Goal: Information Seeking & Learning: Compare options

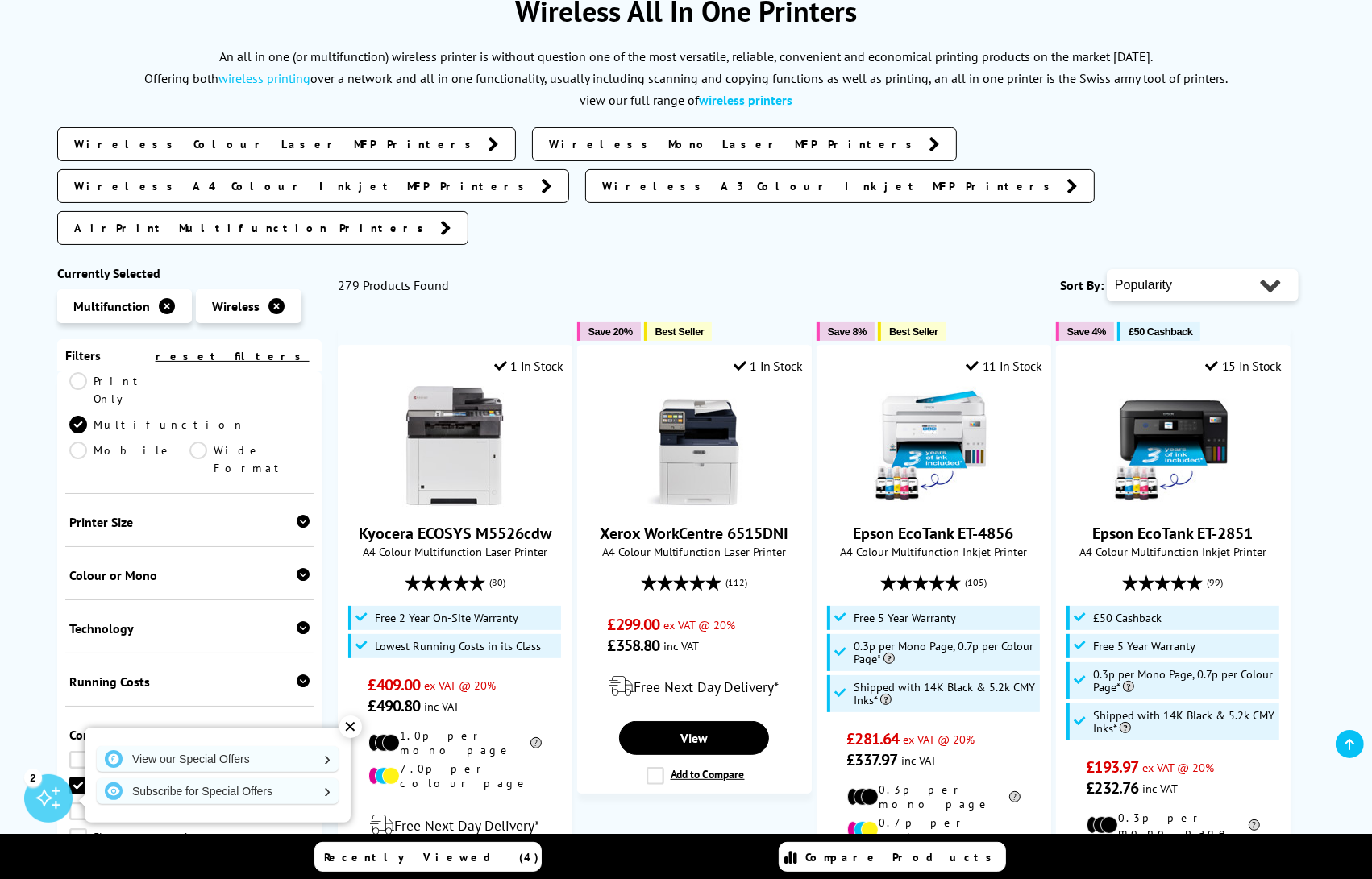
scroll to position [101, 0]
click at [285, 624] on div "Technology" at bounding box center [189, 632] width 240 height 16
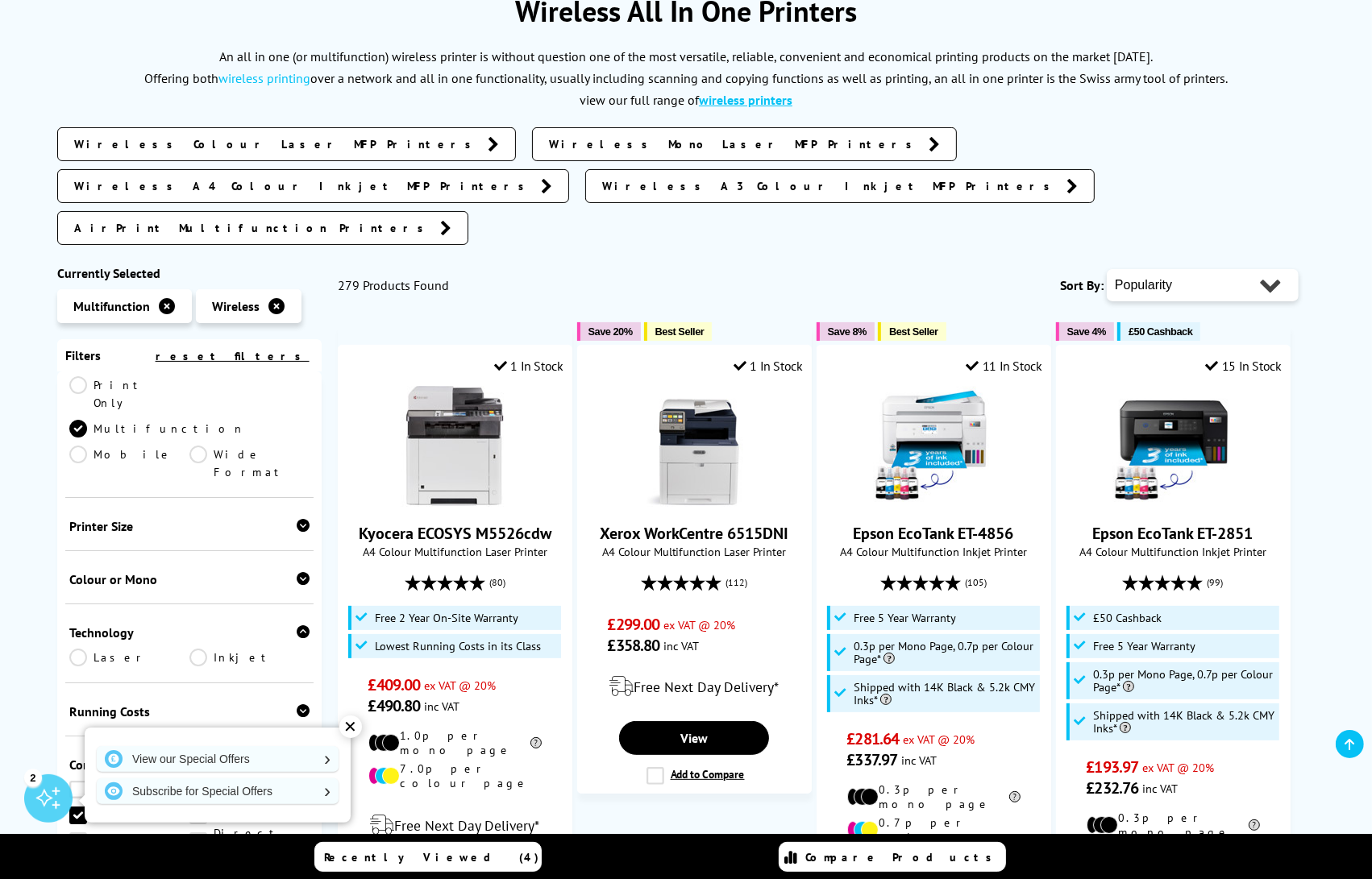
click at [82, 649] on link "Laser" at bounding box center [129, 657] width 120 height 18
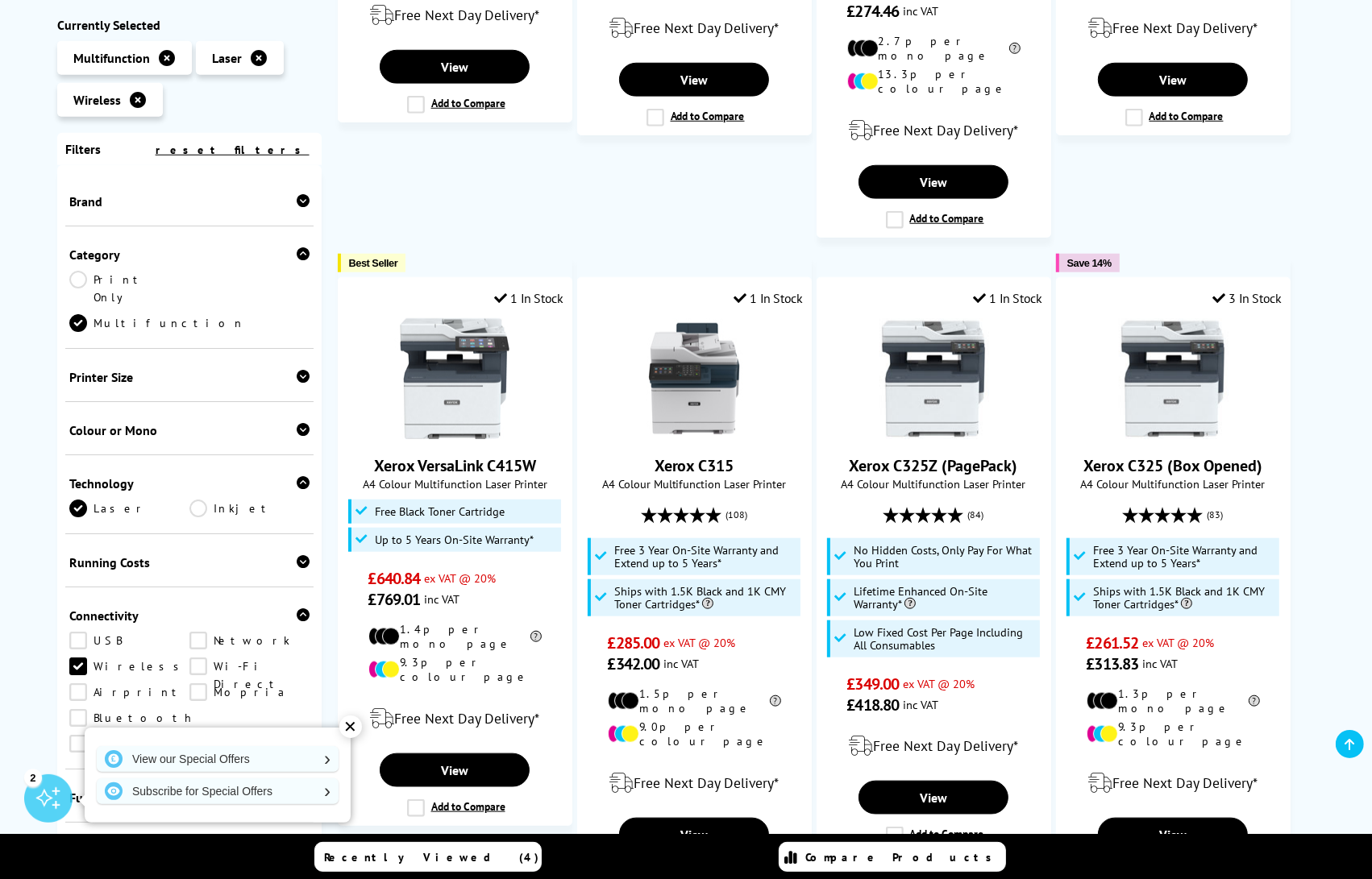
scroll to position [1427, 0]
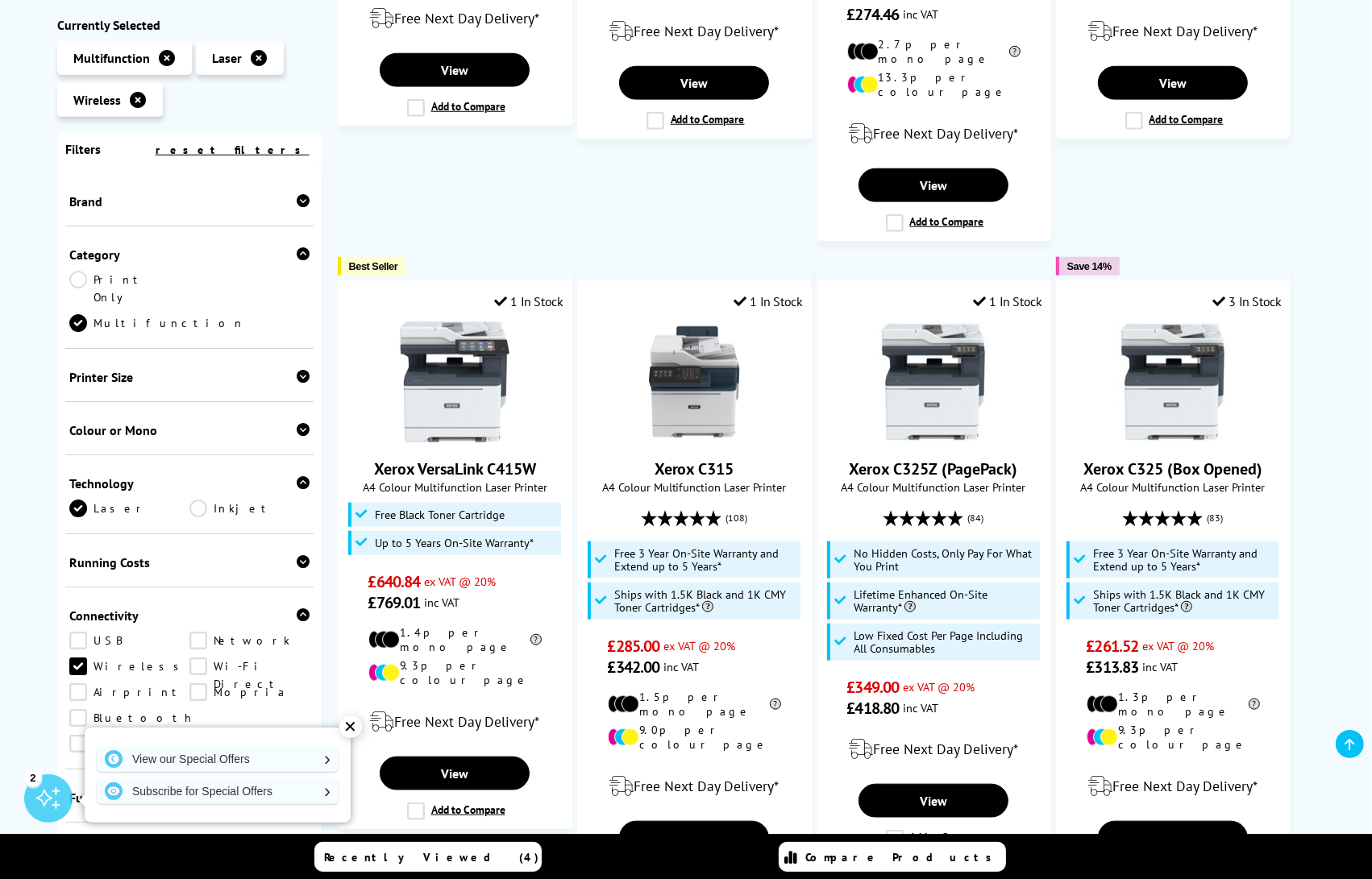
click at [296, 194] on icon at bounding box center [302, 200] width 13 height 13
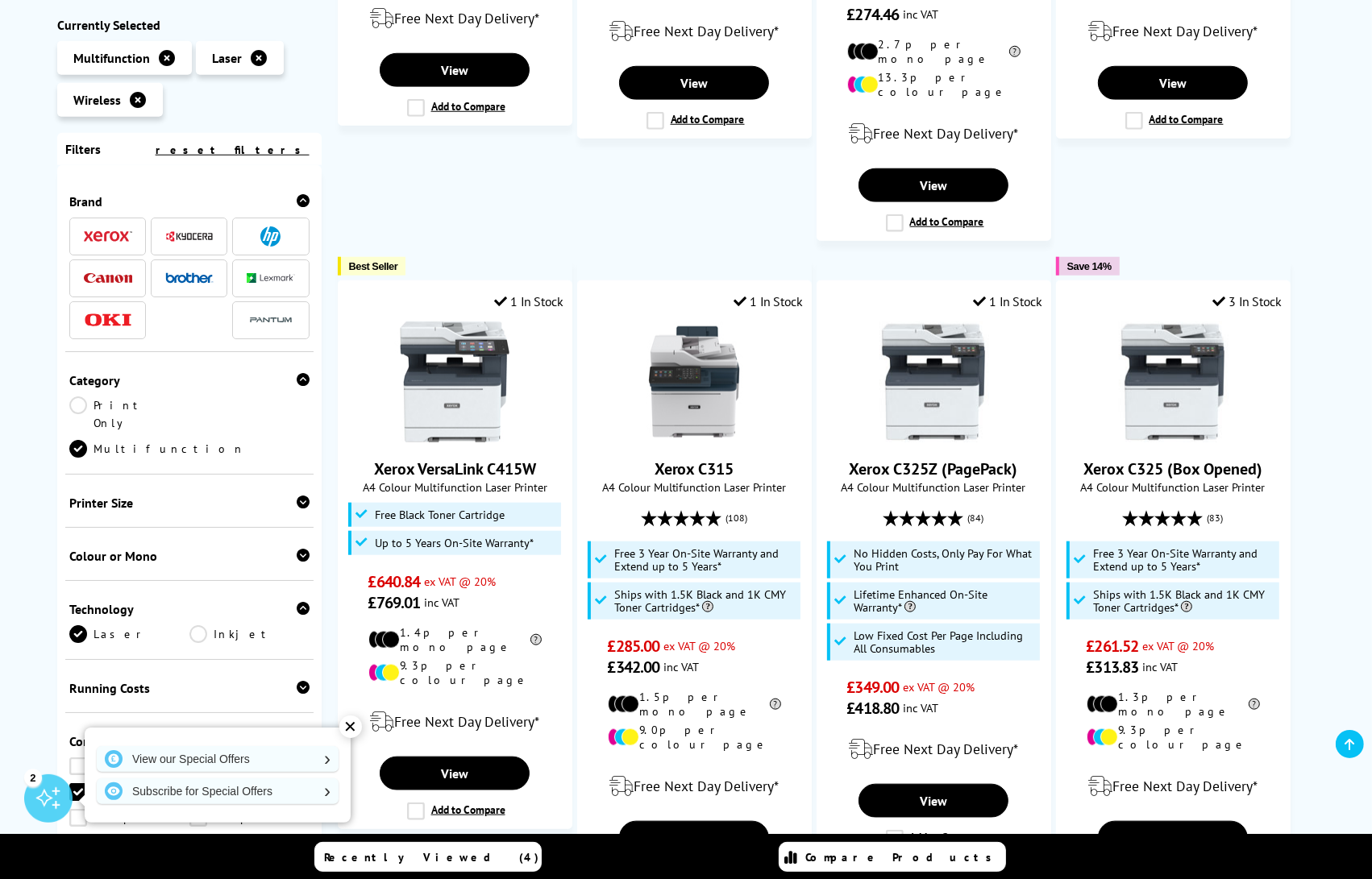
click at [114, 267] on span at bounding box center [108, 277] width 48 height 20
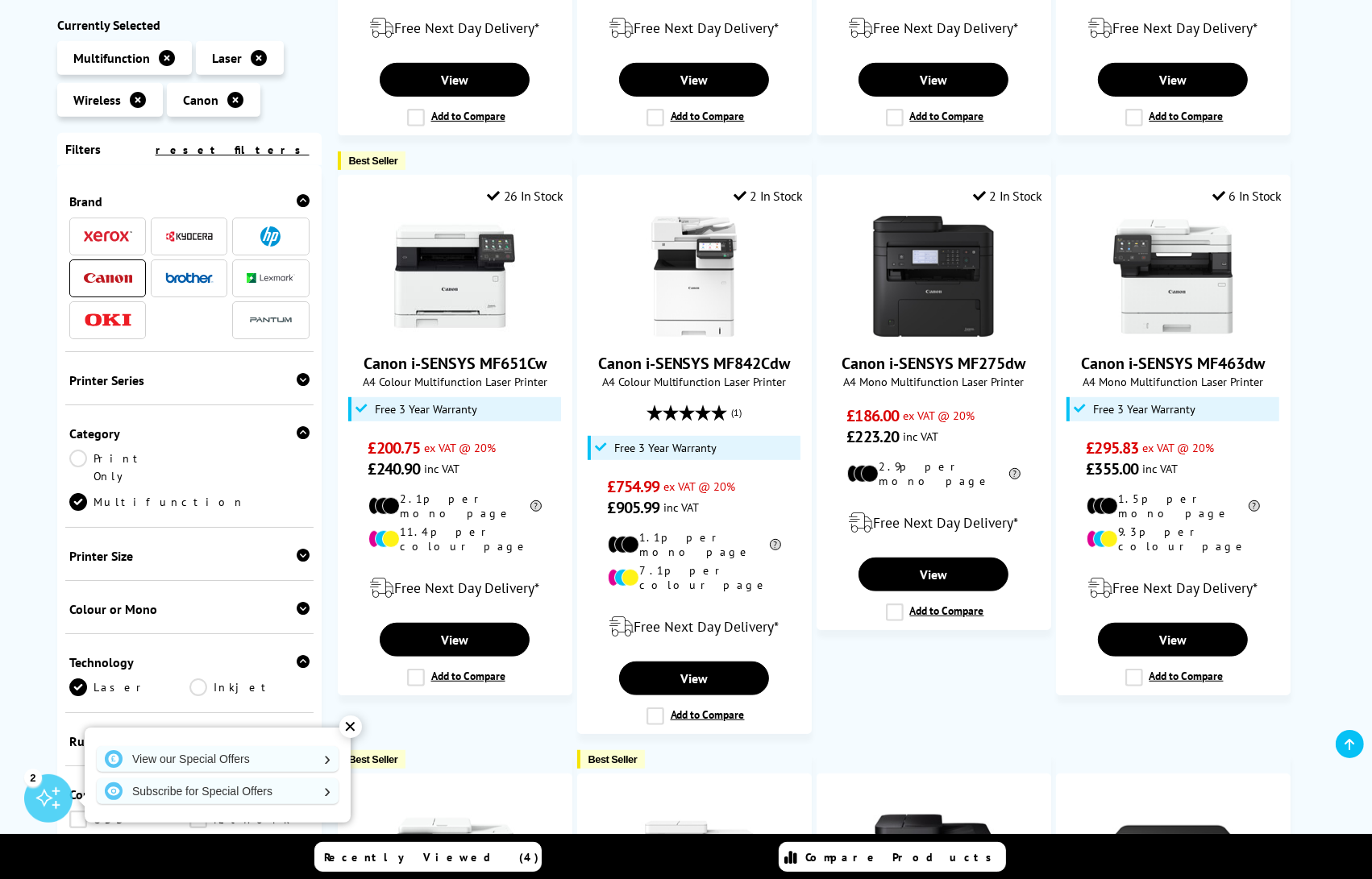
scroll to position [754, 0]
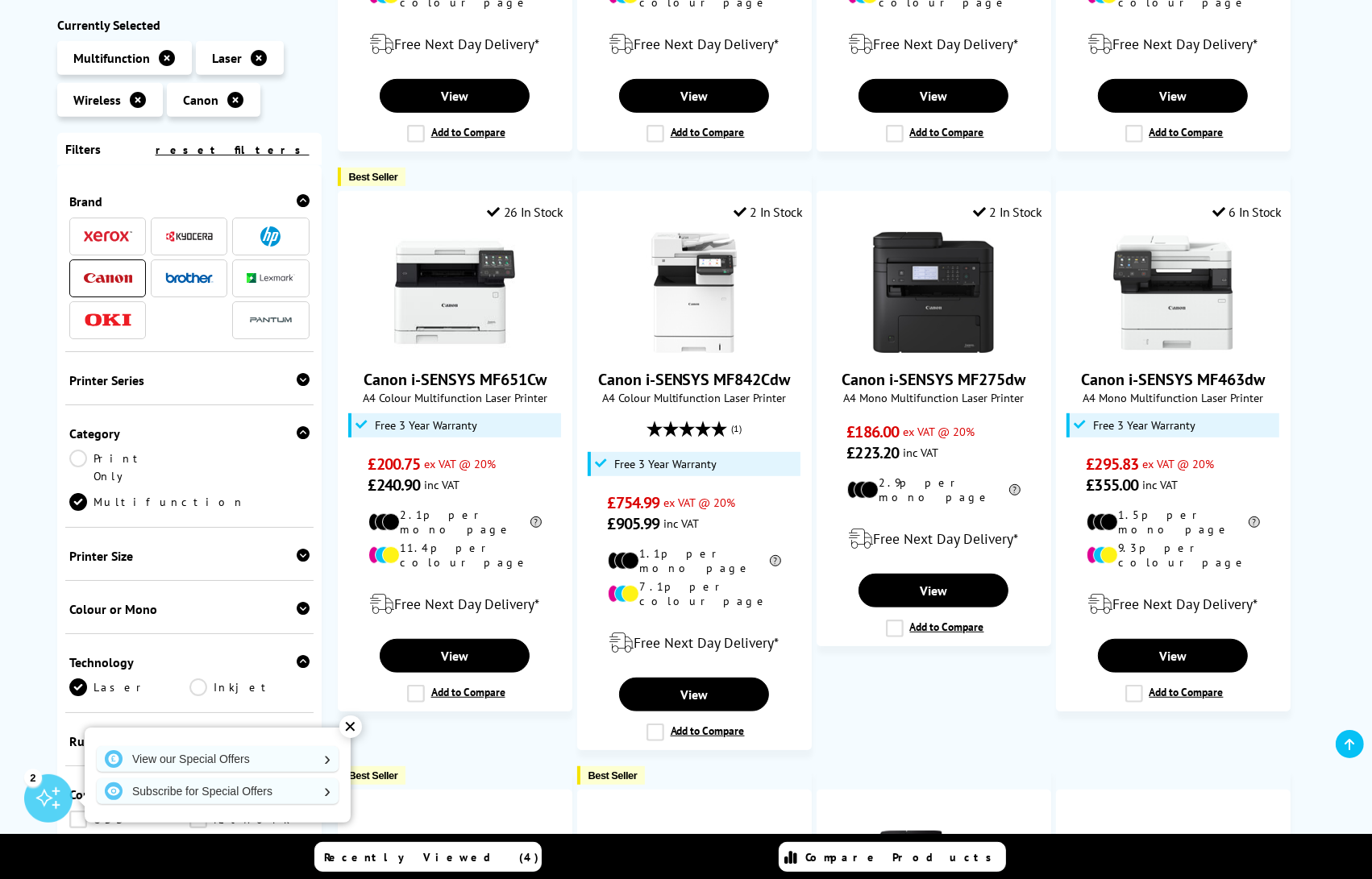
click at [272, 240] on img at bounding box center [270, 235] width 20 height 20
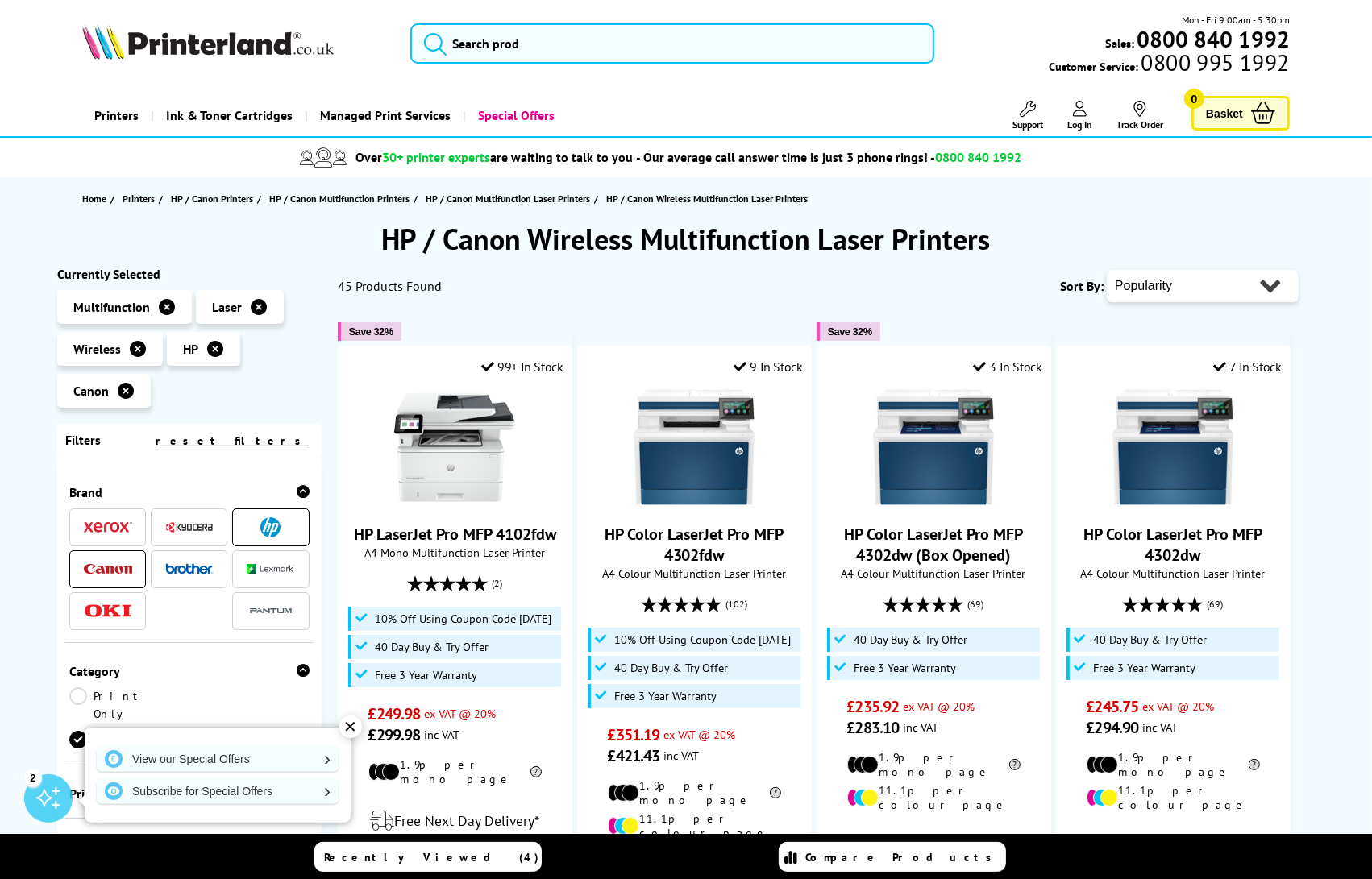
click at [1161, 283] on select "Popularity Rating Price - Low to High Price - High to Low Running Costs - Low t…" at bounding box center [1202, 286] width 192 height 32
select select "Price Ascending"
click at [1106, 270] on select "Popularity Rating Price - Low to High Price - High to Low Running Costs - Low t…" at bounding box center [1202, 286] width 192 height 32
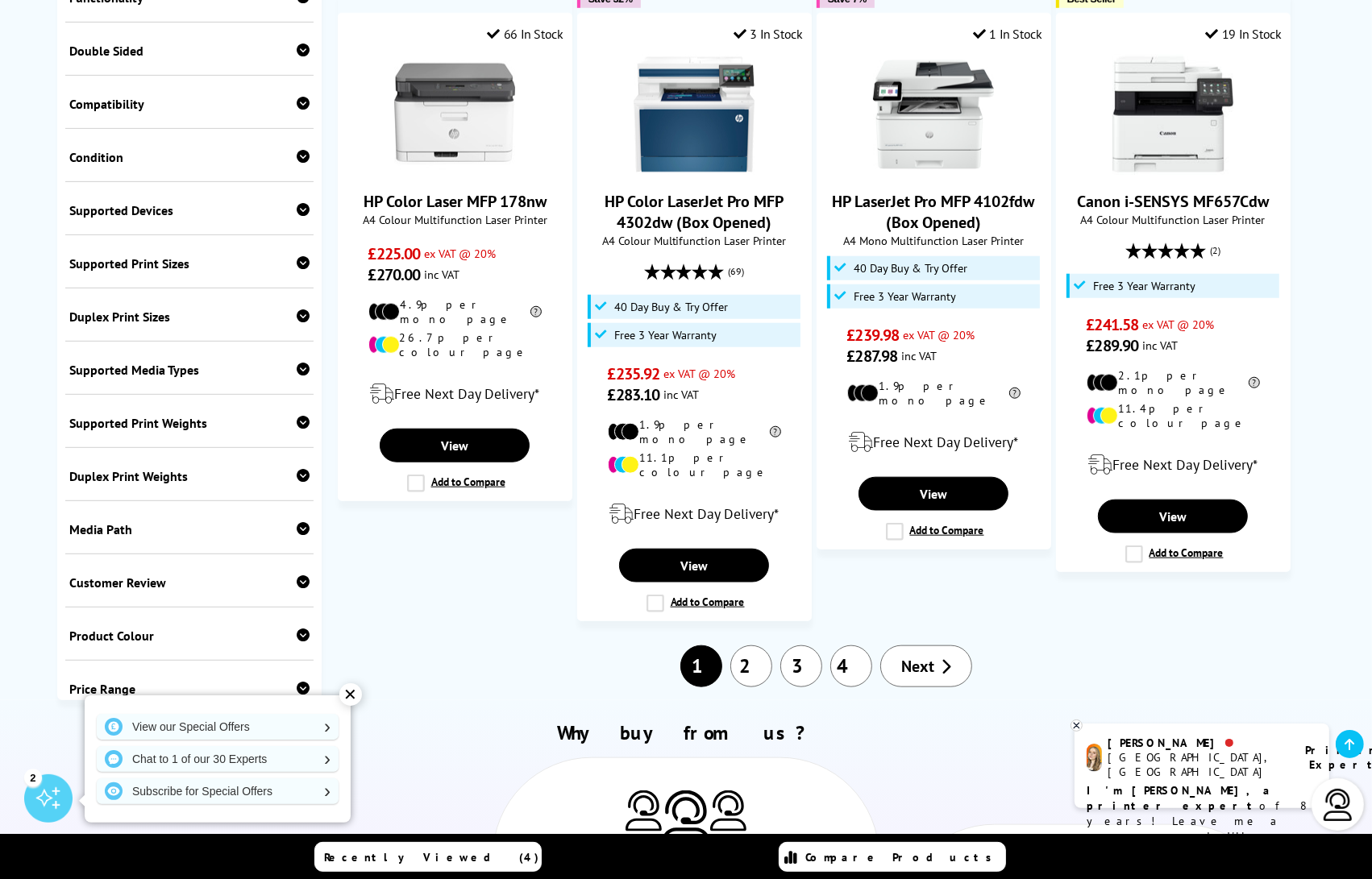
scroll to position [1504, 0]
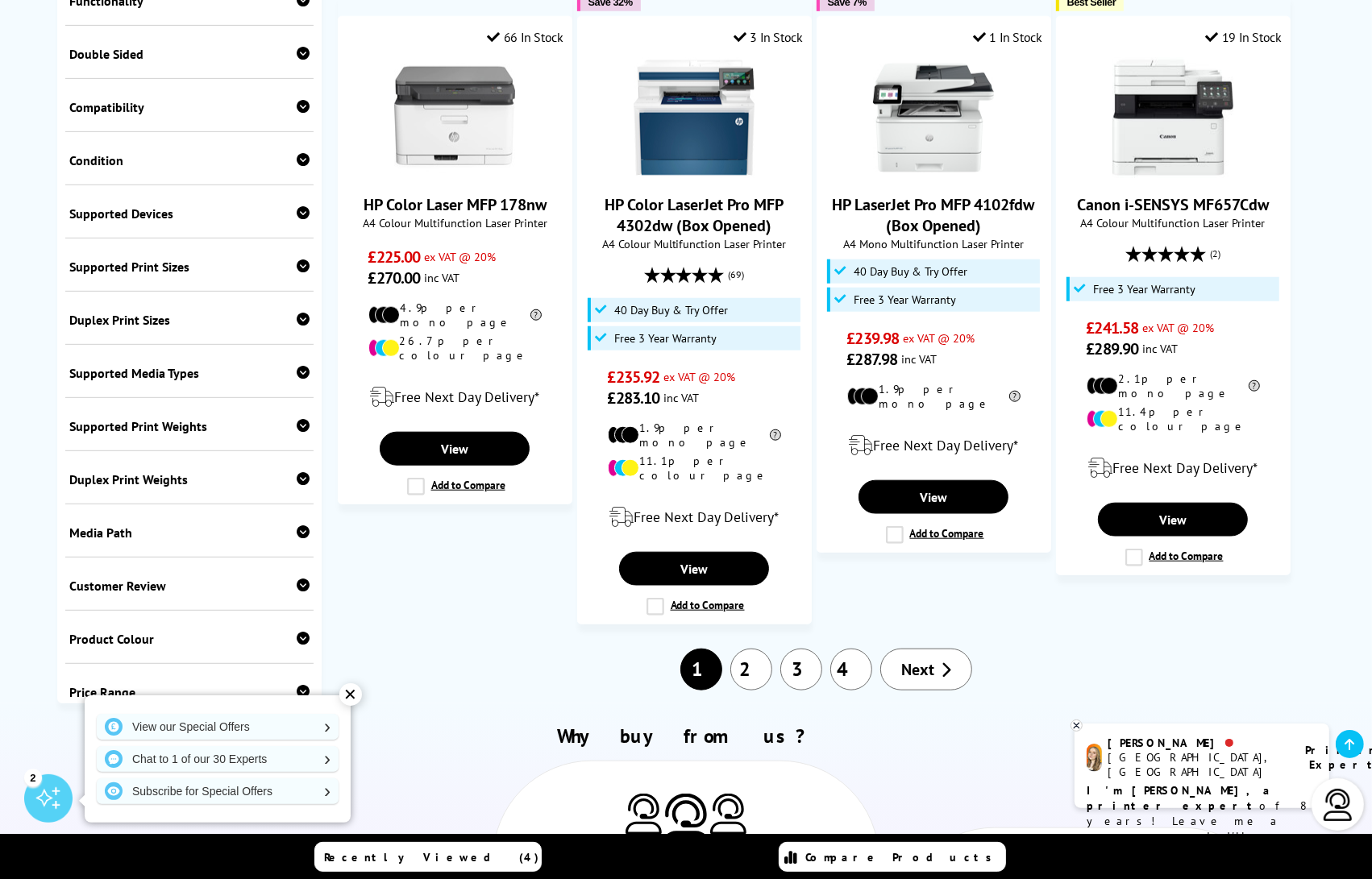
click at [180, 684] on div "Price Range" at bounding box center [189, 691] width 240 height 16
click at [198, 712] on select "0 100 200 300 400 500 600 700 800 900 1000 2000 3000 4000 5000 6000 8000 10000 …" at bounding box center [249, 722] width 120 height 20
select select "200"
click at [189, 712] on select "0 100 200 300 400 500 600 700 800 900 1000 2000 3000 4000 5000 6000 8000 10000 …" at bounding box center [249, 722] width 120 height 20
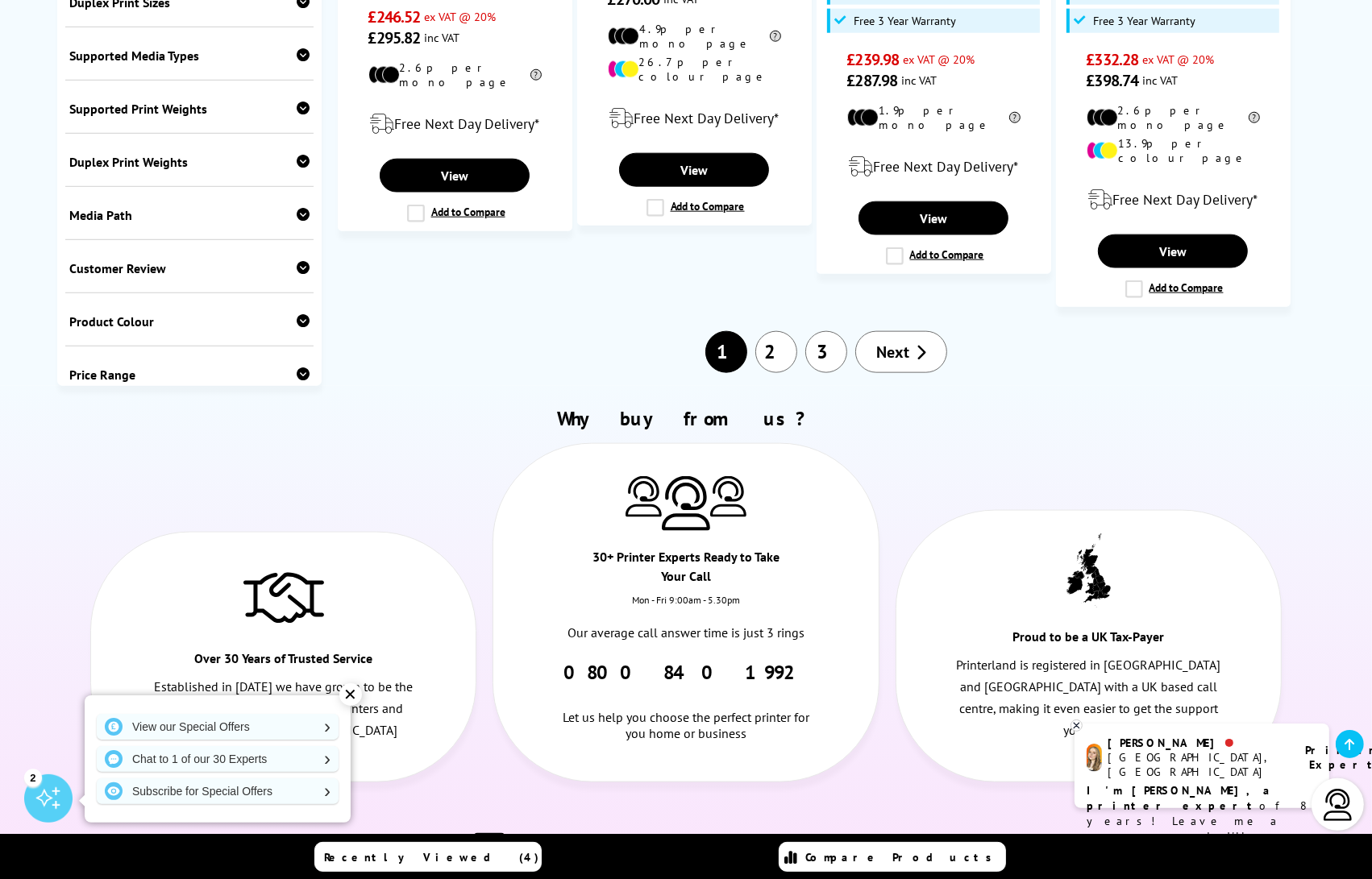
scroll to position [1889, 0]
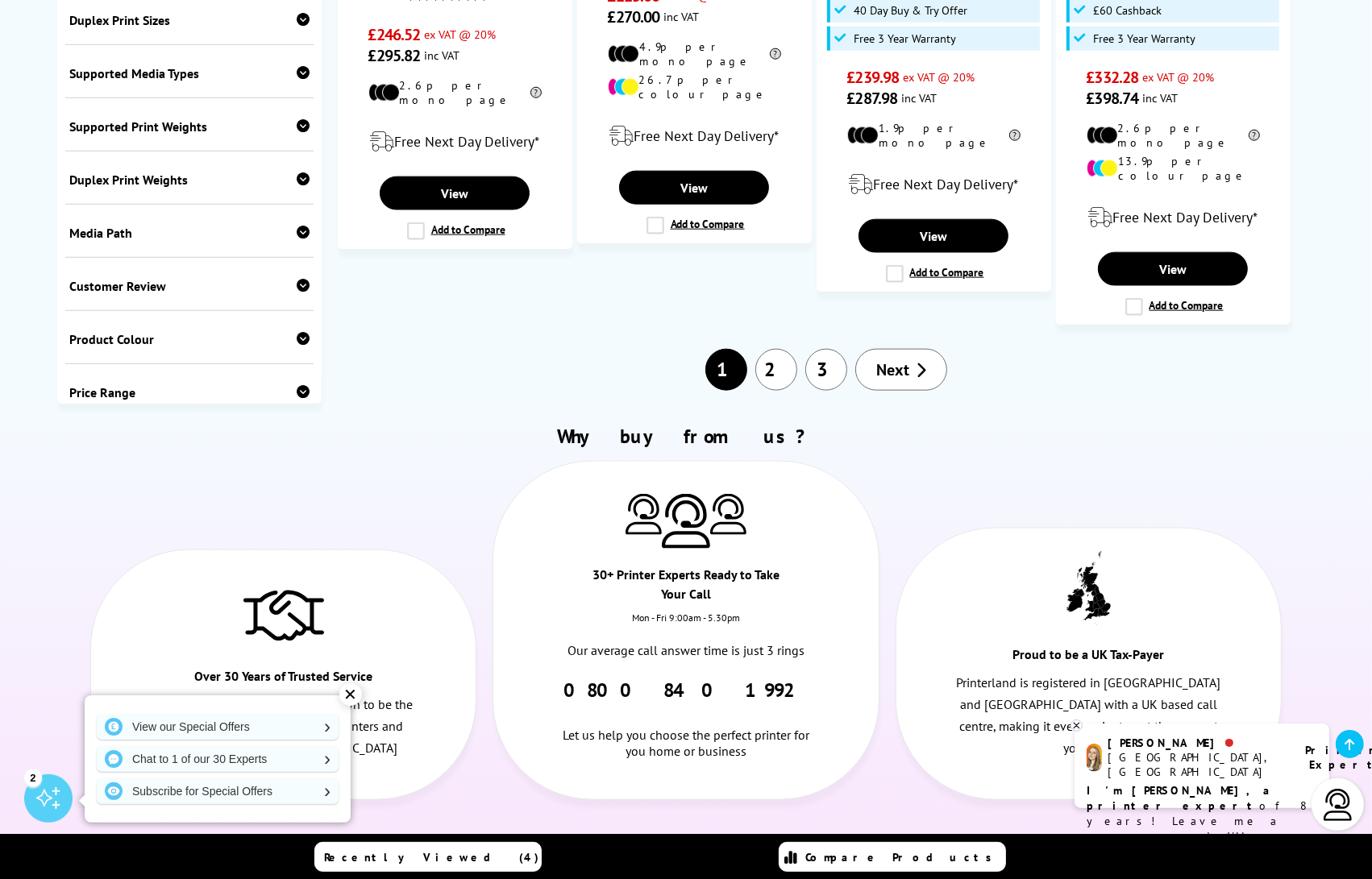
click at [244, 385] on div "Price Range" at bounding box center [189, 393] width 240 height 16
click at [250, 442] on select "0 100 200 300 400 500 600 700 800 900 1000 2000 3000 4000 5000 6000 8000 10000 …" at bounding box center [249, 451] width 120 height 20
select select "600"
click at [189, 442] on select "0 100 200 300 400 500 600 700 800 900 1000 2000 3000 4000 5000 6000 8000 10000 …" at bounding box center [249, 451] width 120 height 20
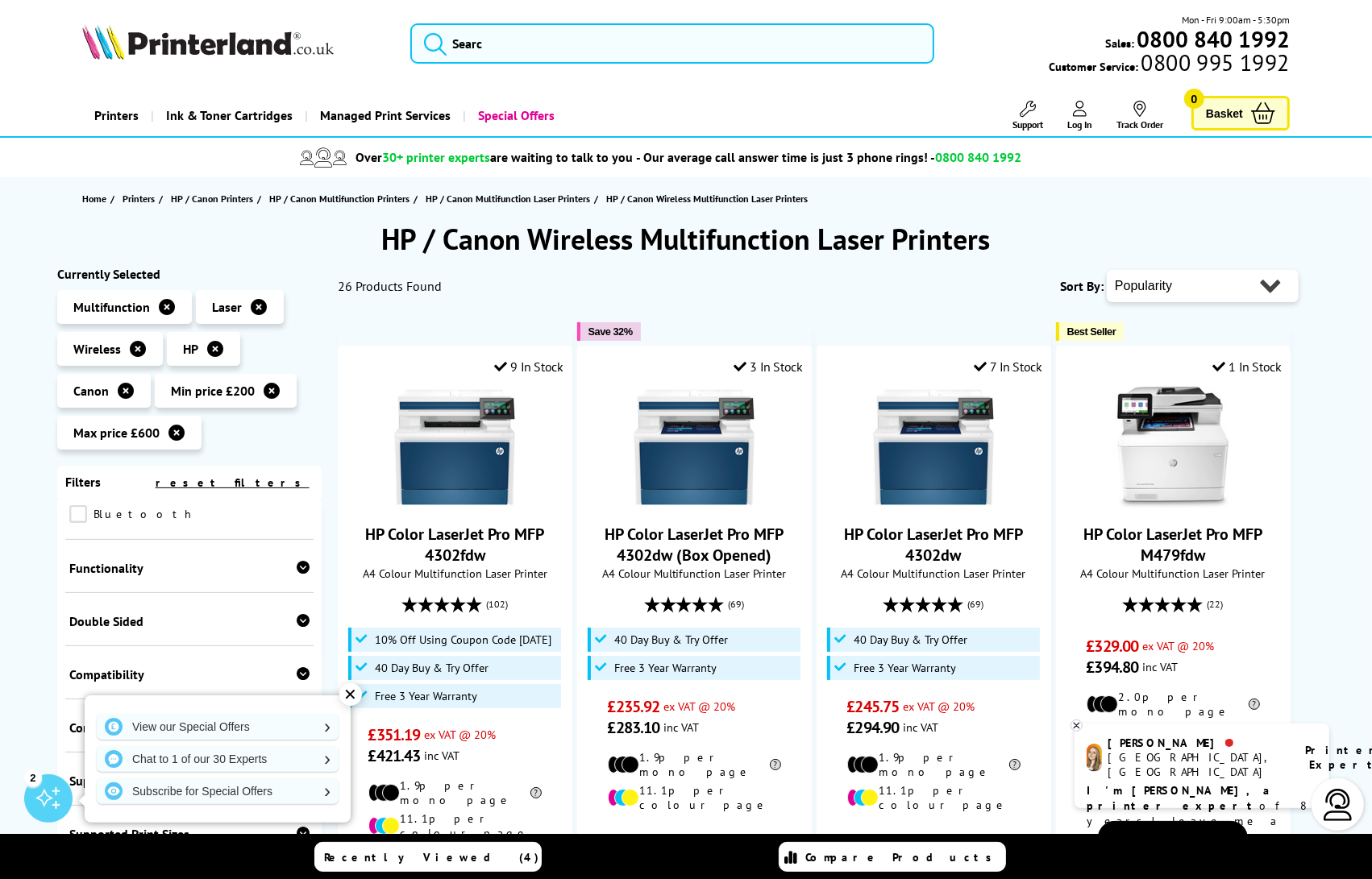
click at [1186, 283] on select "Popularity Rating Price - Low to High Price - High to Low Running Costs - Low t…" at bounding box center [1202, 286] width 192 height 32
select select "Price Descending"
click at [1106, 270] on select "Popularity Rating Price - Low to High Price - High to Low Running Costs - Low t…" at bounding box center [1202, 286] width 192 height 32
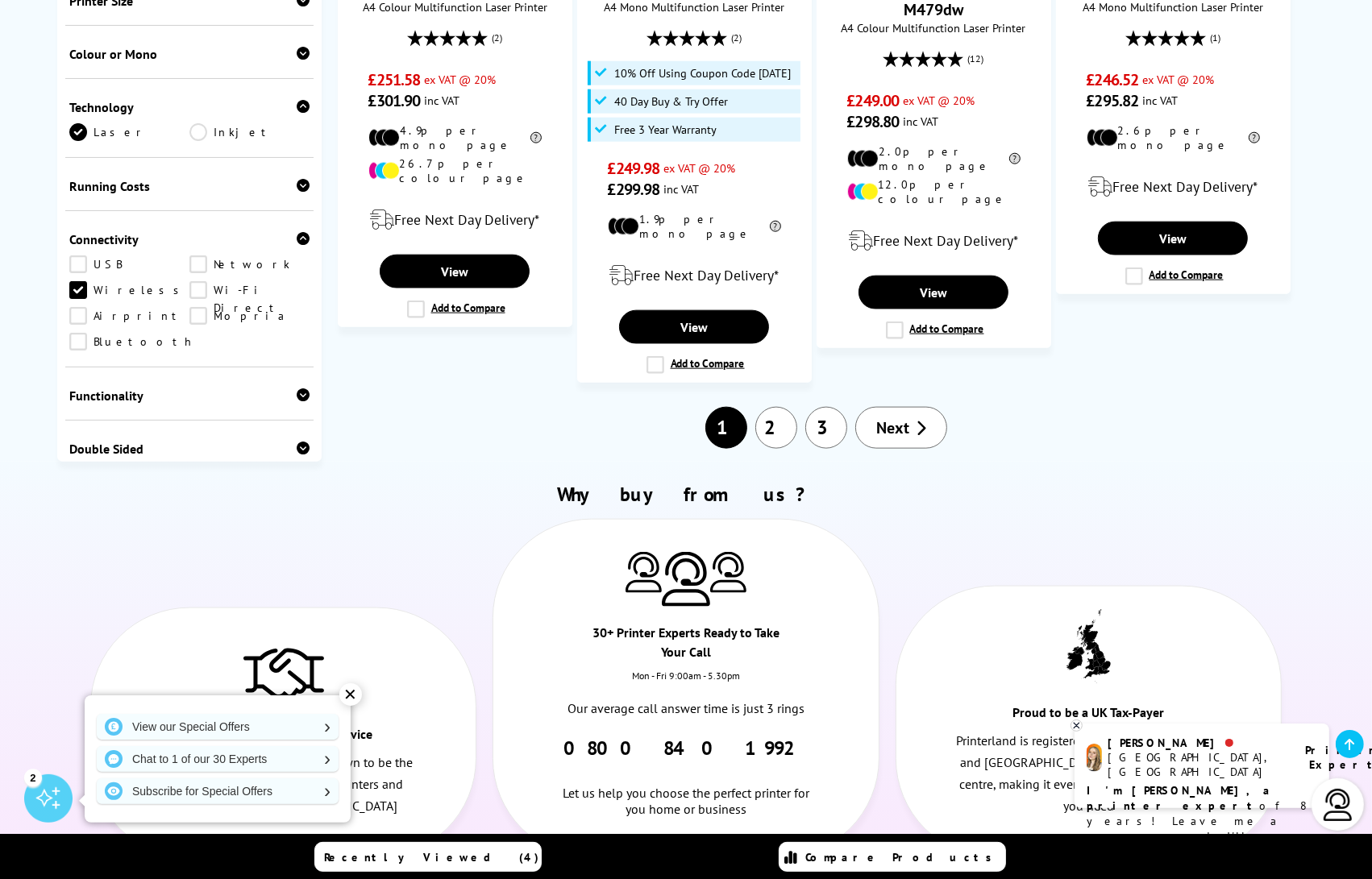
scroll to position [1842, 0]
click at [771, 406] on link "2" at bounding box center [776, 427] width 42 height 42
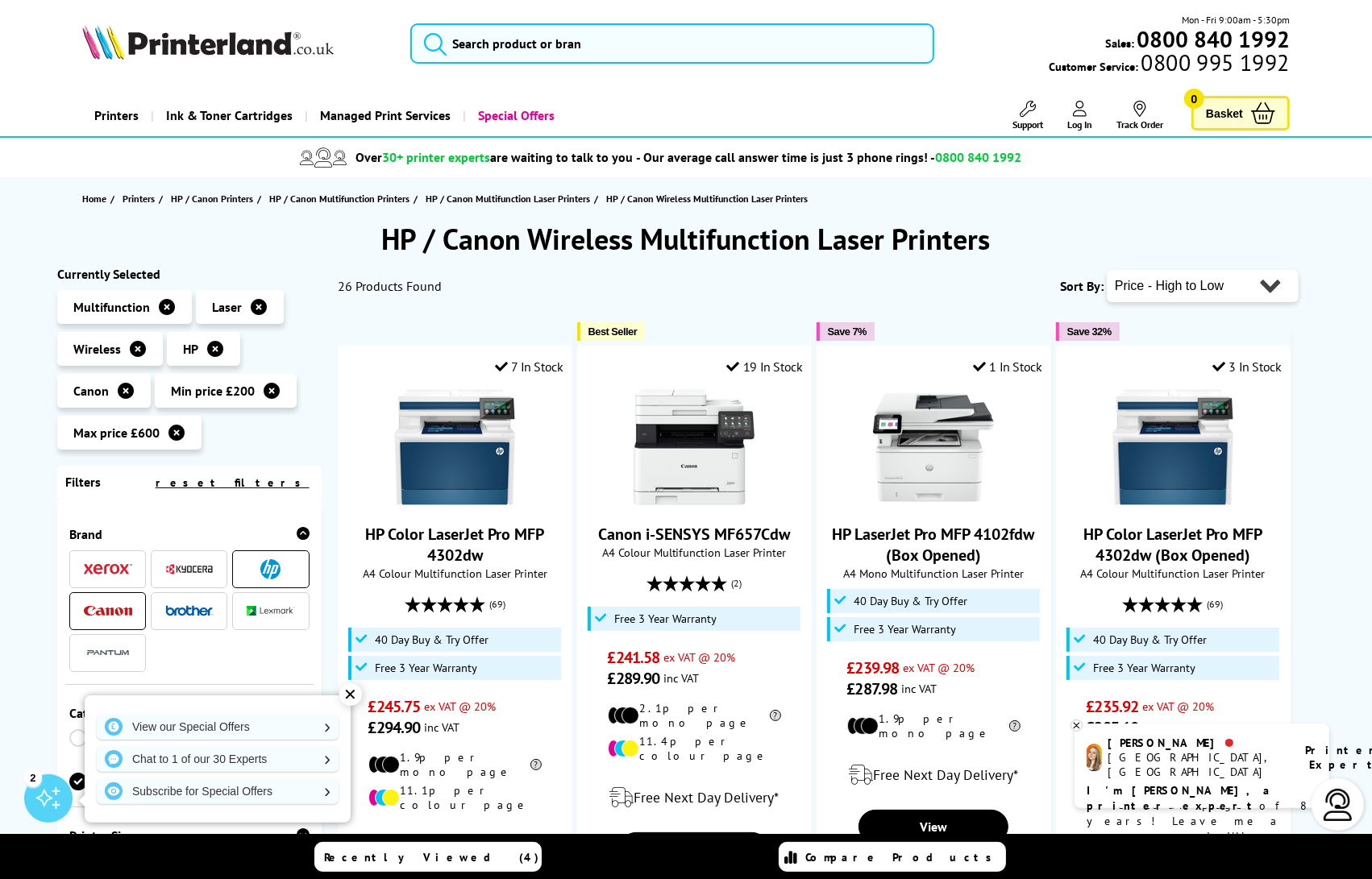
click at [1184, 287] on select "Popularity Rating Price - Low to High Price - High to Low Running Costs - Low t…" at bounding box center [1202, 286] width 192 height 32
select select "Size"
click at [1106, 270] on select "Popularity Rating Price - Low to High Price - High to Low Running Costs - Low t…" at bounding box center [1202, 286] width 192 height 32
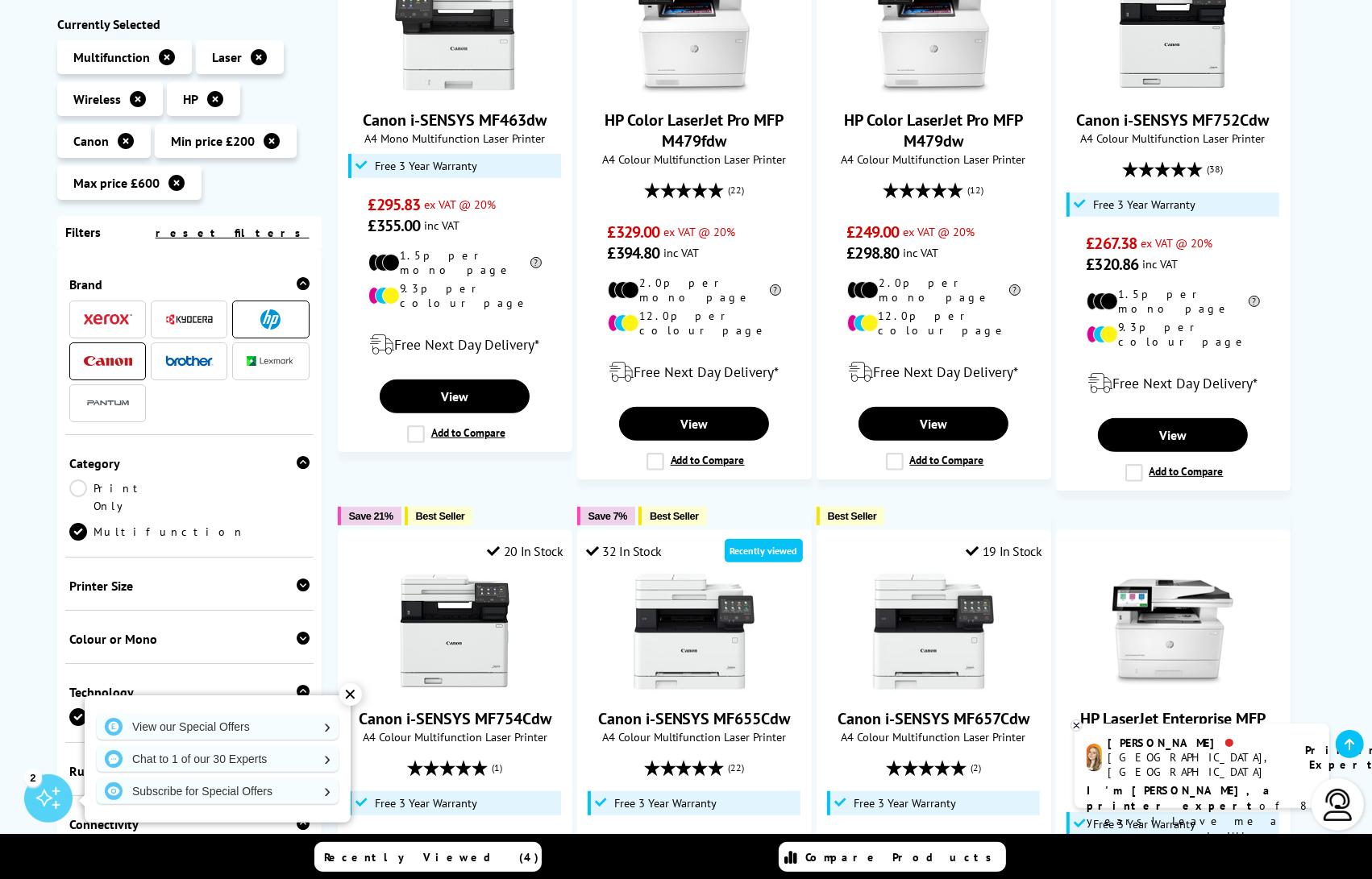
scroll to position [436, 0]
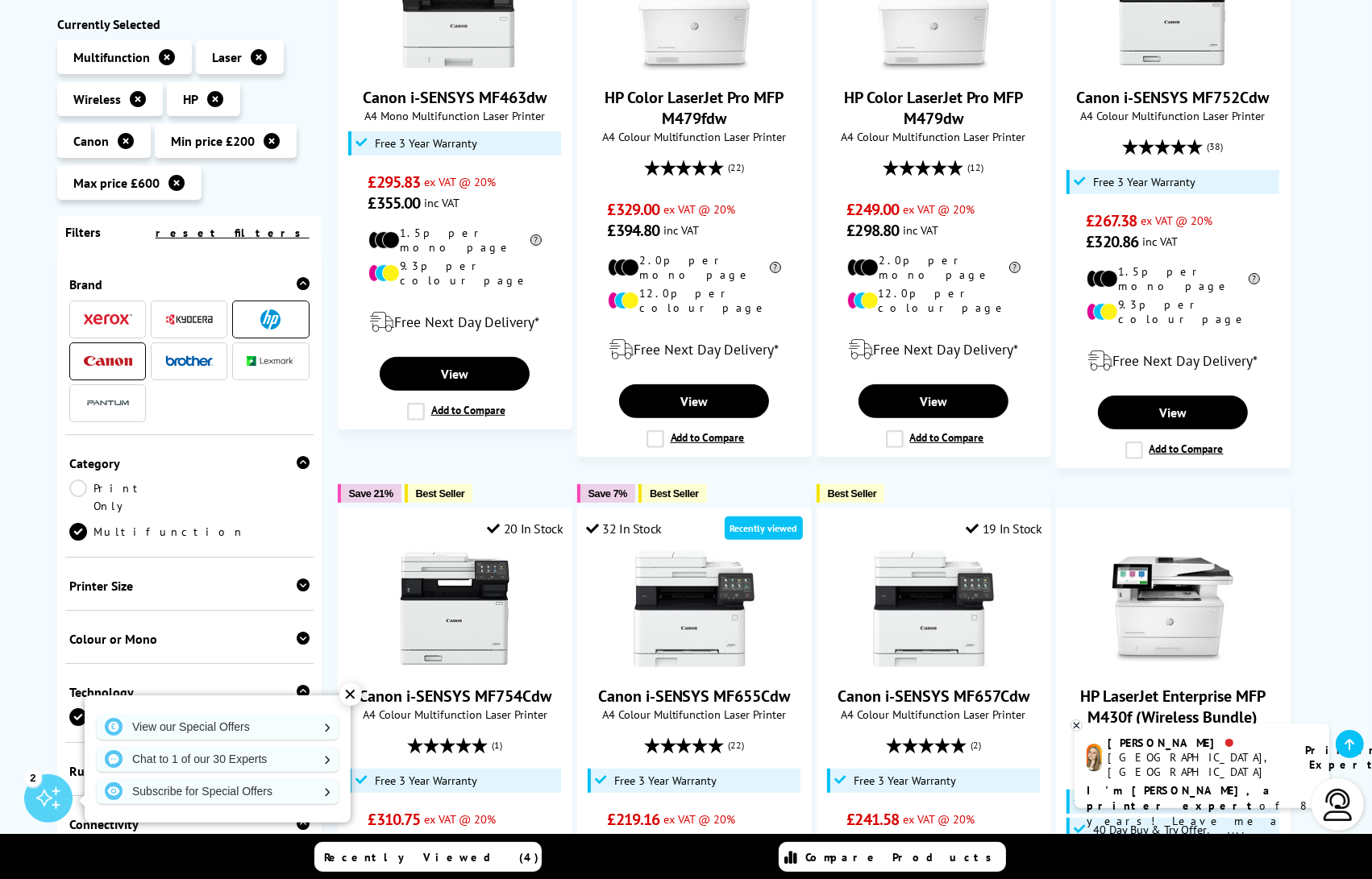
click at [287, 326] on span at bounding box center [270, 319] width 48 height 20
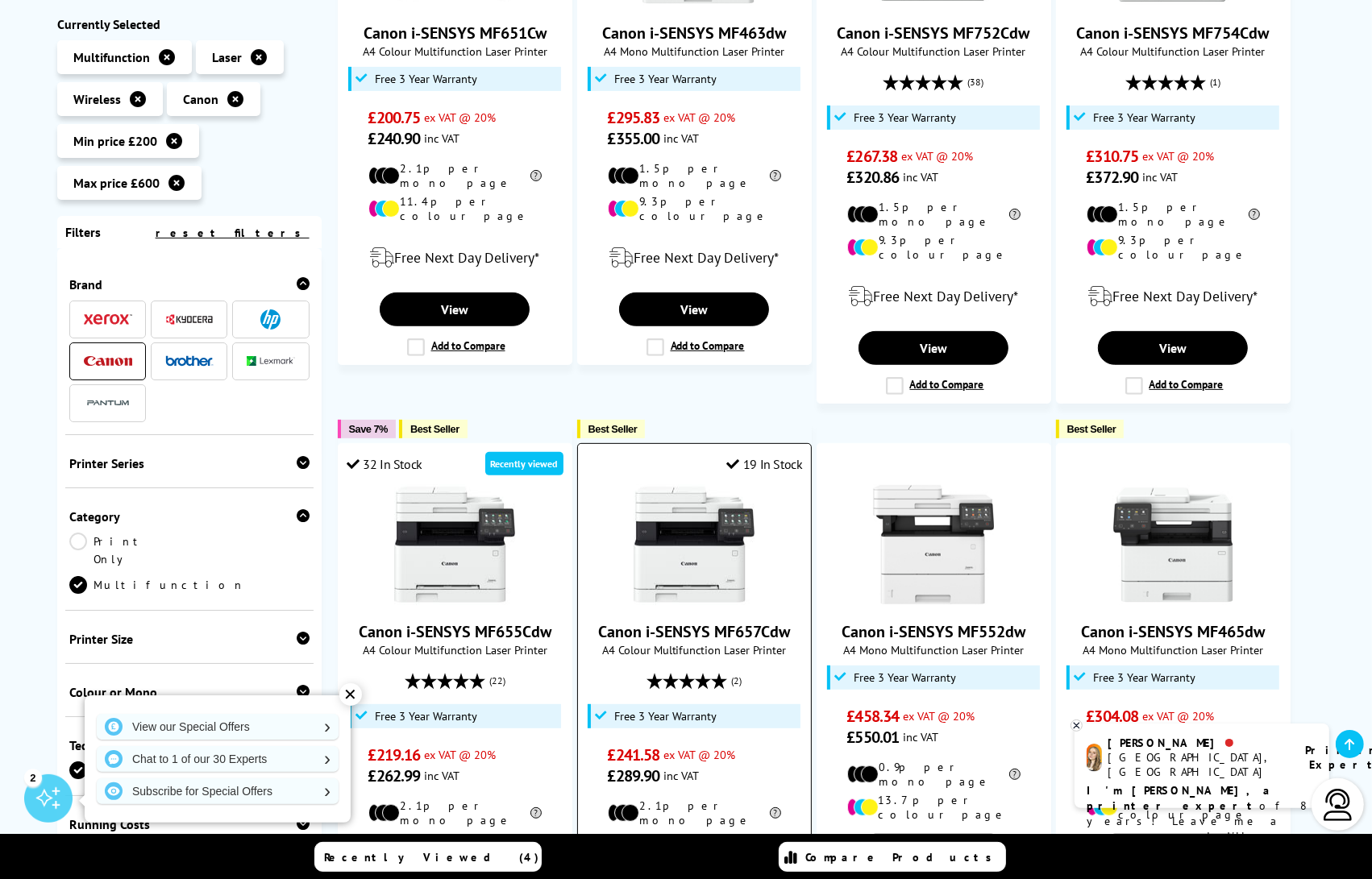
scroll to position [519, 0]
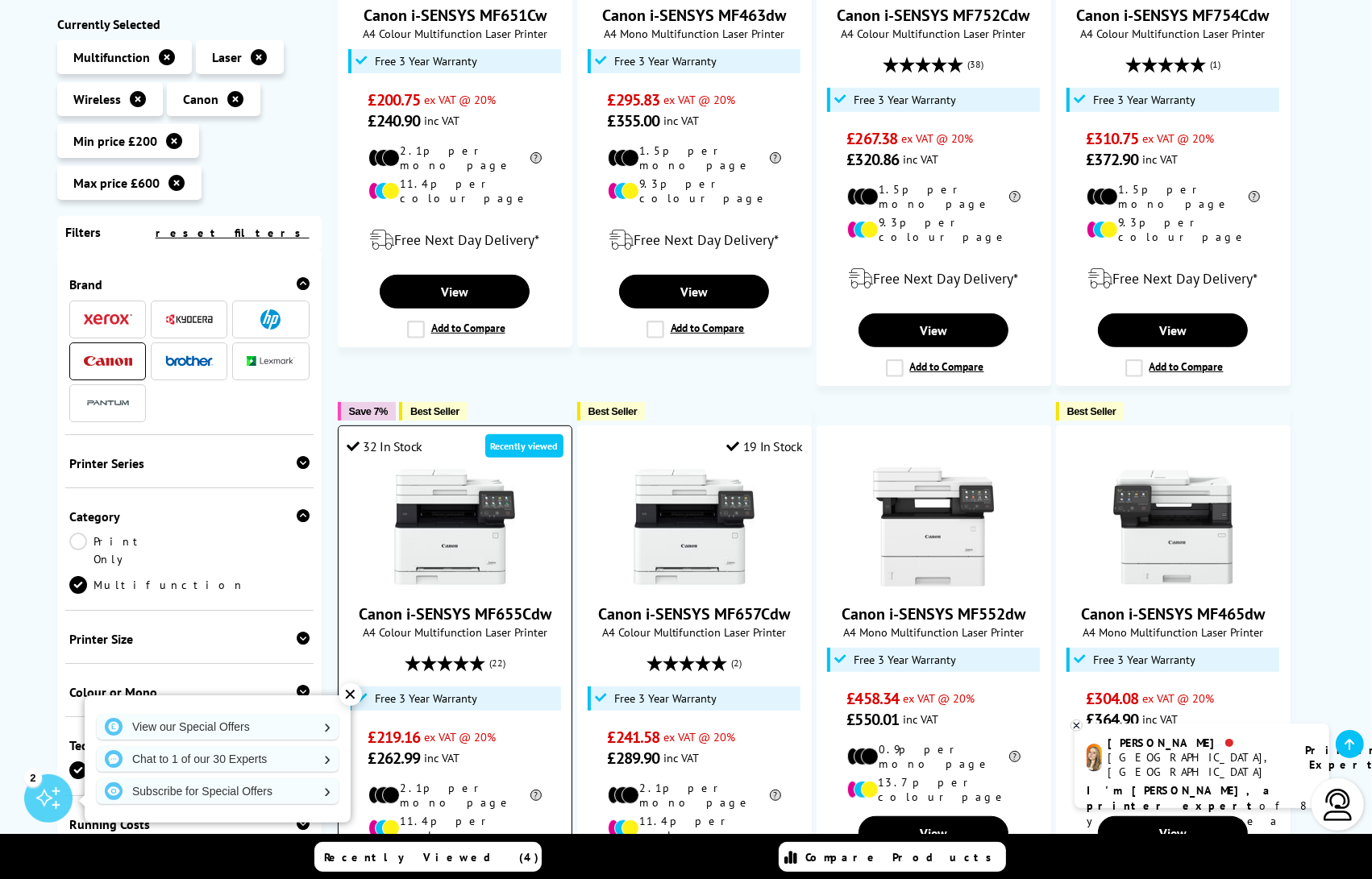
click at [465, 540] on img at bounding box center [455, 527] width 121 height 121
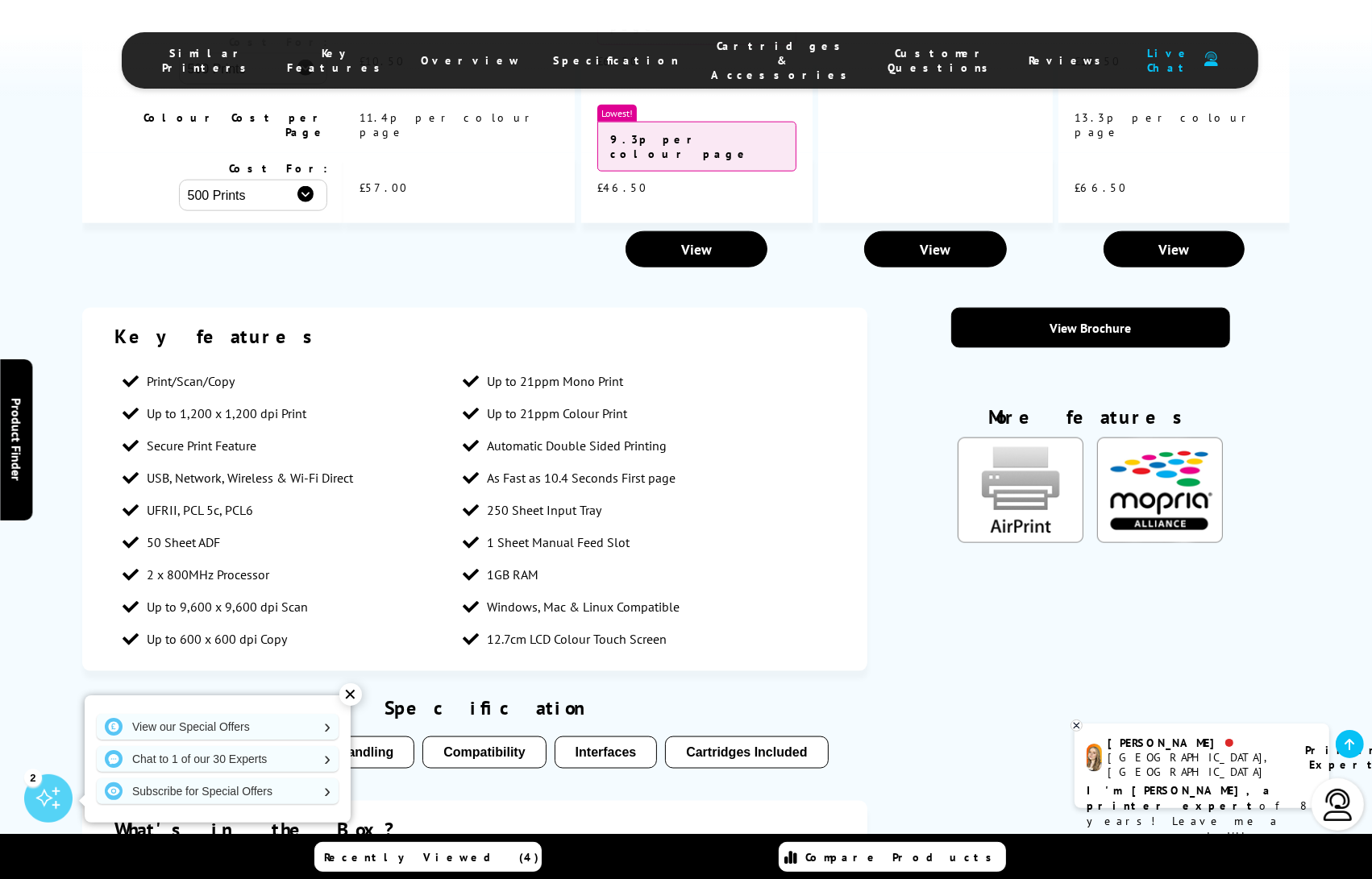
scroll to position [1986, 0]
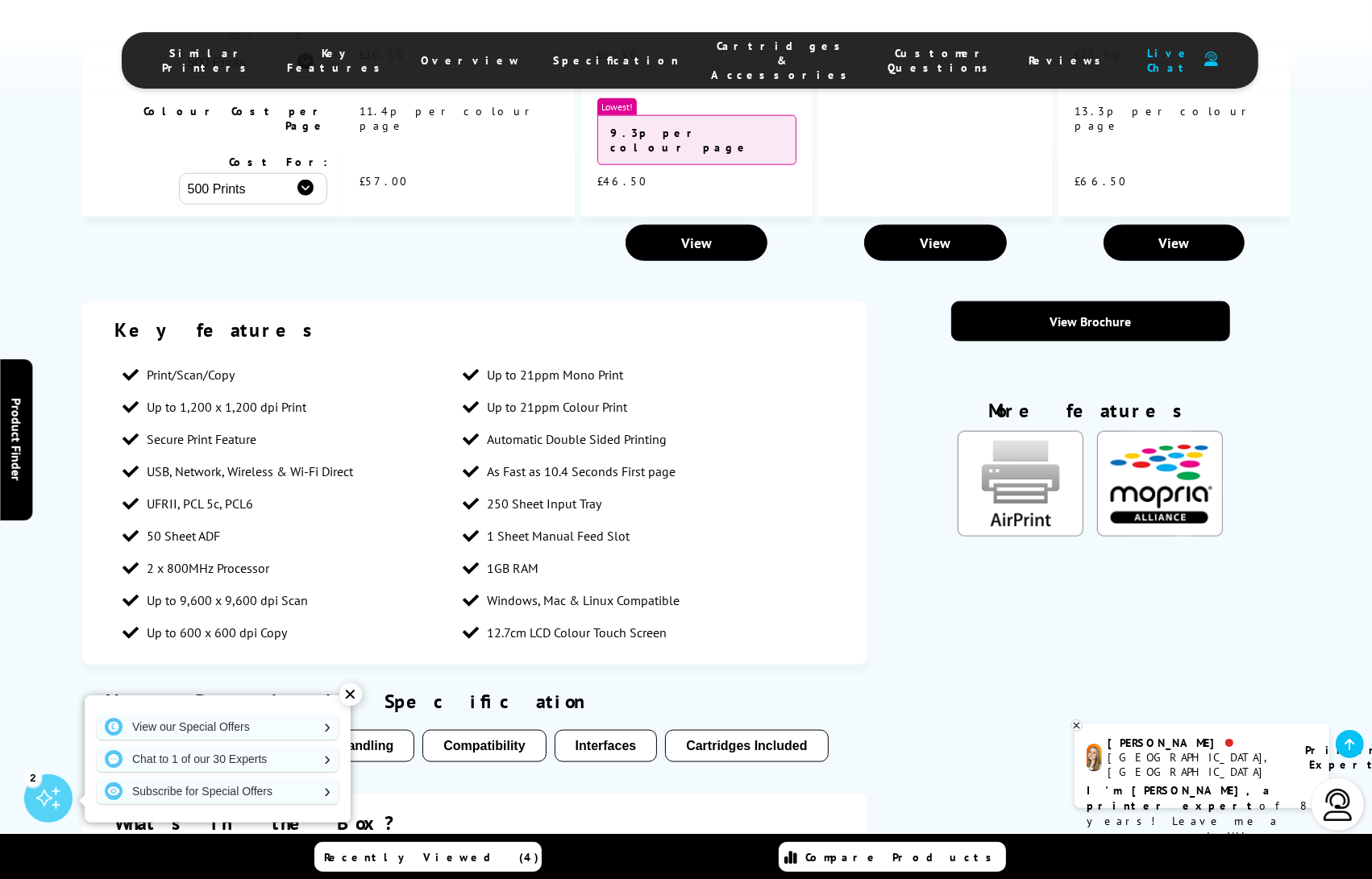
click at [353, 698] on div "✕" at bounding box center [351, 695] width 23 height 23
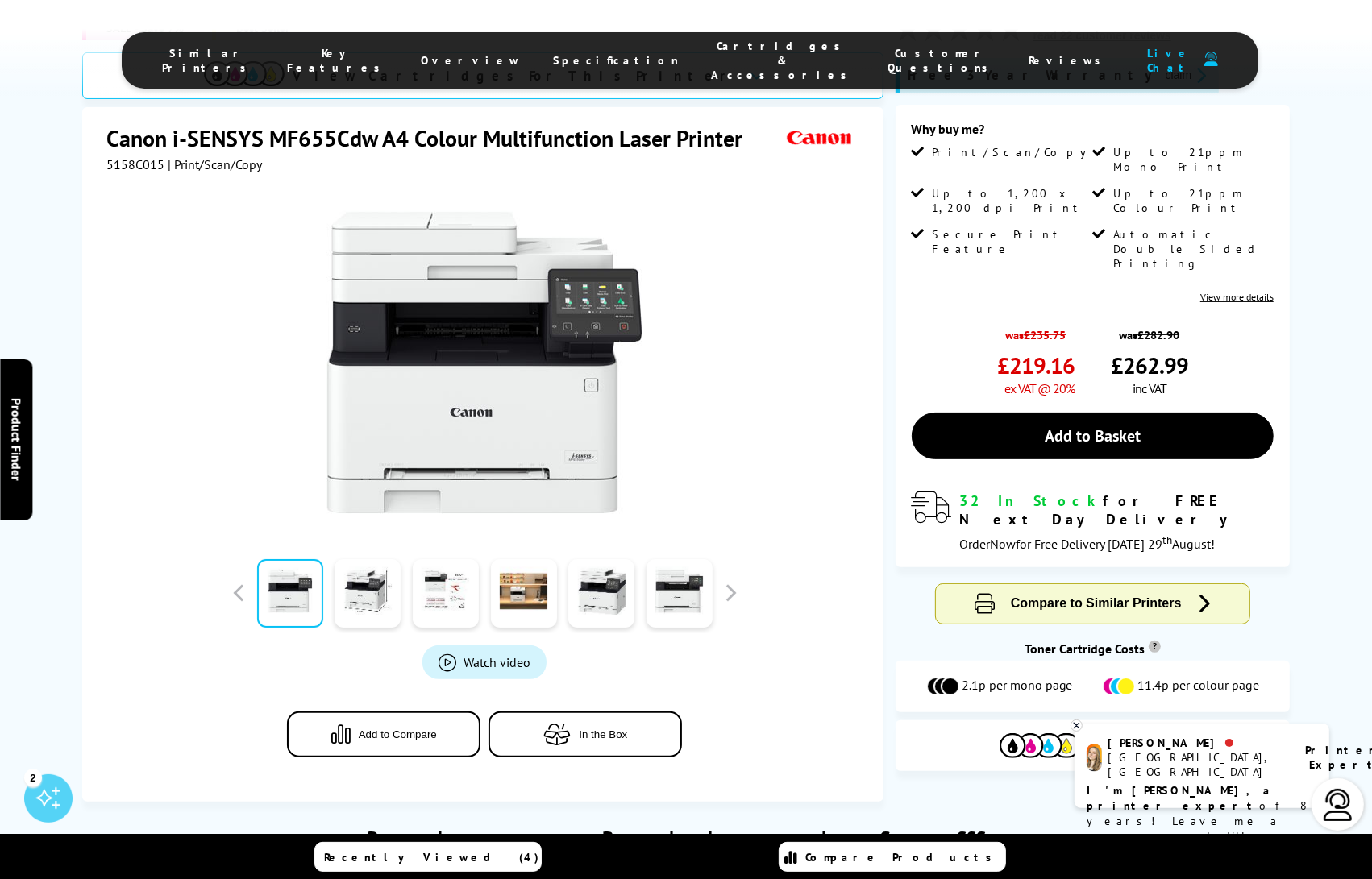
scroll to position [0, 0]
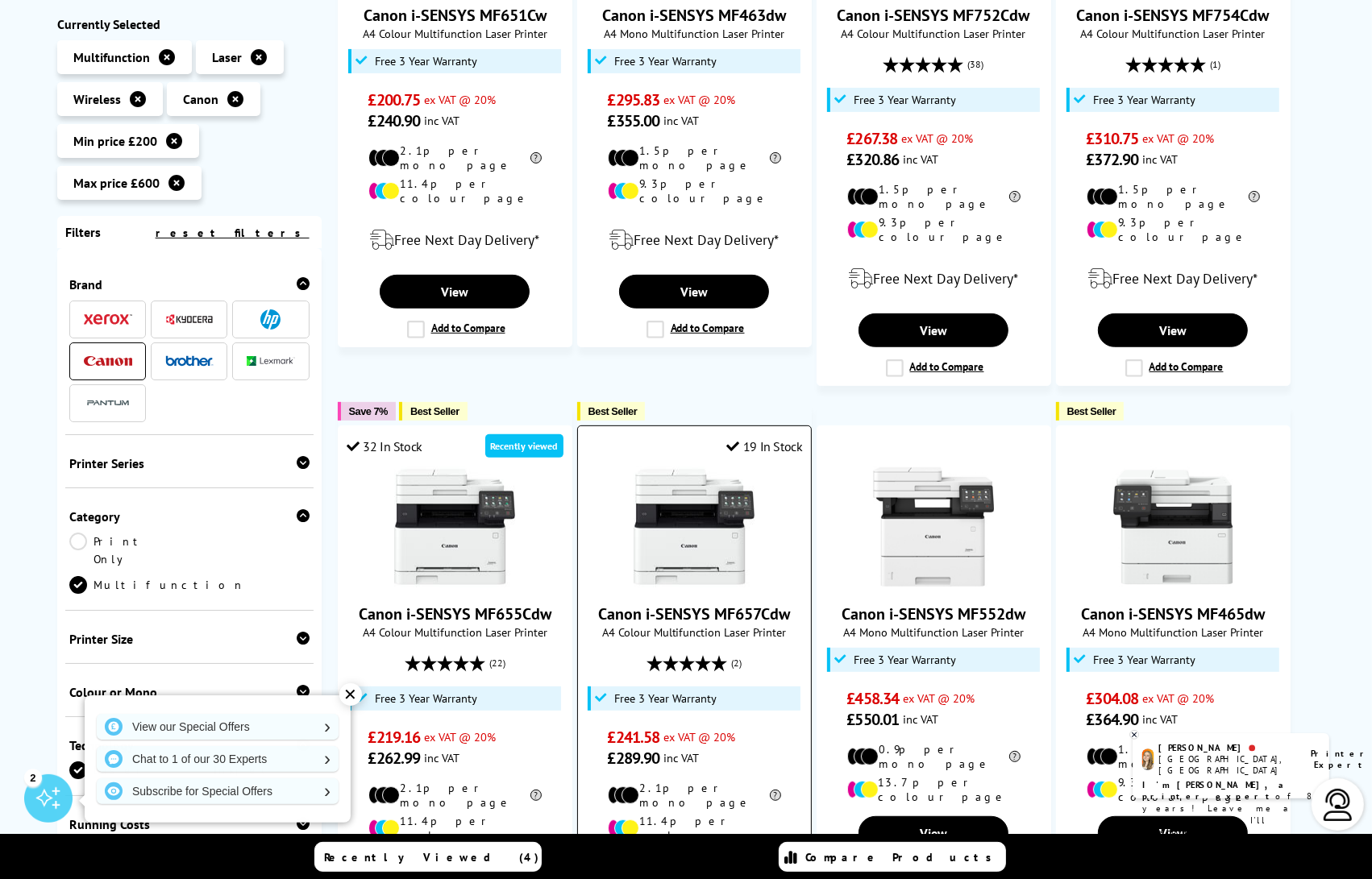
click at [718, 533] on img at bounding box center [694, 527] width 121 height 121
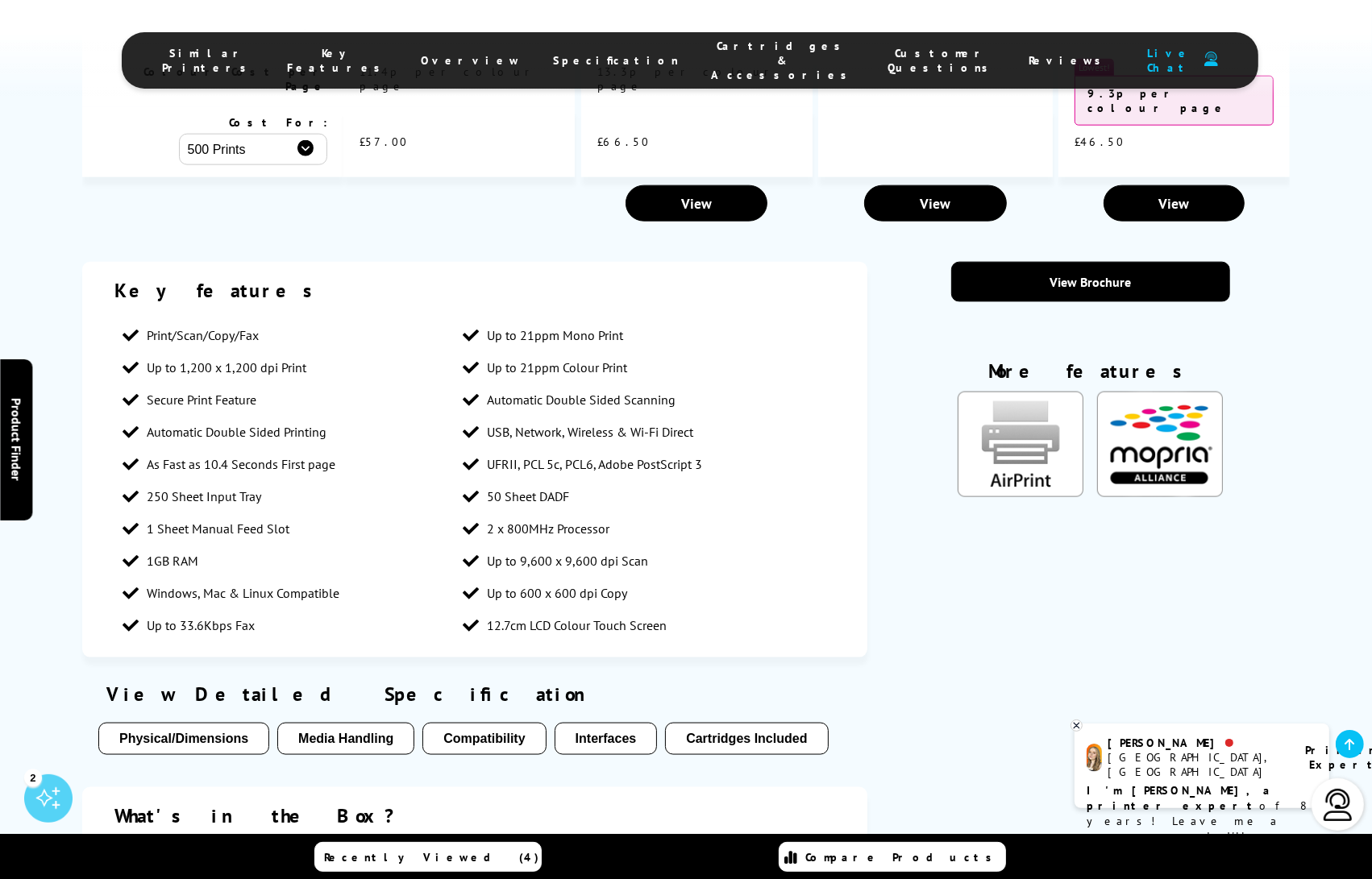
scroll to position [2034, 0]
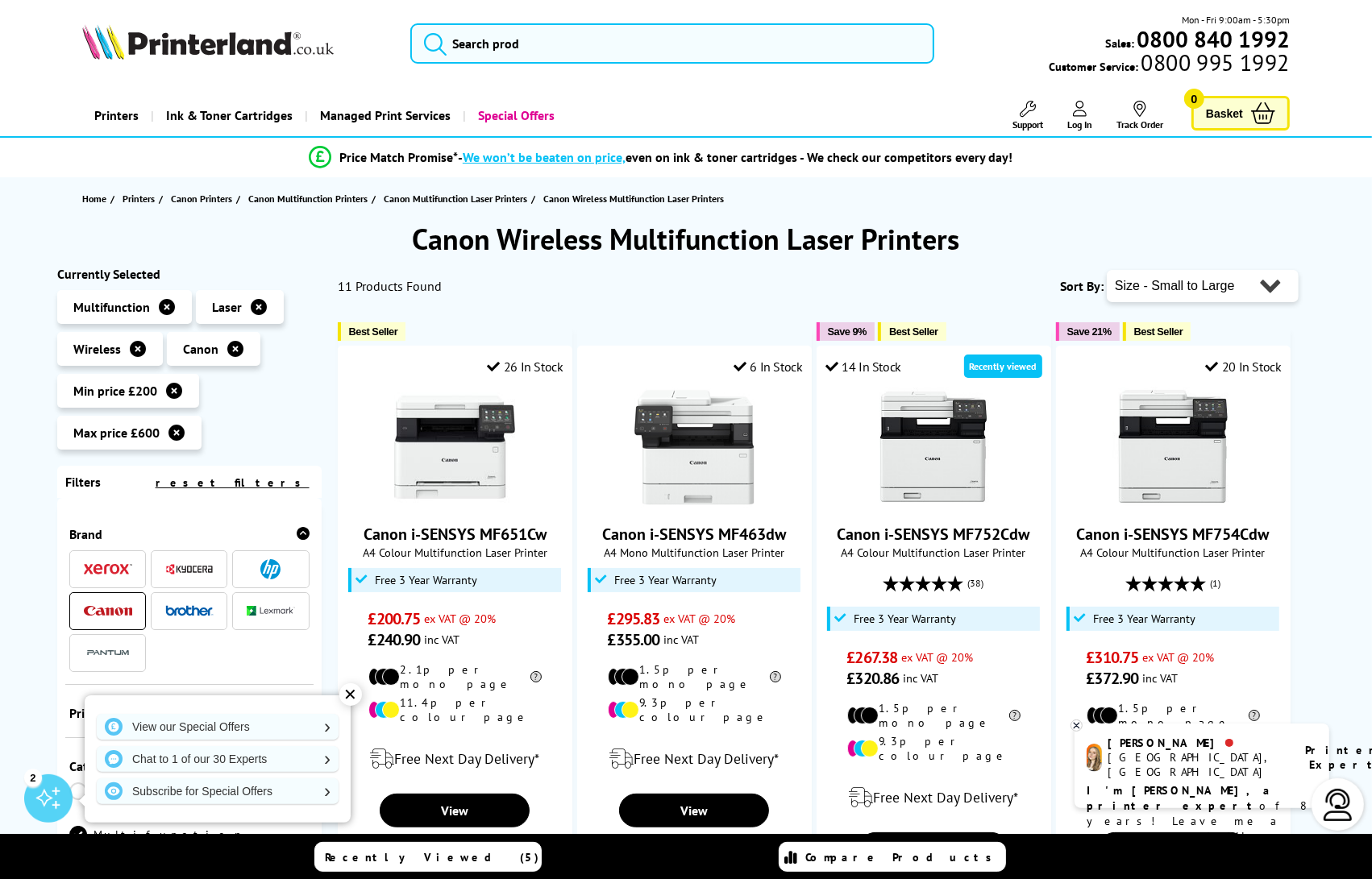
click at [248, 574] on span at bounding box center [270, 569] width 48 height 20
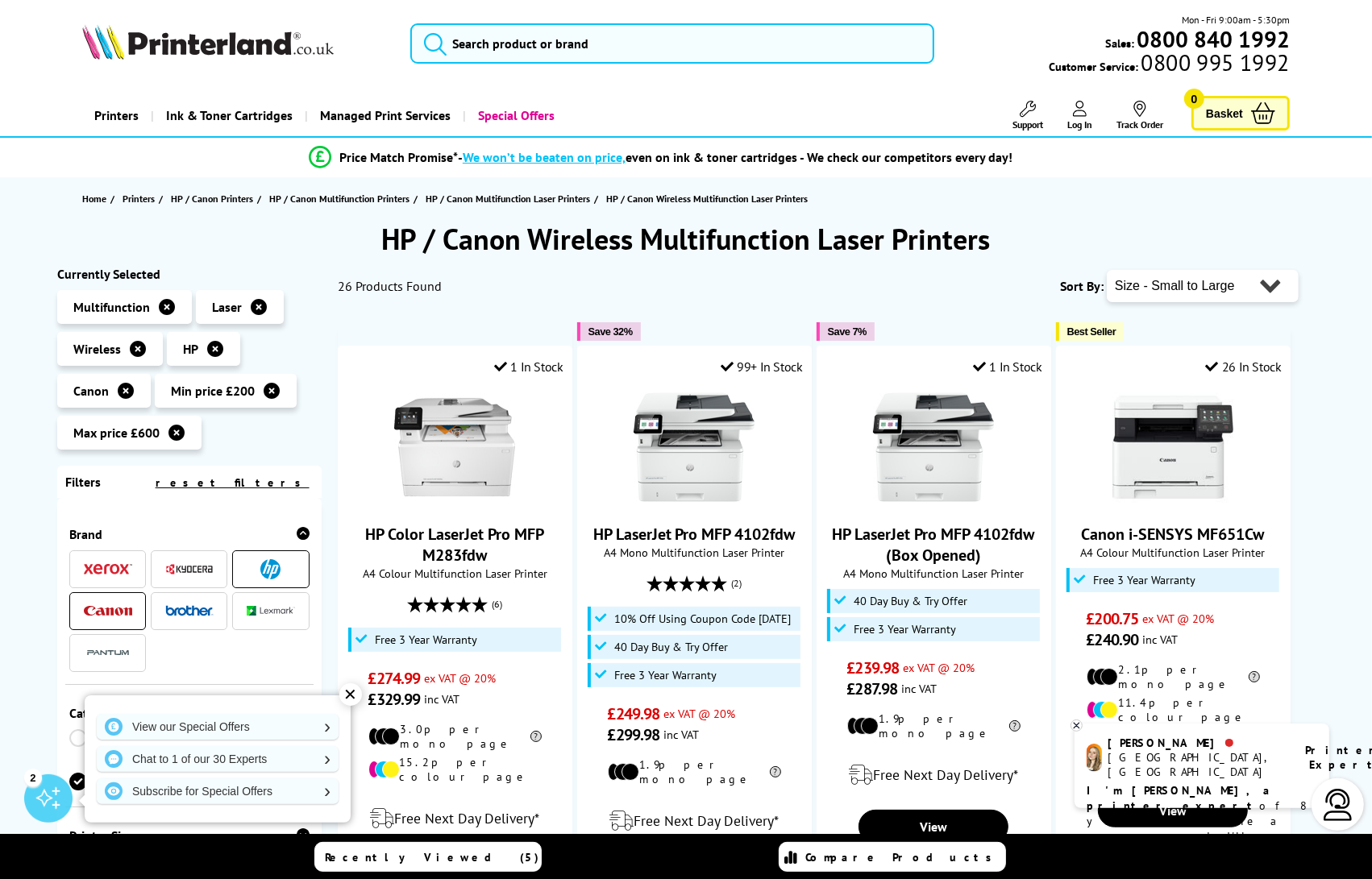
click at [133, 606] on li at bounding box center [107, 611] width 76 height 38
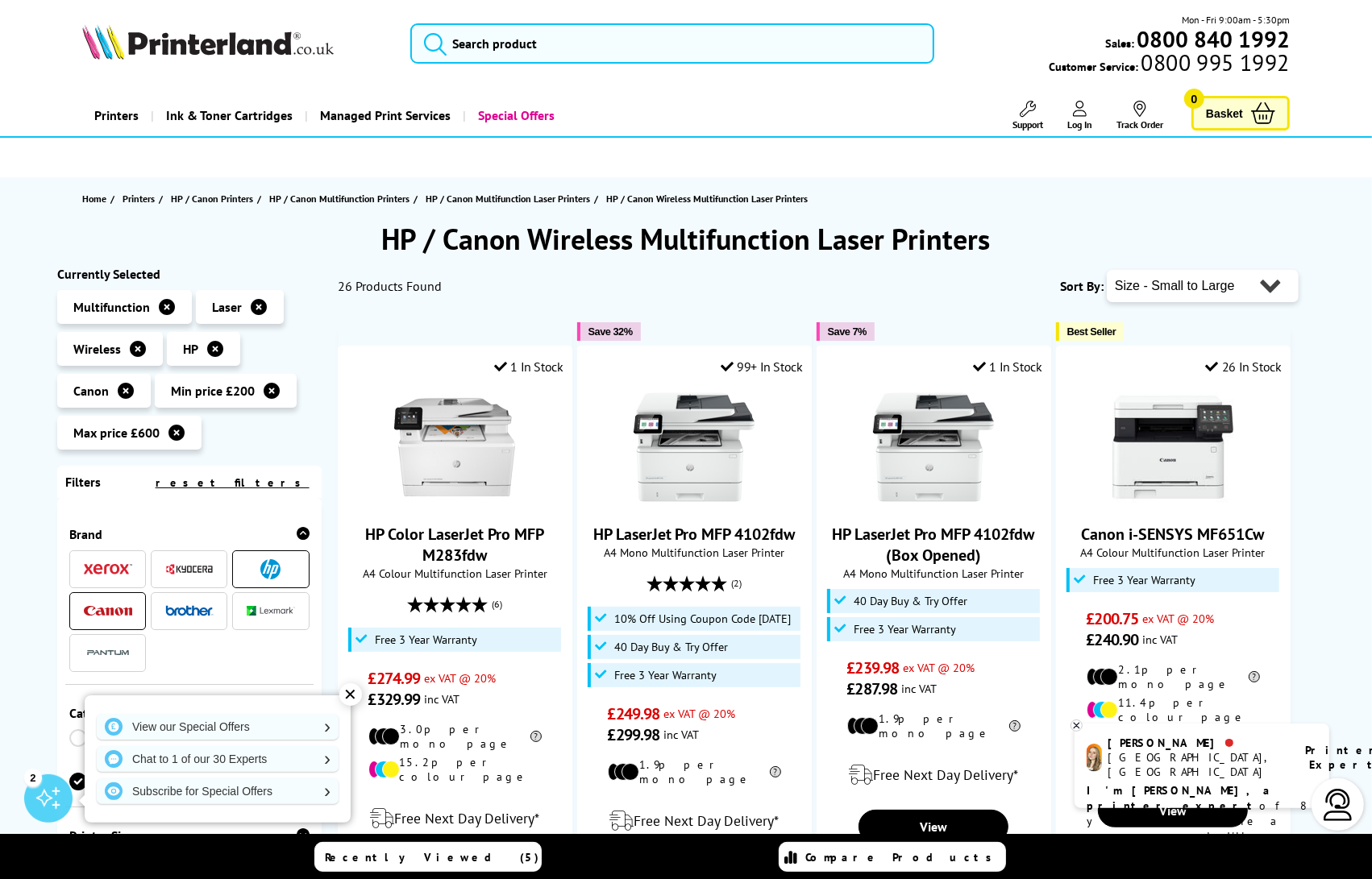
click at [133, 606] on li at bounding box center [107, 611] width 76 height 38
click at [124, 606] on img at bounding box center [108, 611] width 48 height 11
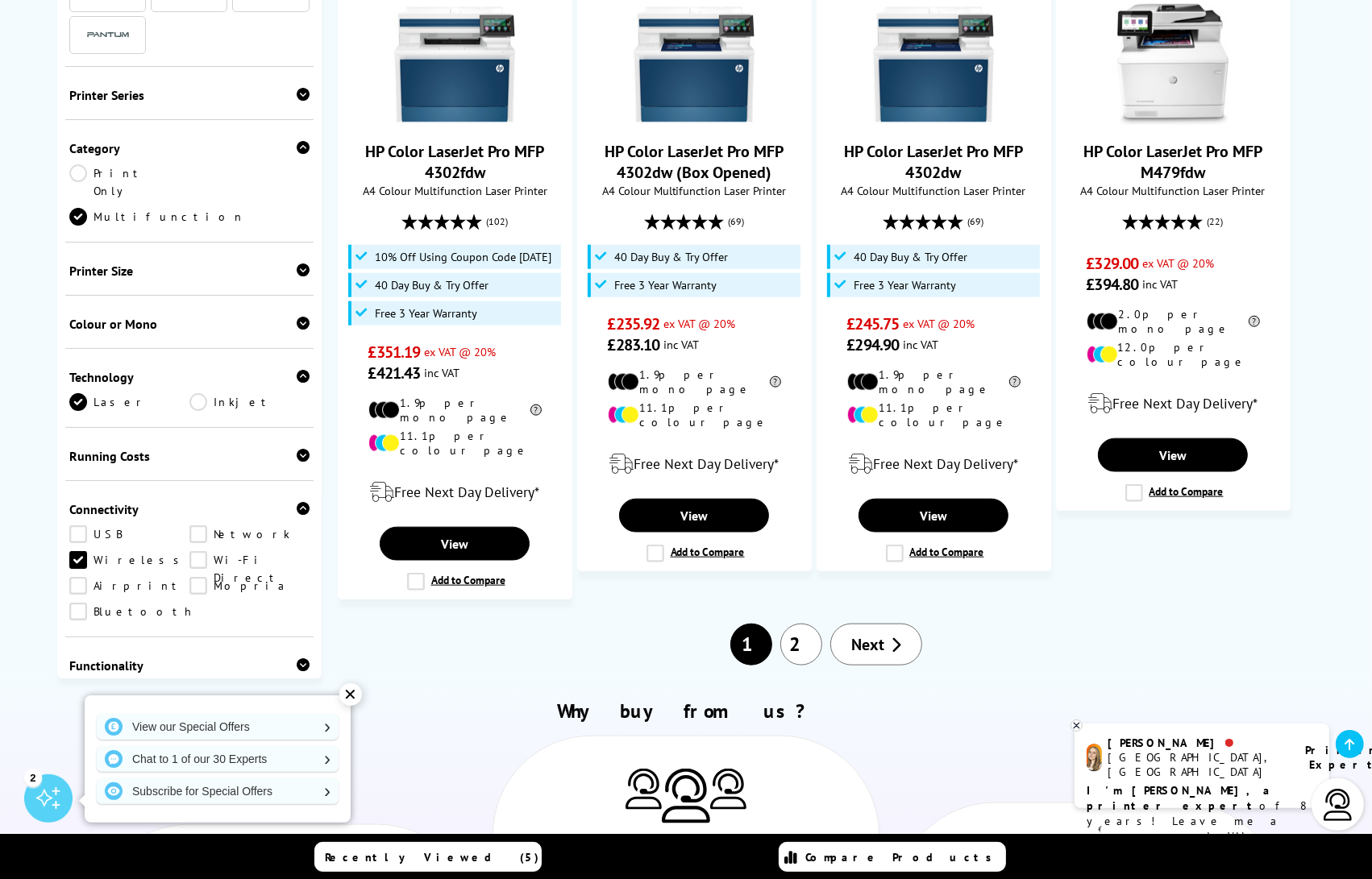
scroll to position [1615, 0]
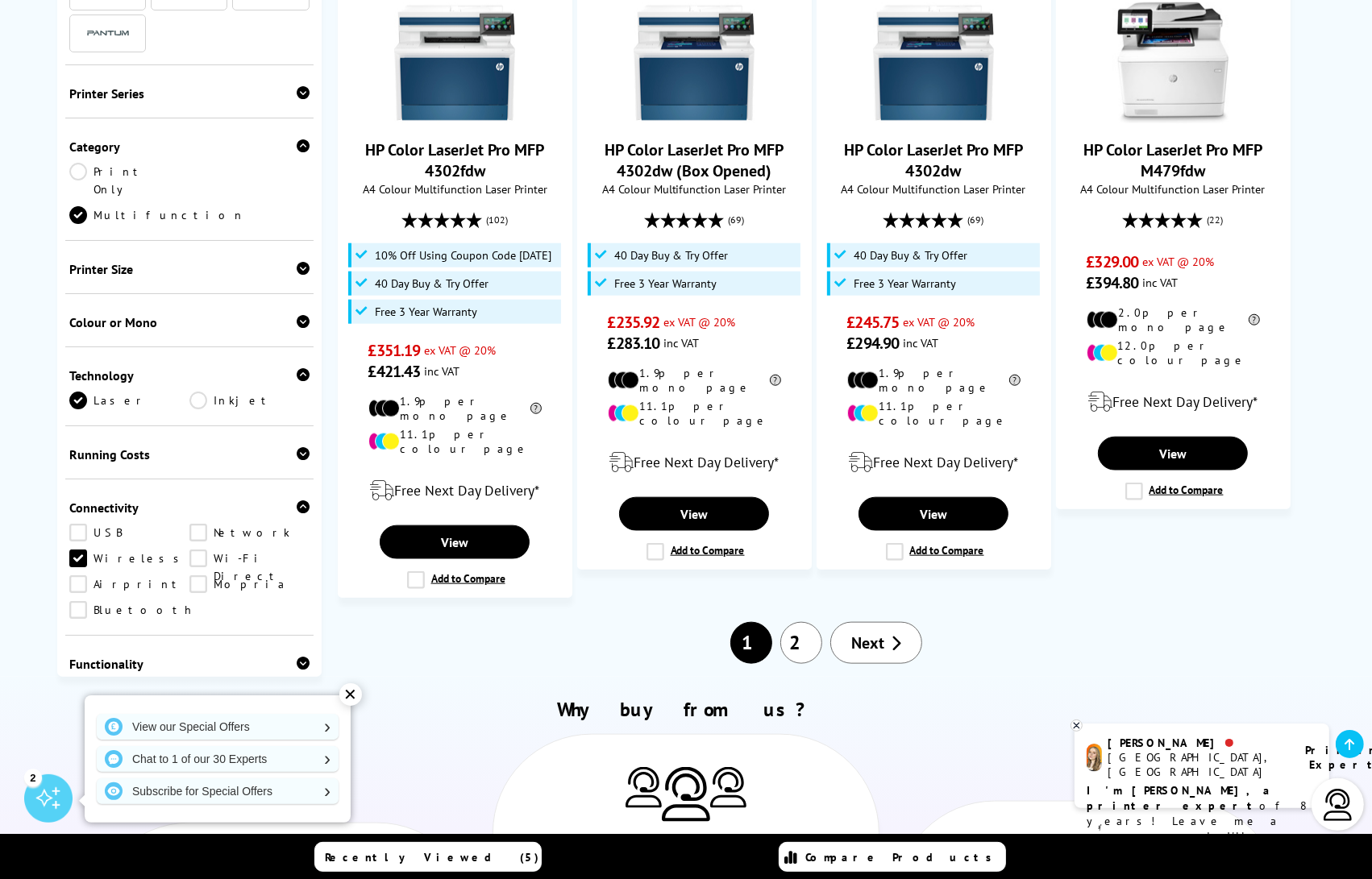
click at [807, 622] on link "2" at bounding box center [801, 643] width 42 height 42
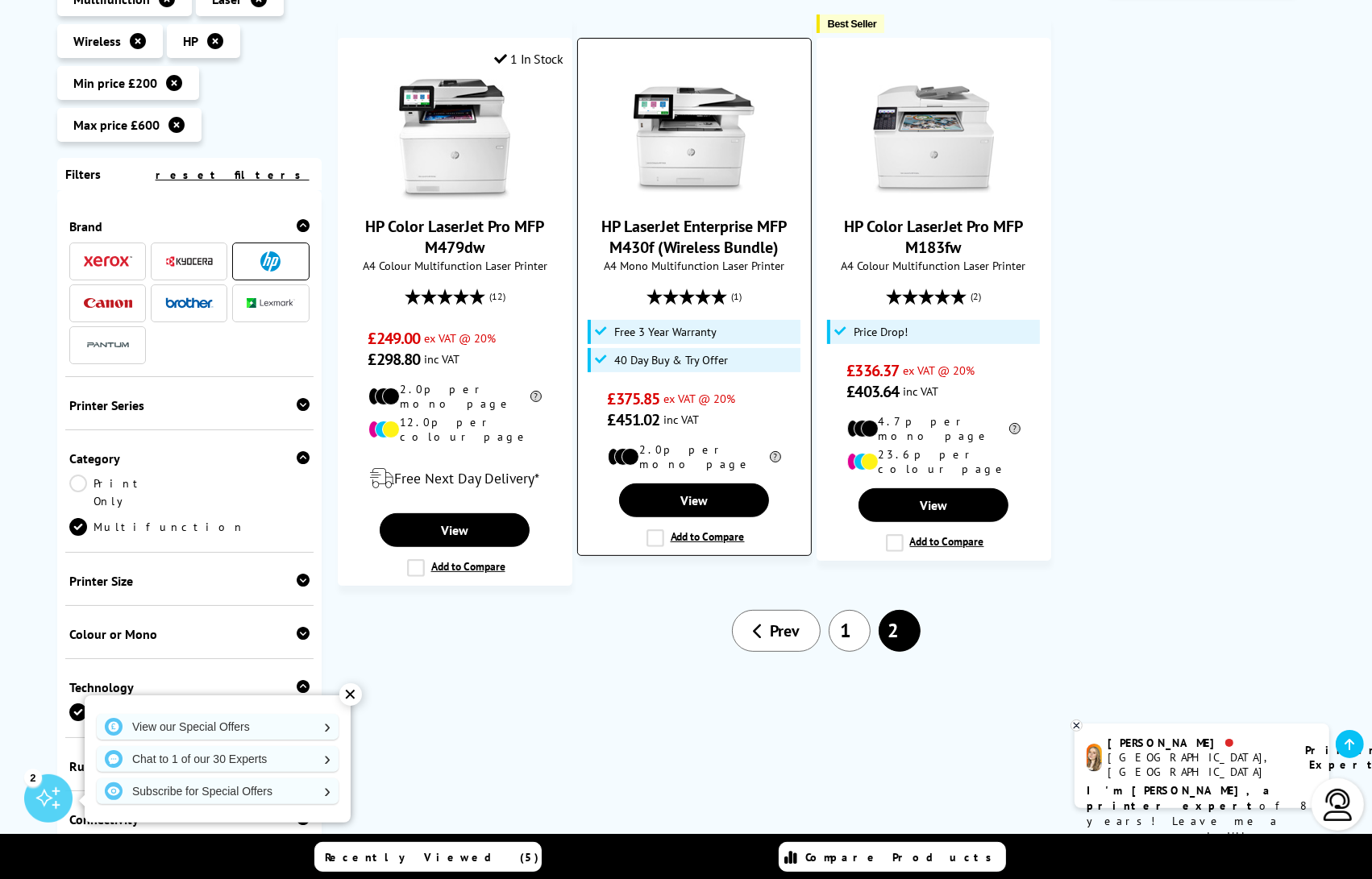
scroll to position [317, 0]
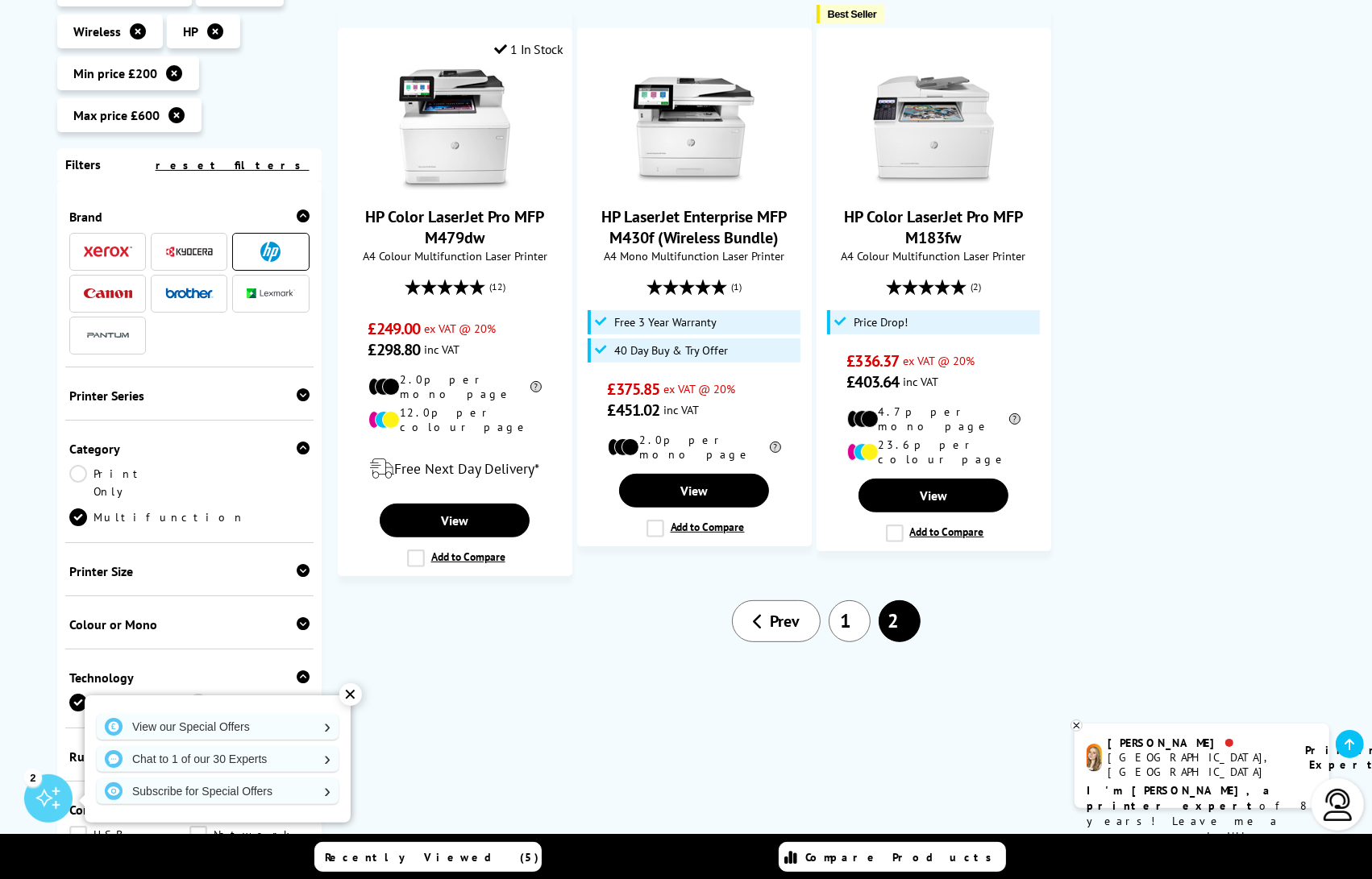
click at [838, 600] on link "1" at bounding box center [850, 621] width 42 height 42
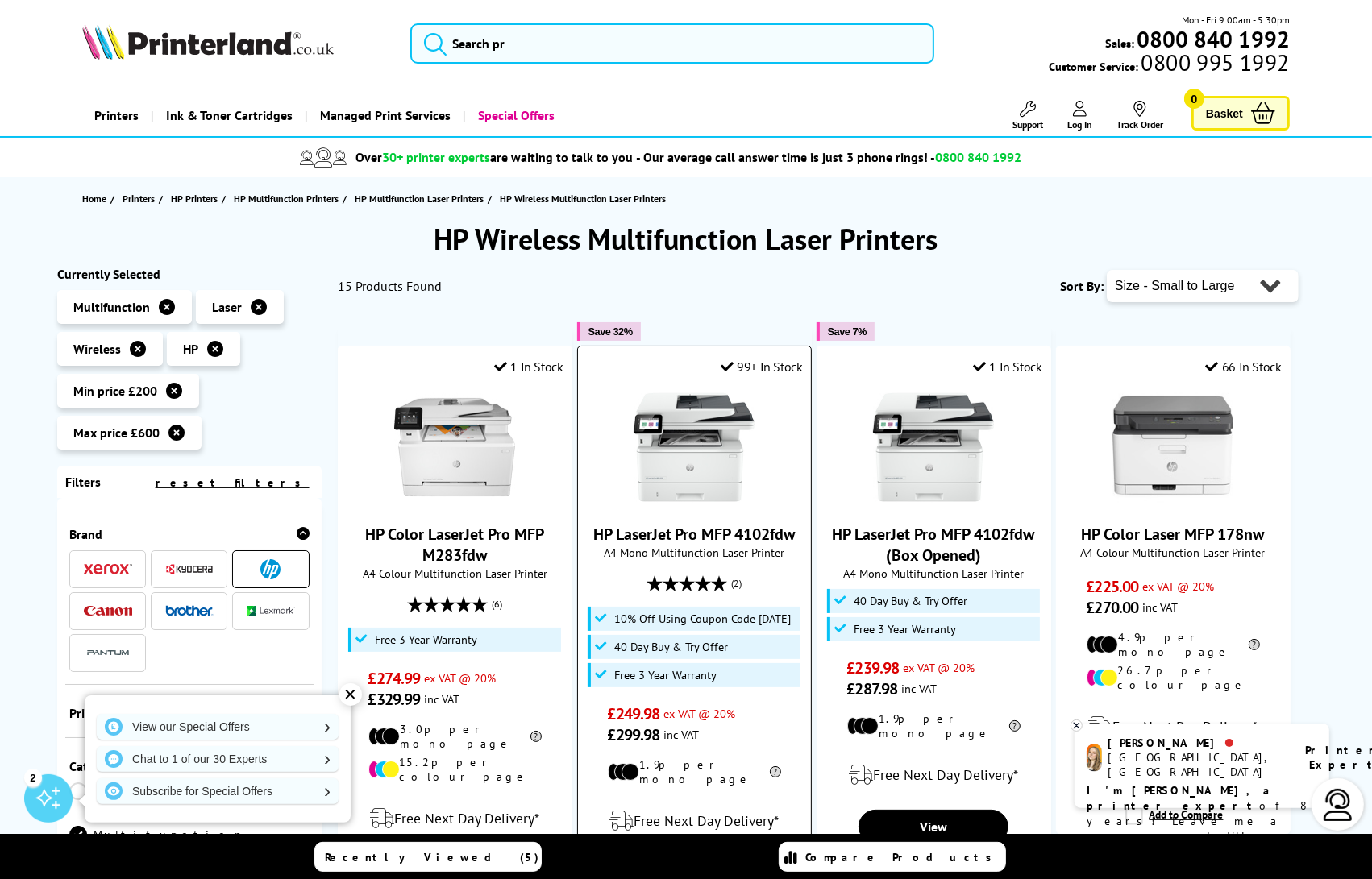
click at [700, 451] on img at bounding box center [694, 447] width 121 height 121
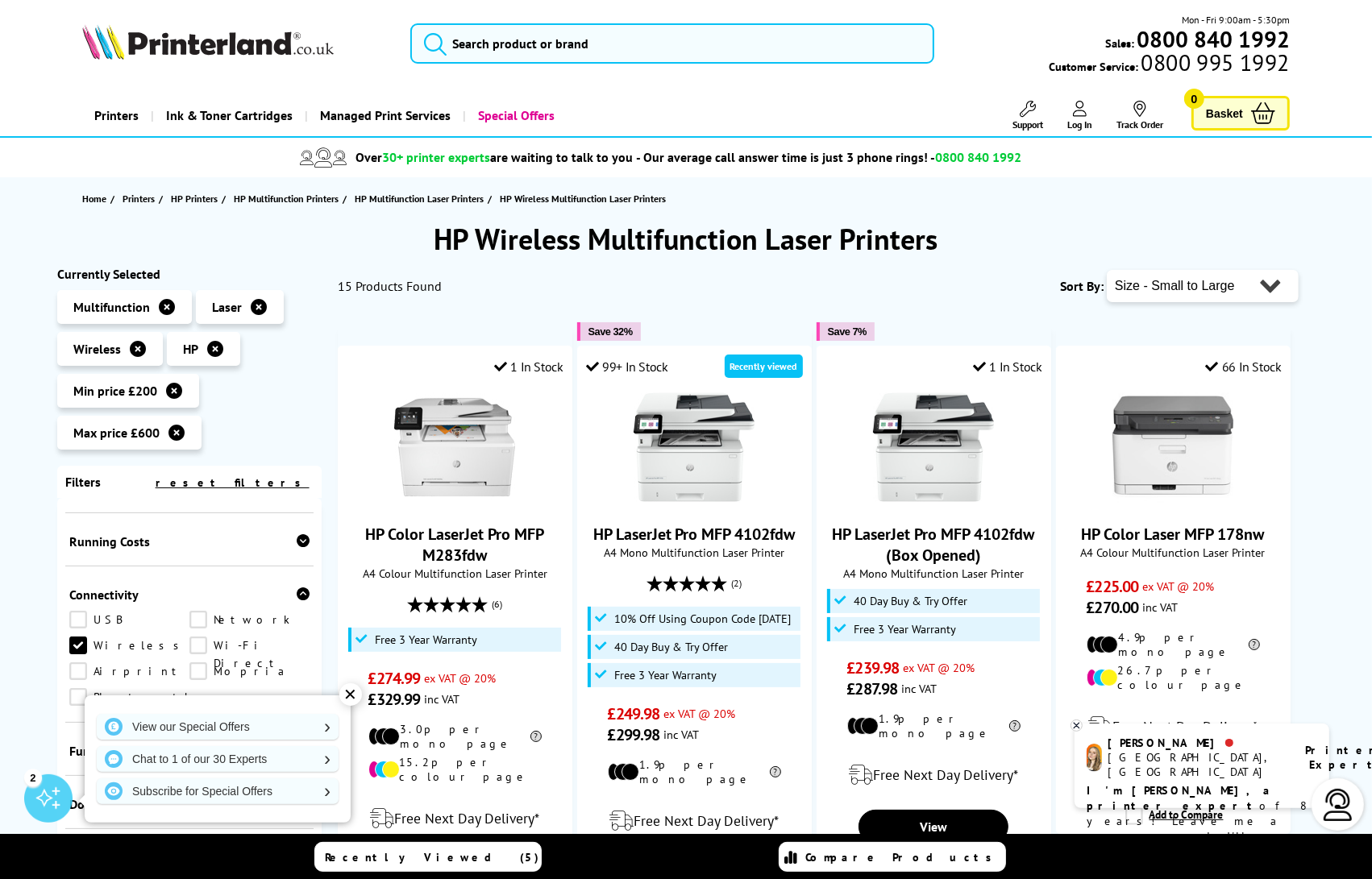
scroll to position [715, 0]
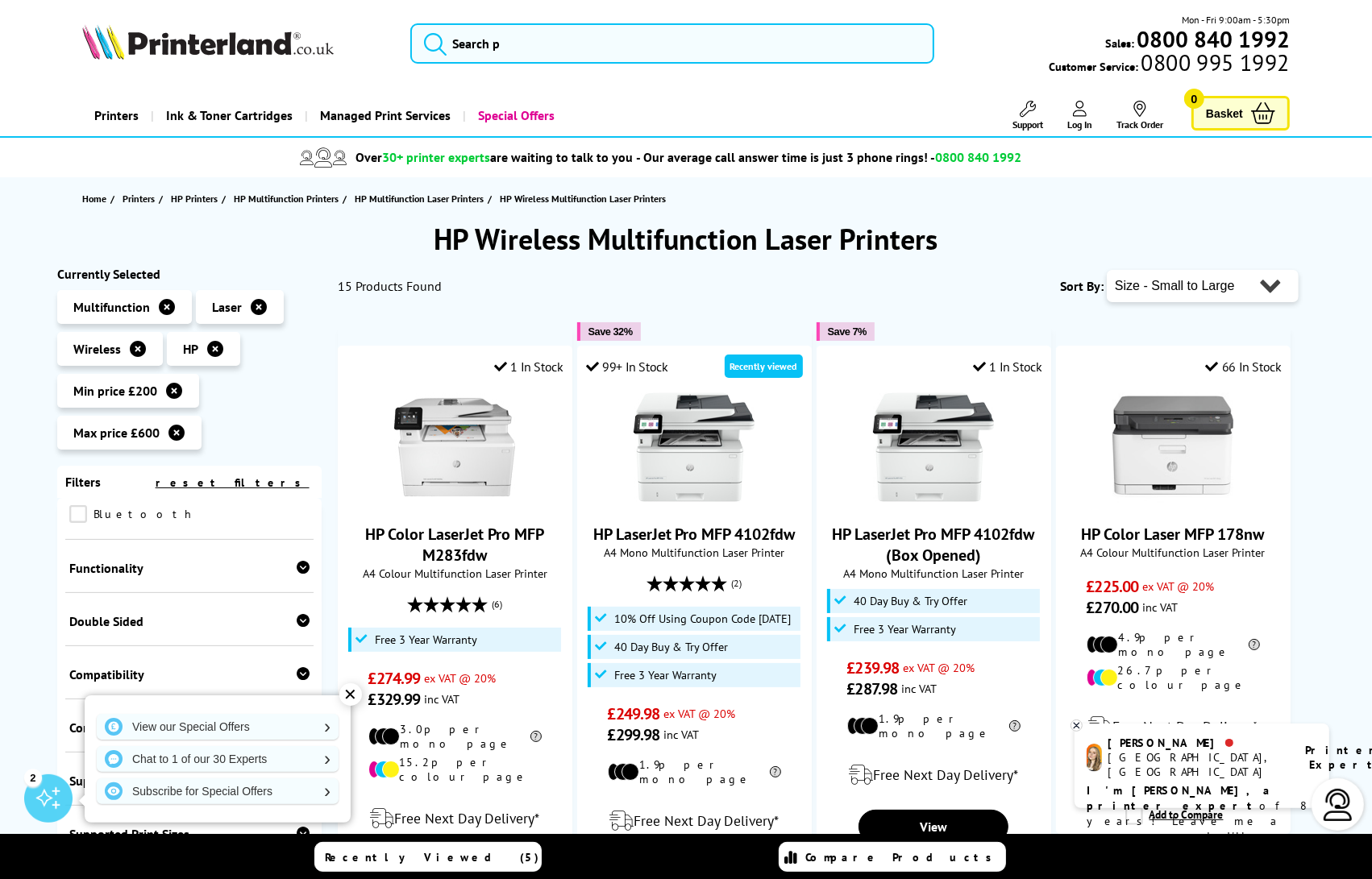
drag, startPoint x: 352, startPoint y: 700, endPoint x: 332, endPoint y: 693, distance: 21.2
click at [352, 699] on div "✕" at bounding box center [351, 695] width 23 height 23
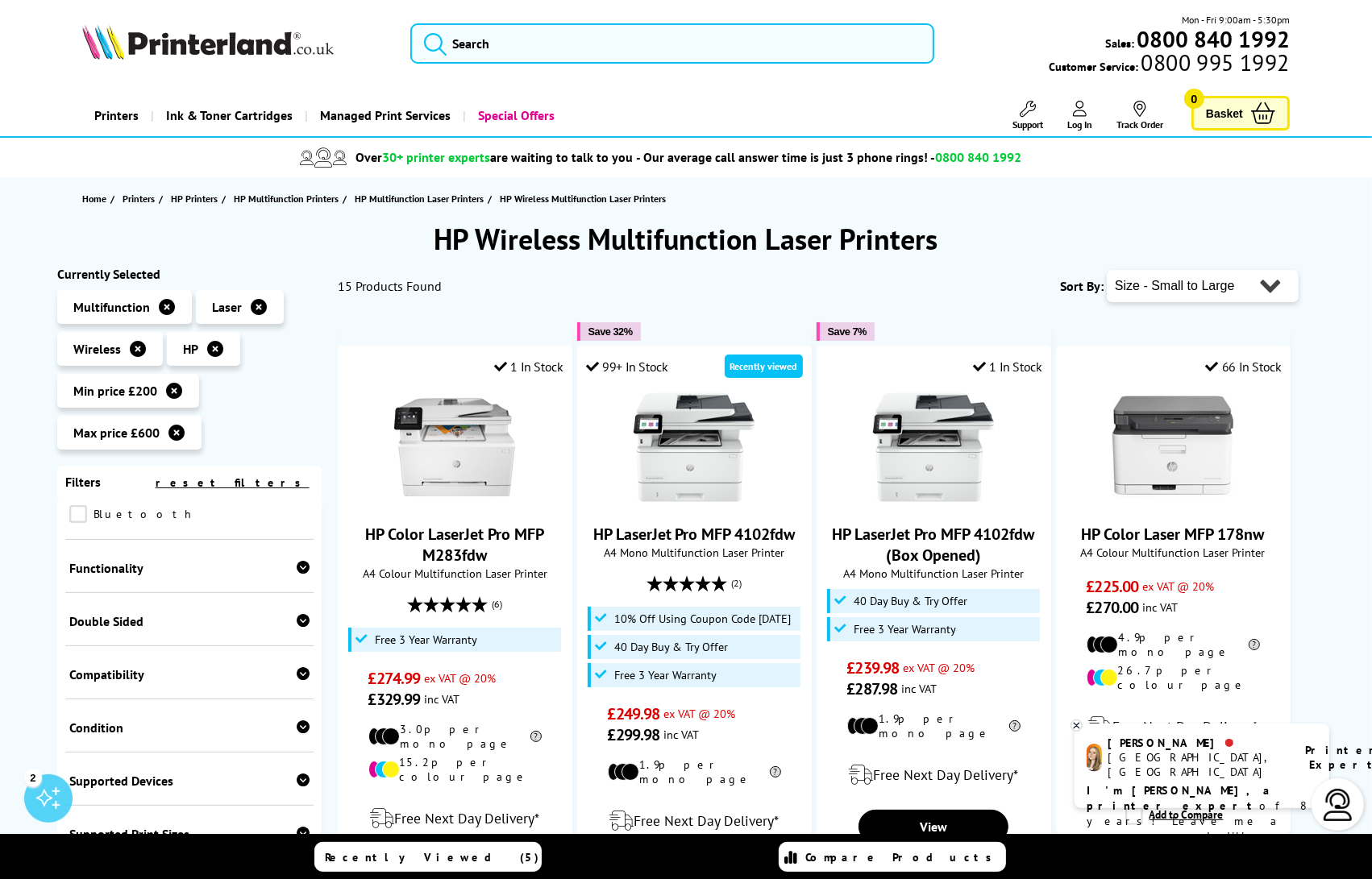
click at [257, 560] on div "Functionality" at bounding box center [189, 568] width 240 height 16
click at [82, 584] on link "Copy" at bounding box center [129, 592] width 120 height 18
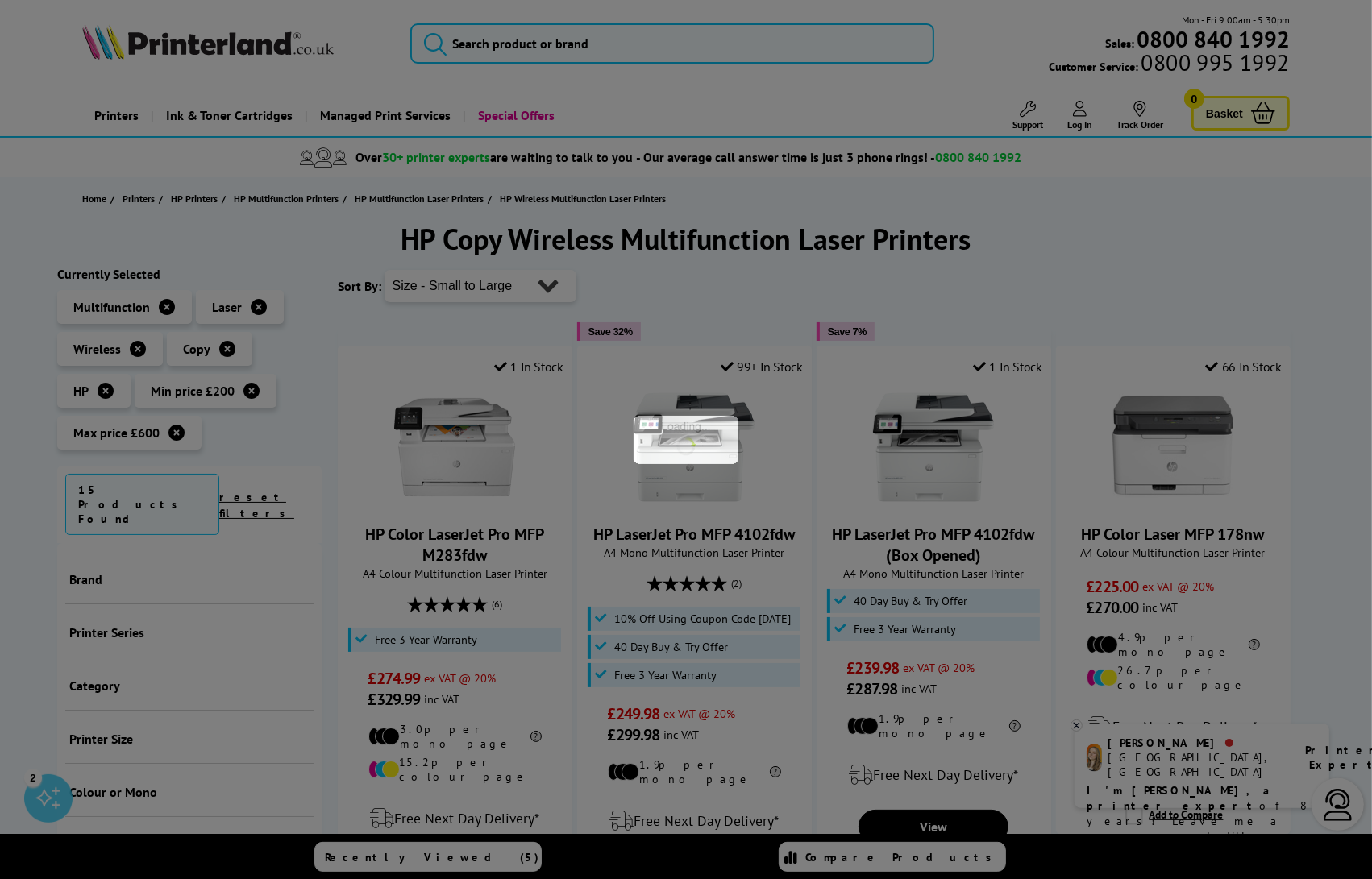
scroll to position [715, 0]
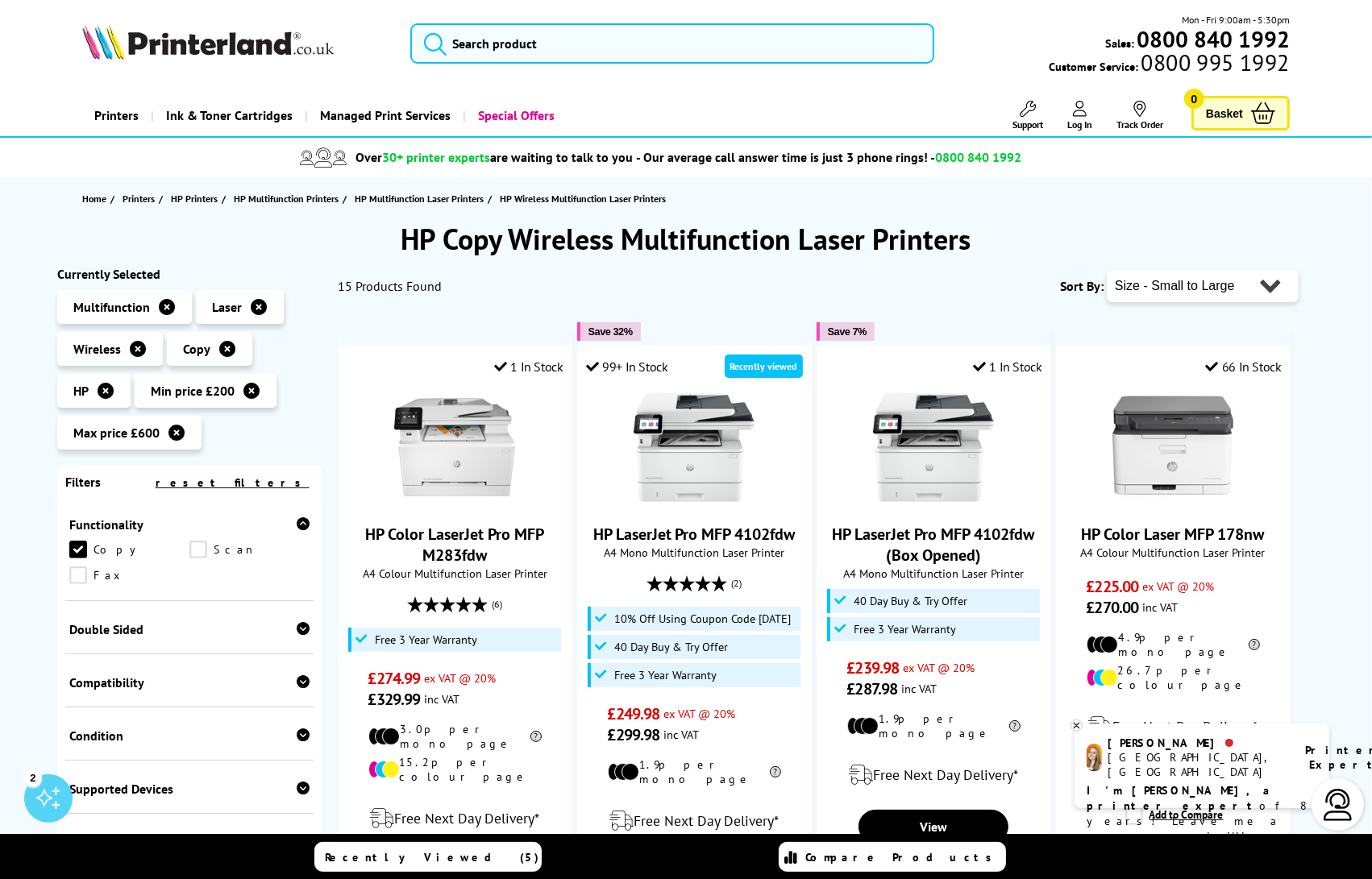
click at [196, 547] on link "Scan" at bounding box center [249, 549] width 120 height 18
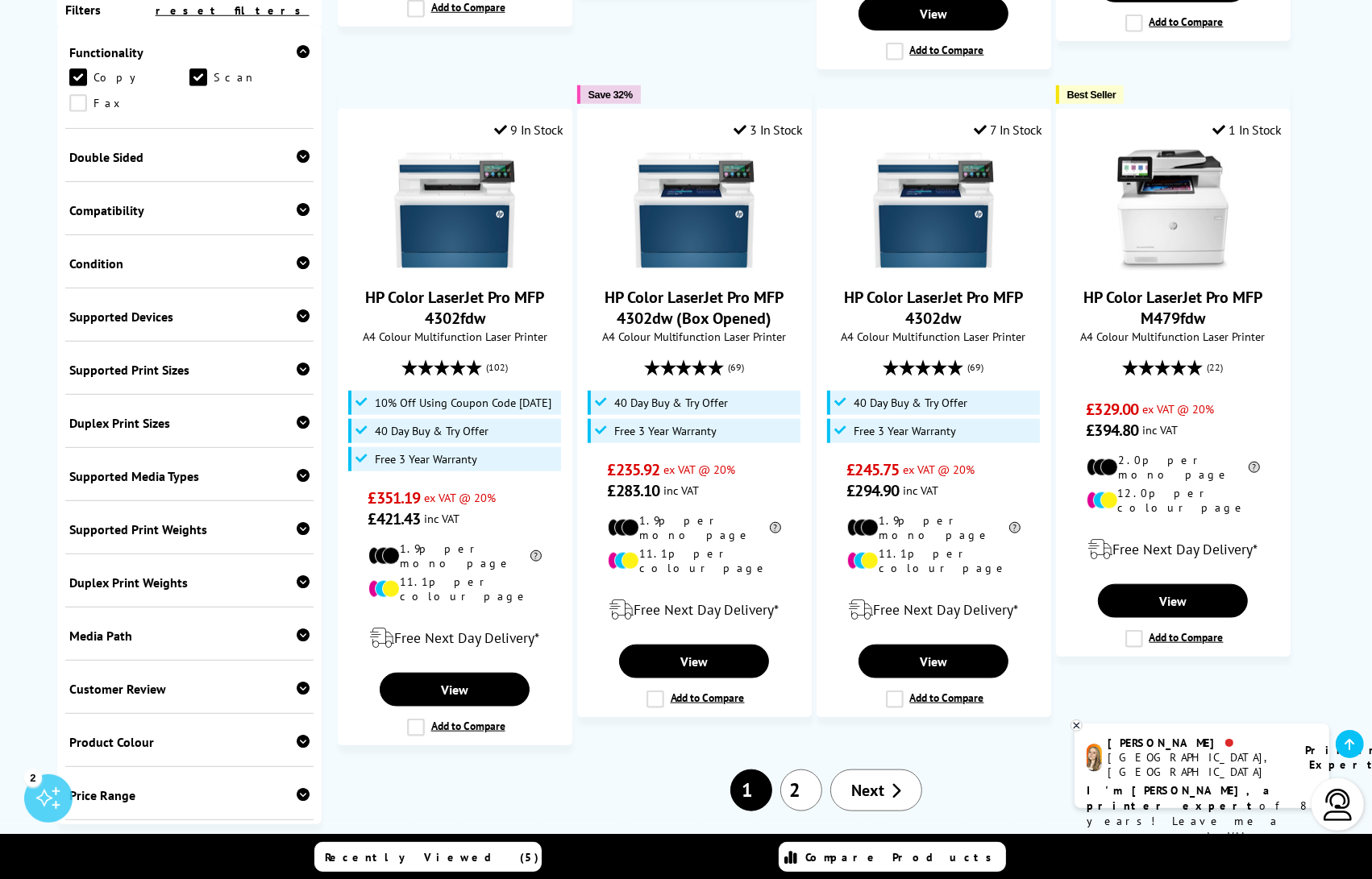
scroll to position [1496, 0]
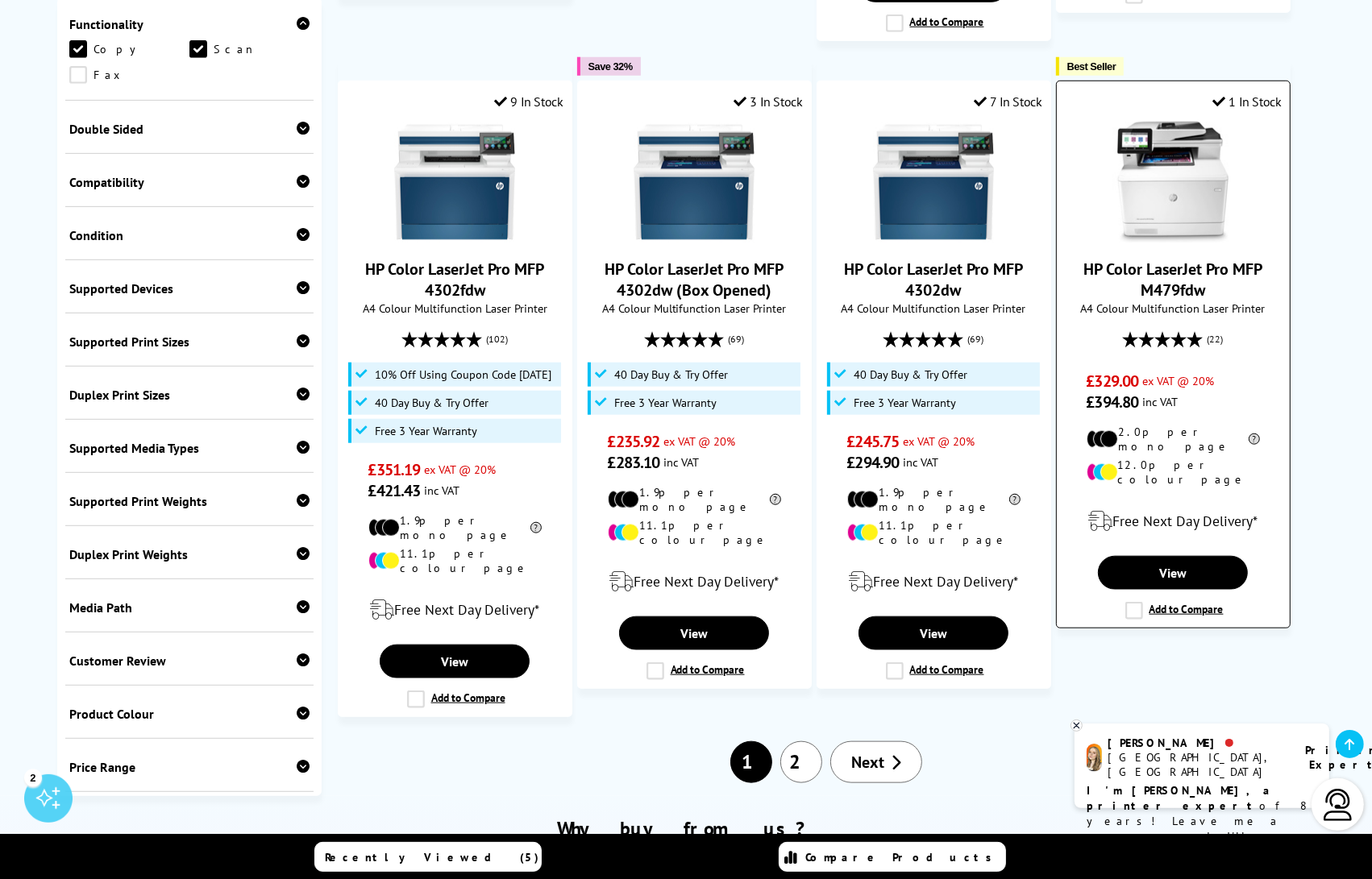
click at [1207, 301] on span "A4 Colour Multifunction Laser Printer" at bounding box center [1172, 308] width 217 height 15
click at [1188, 556] on link "View" at bounding box center [1172, 572] width 150 height 34
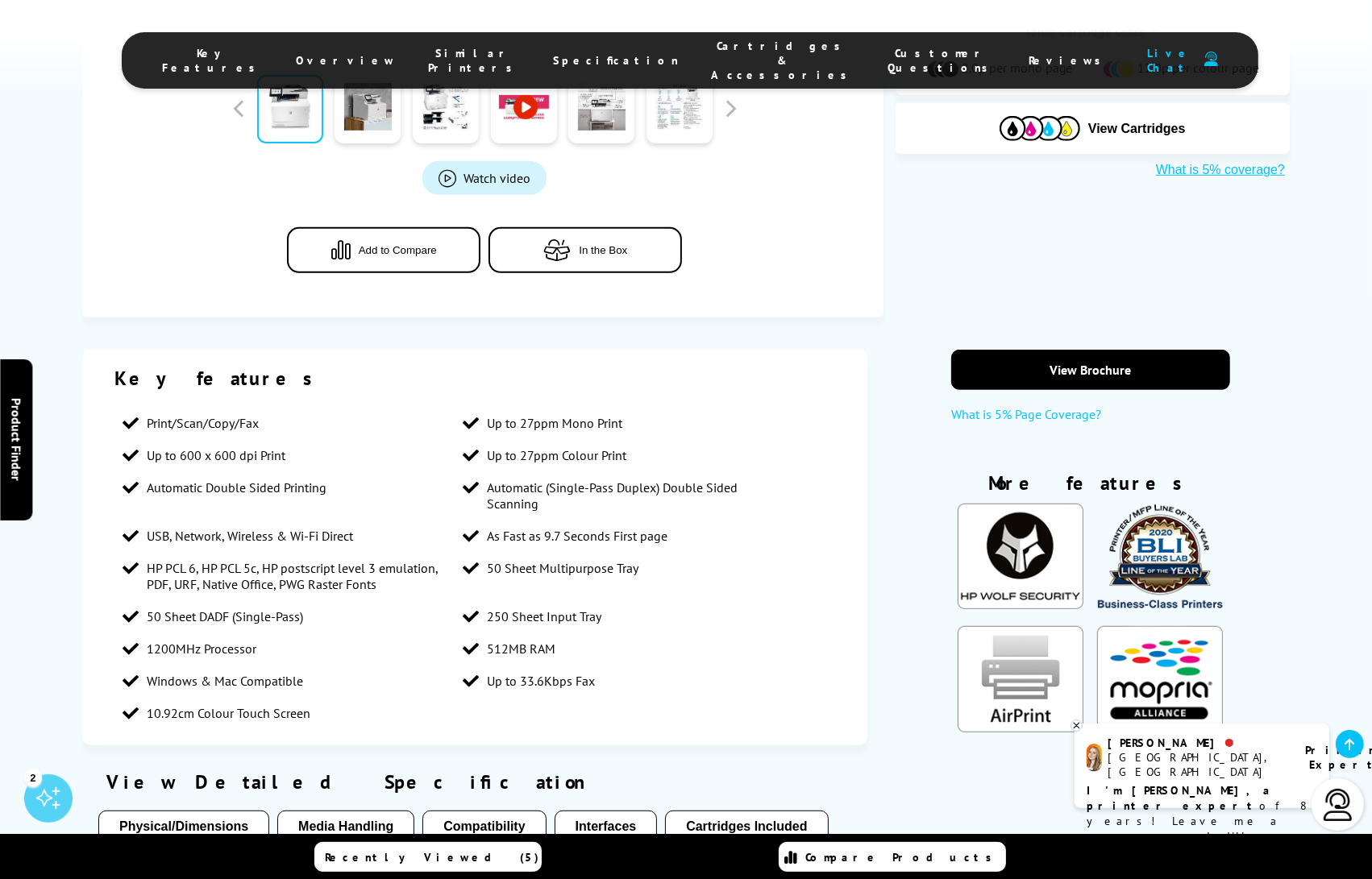
scroll to position [738, 0]
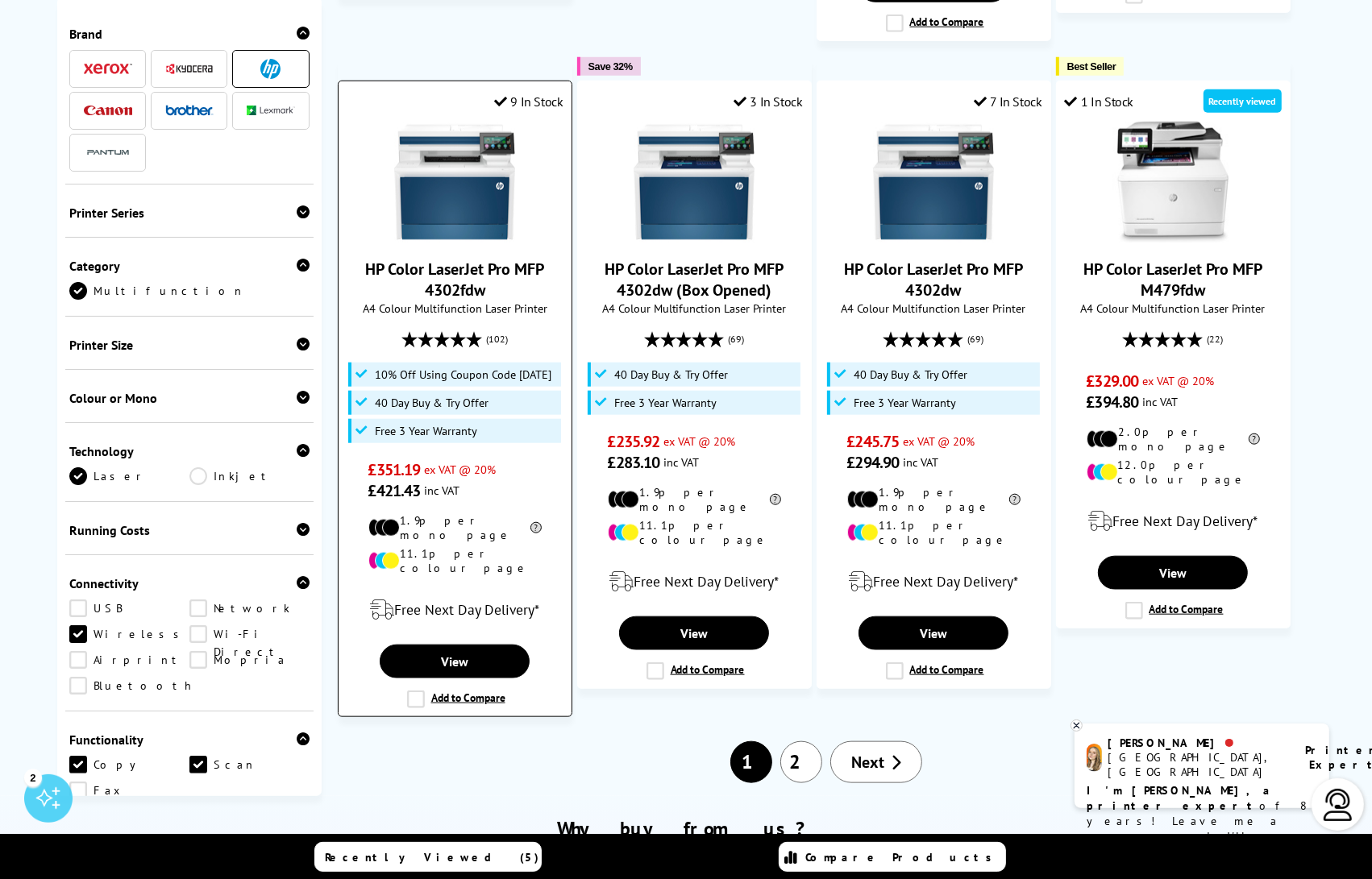
click at [473, 209] on img at bounding box center [455, 182] width 121 height 121
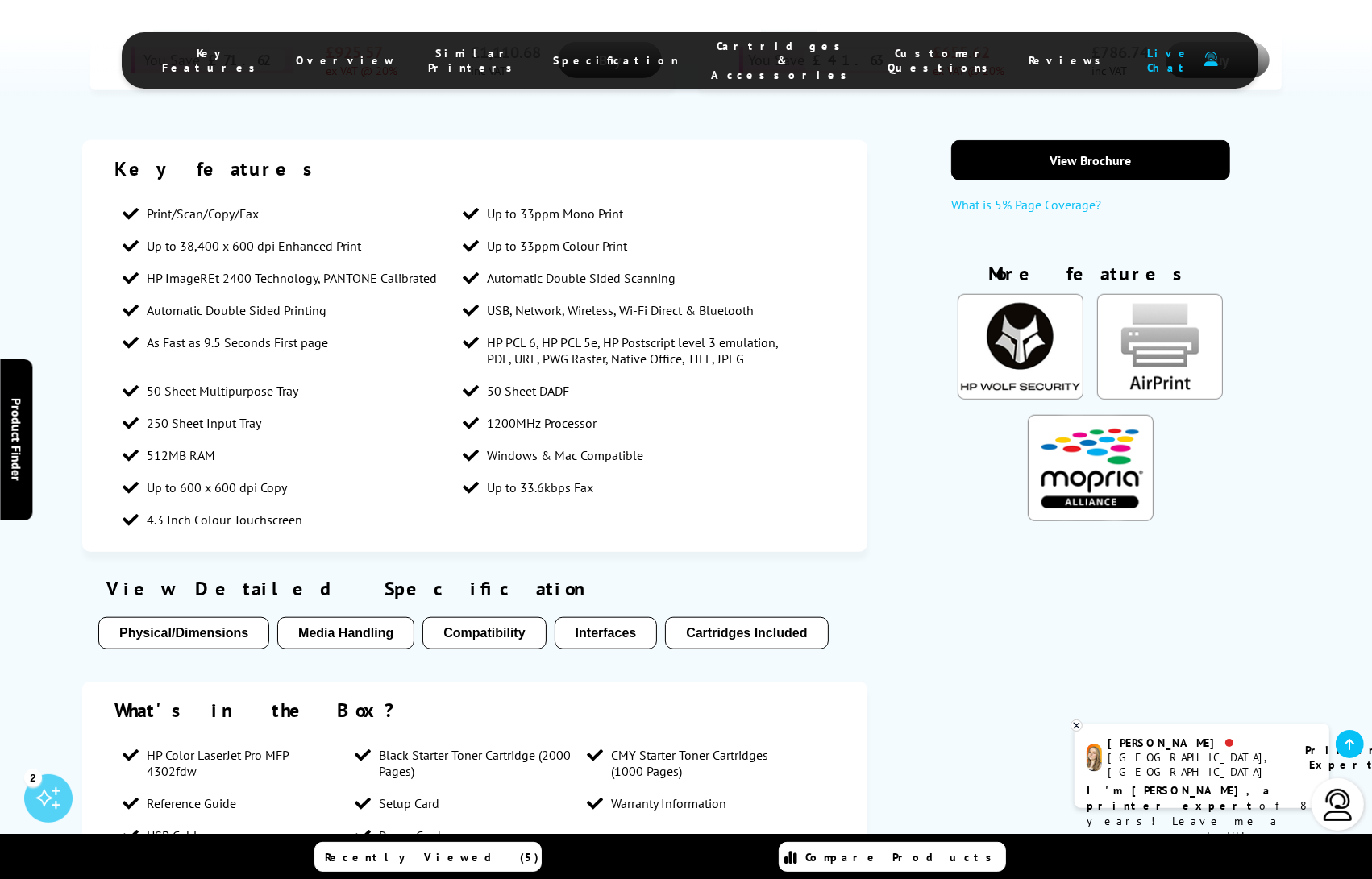
scroll to position [1293, 0]
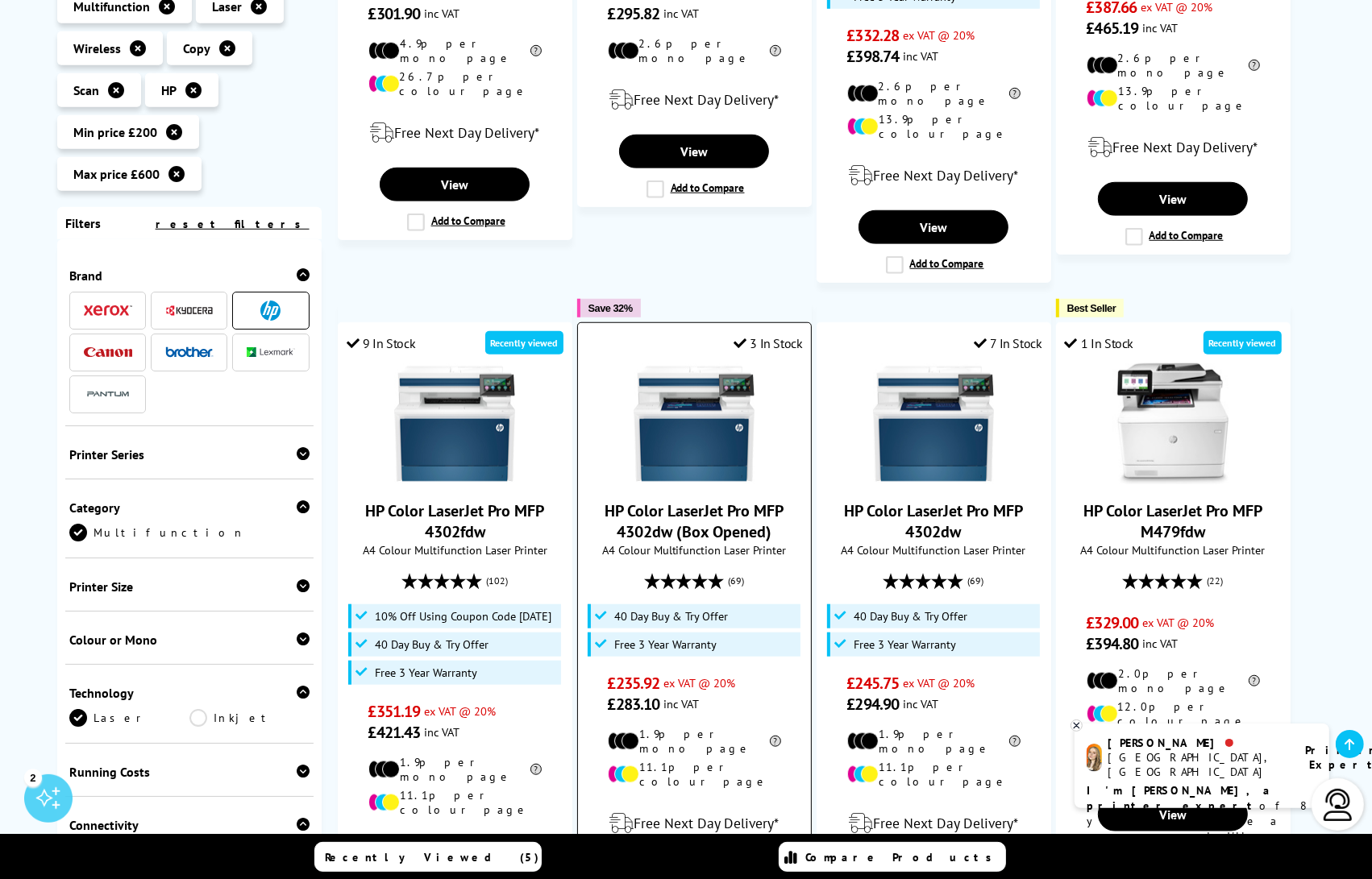
scroll to position [1259, 0]
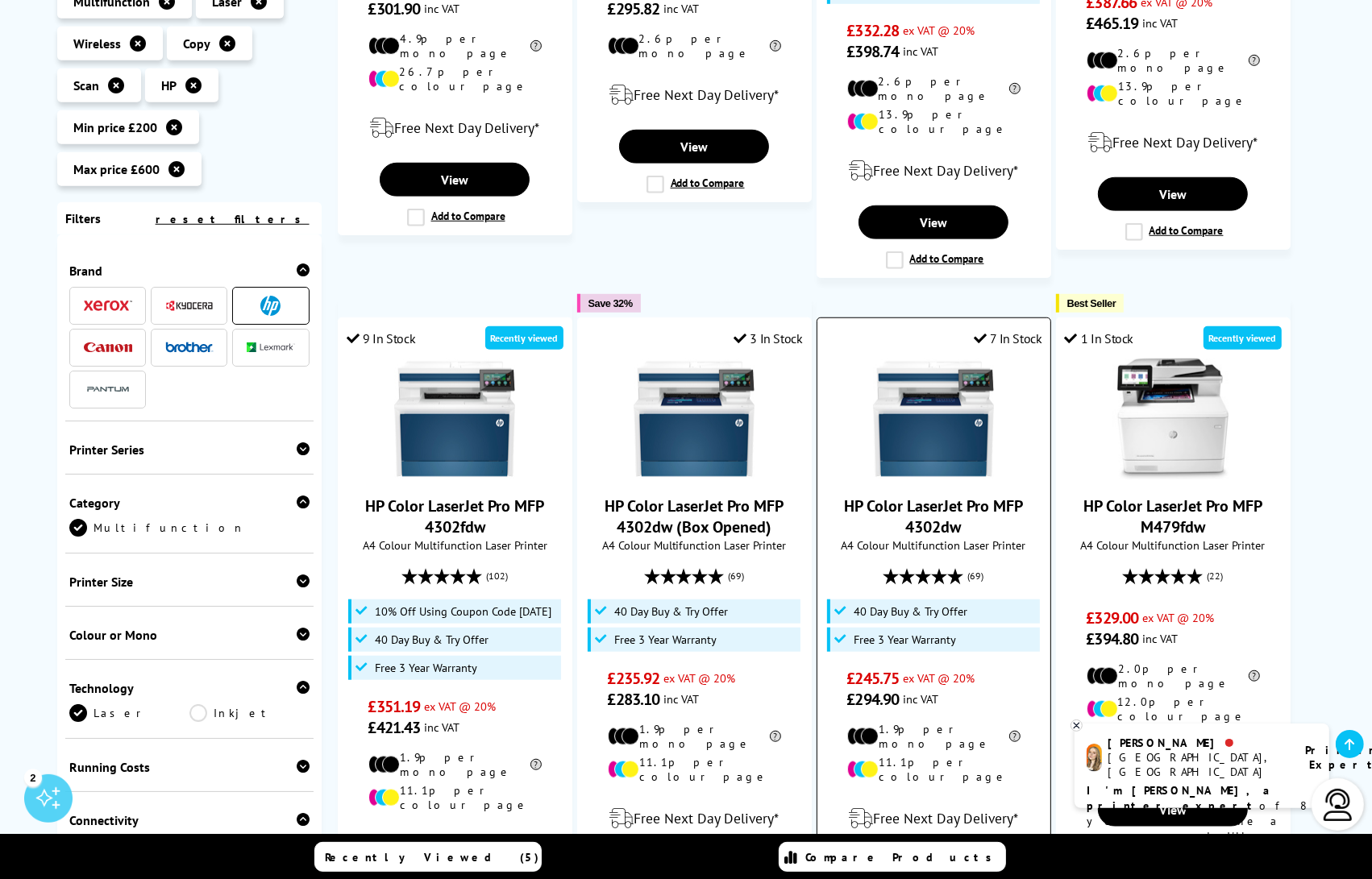
click at [951, 429] on img at bounding box center [934, 419] width 121 height 121
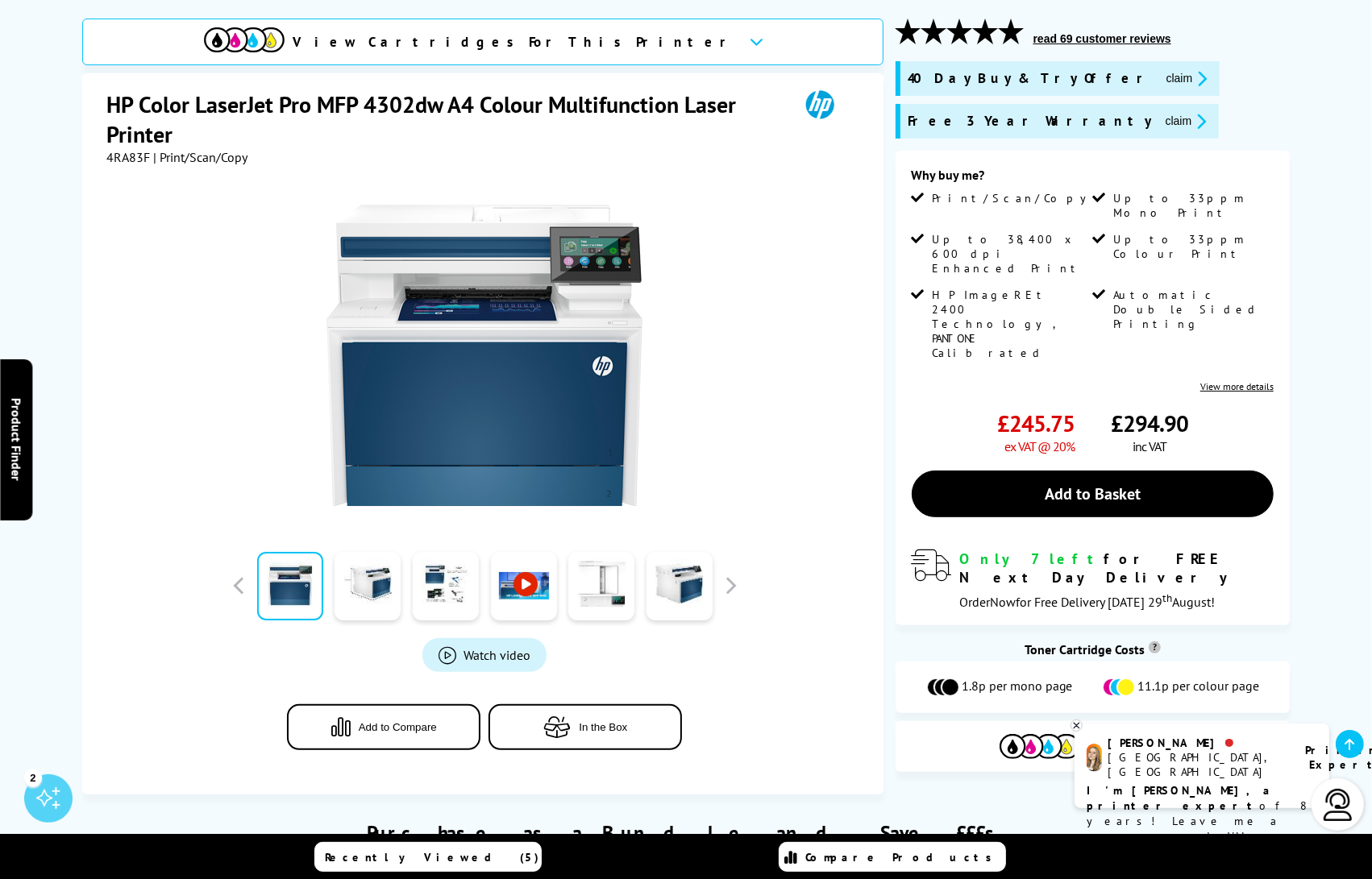
scroll to position [195, 0]
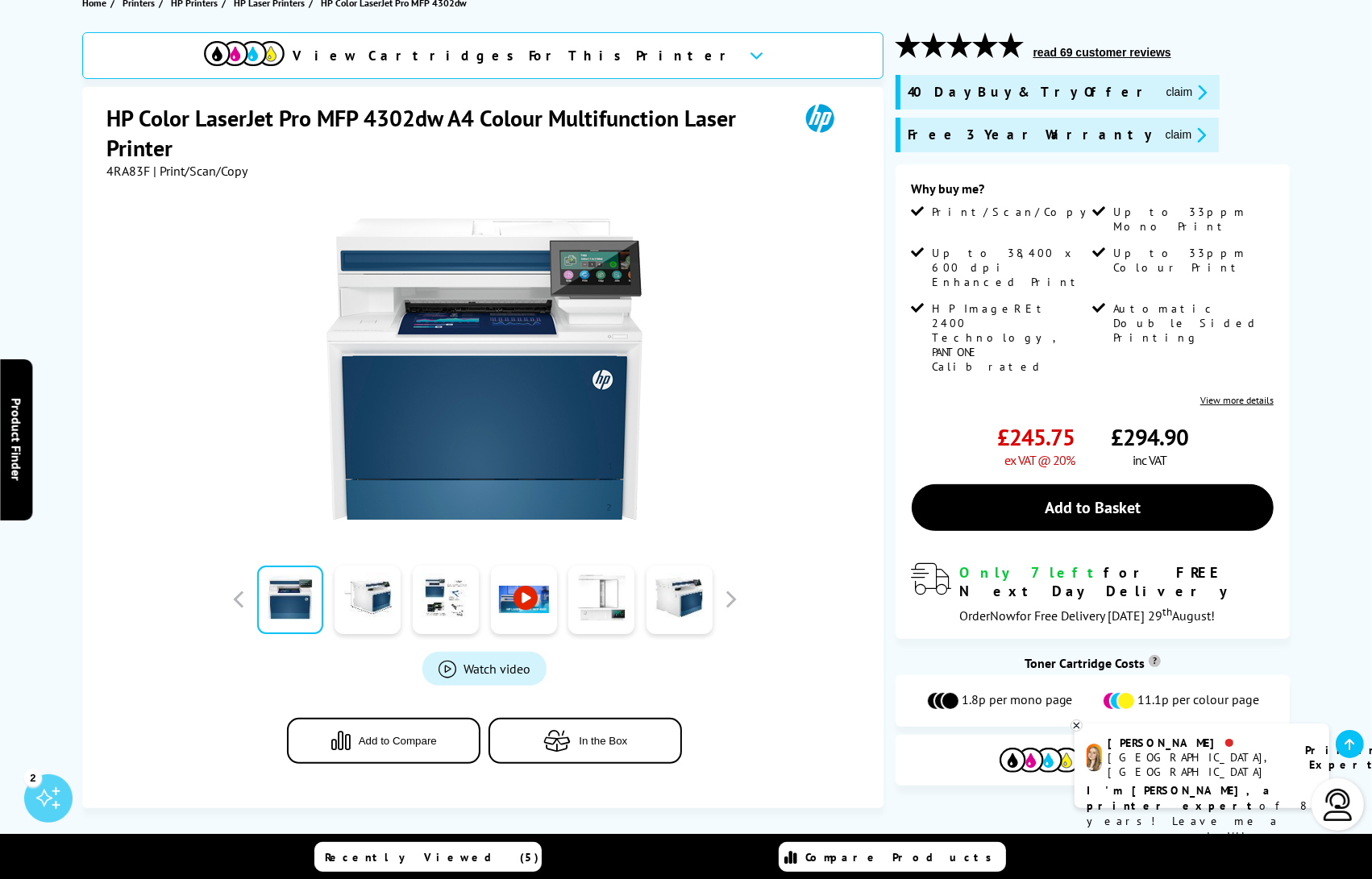
click at [304, 607] on link at bounding box center [289, 599] width 66 height 68
click at [364, 595] on link at bounding box center [367, 599] width 66 height 68
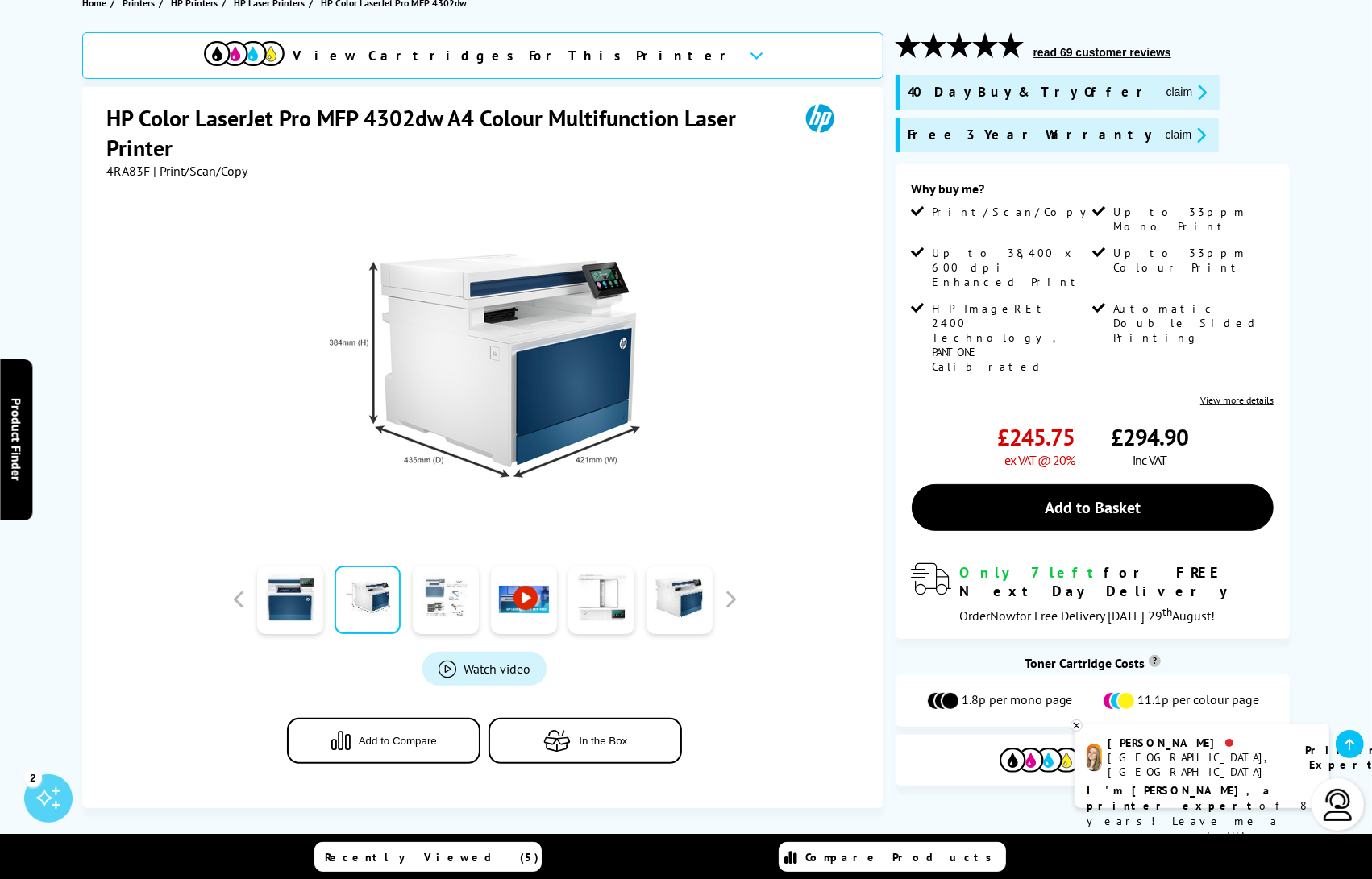
click at [426, 608] on link at bounding box center [445, 599] width 66 height 68
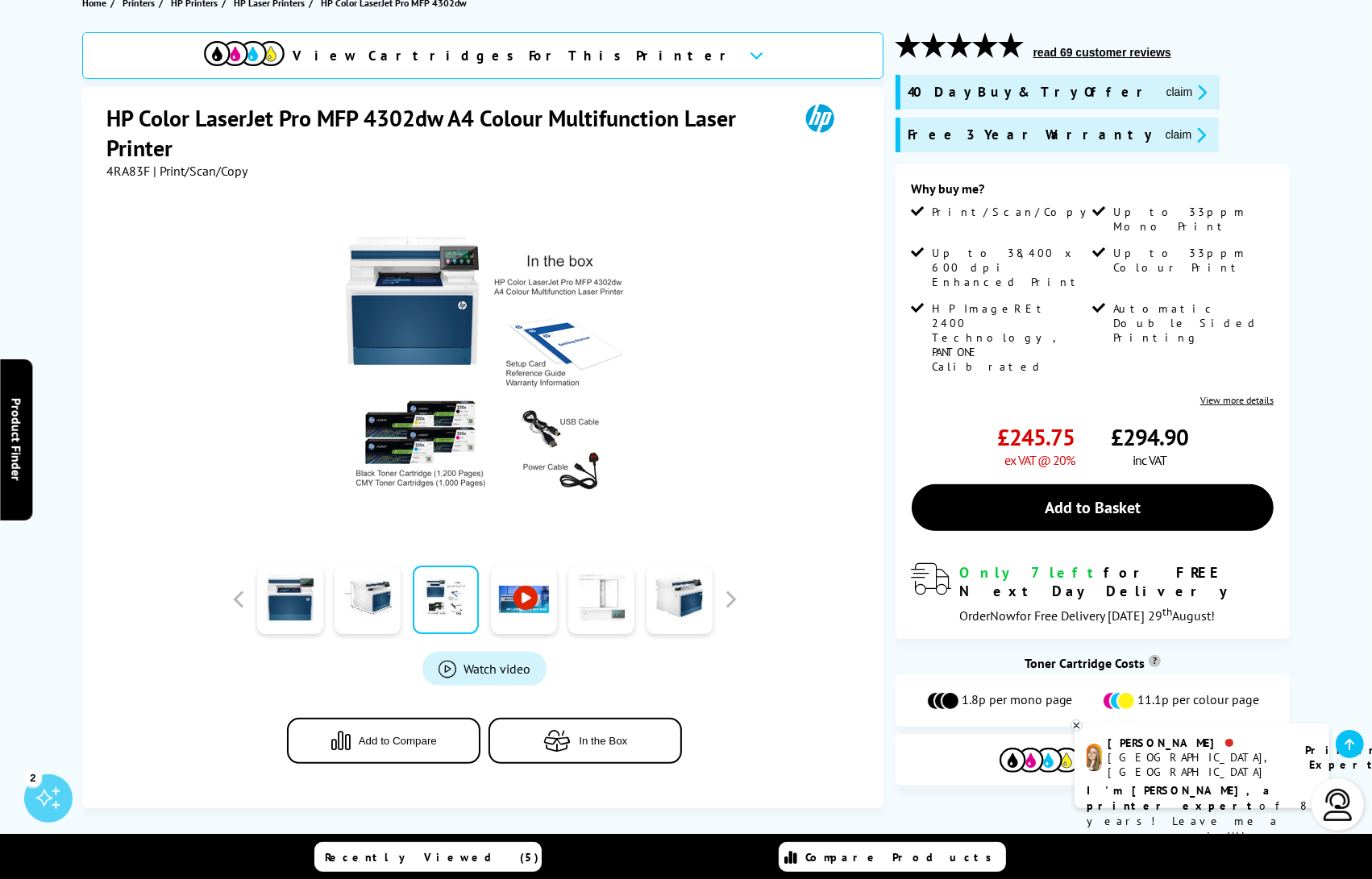
click at [610, 624] on link at bounding box center [601, 599] width 66 height 68
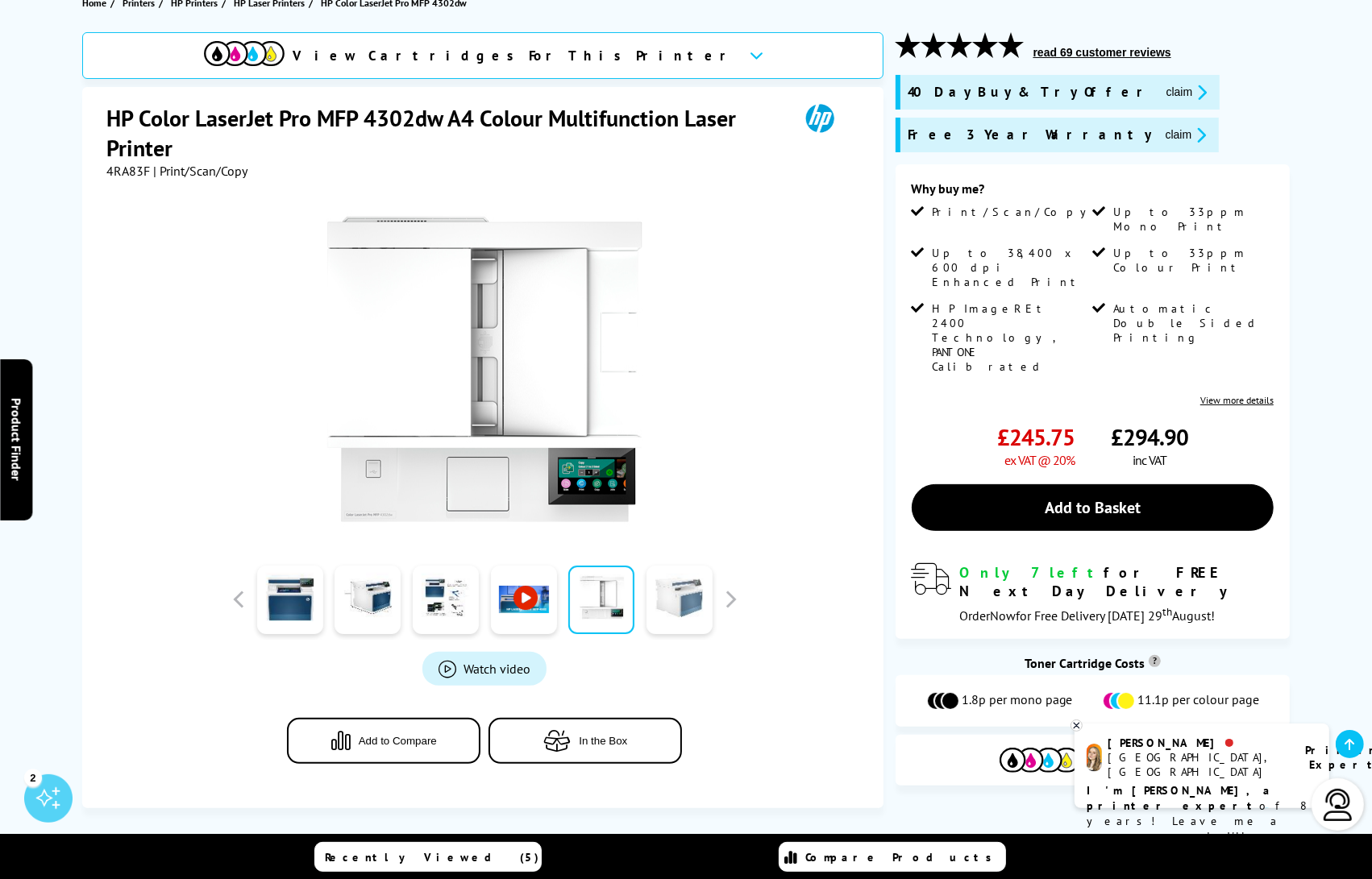
click at [673, 614] on link at bounding box center [679, 599] width 66 height 68
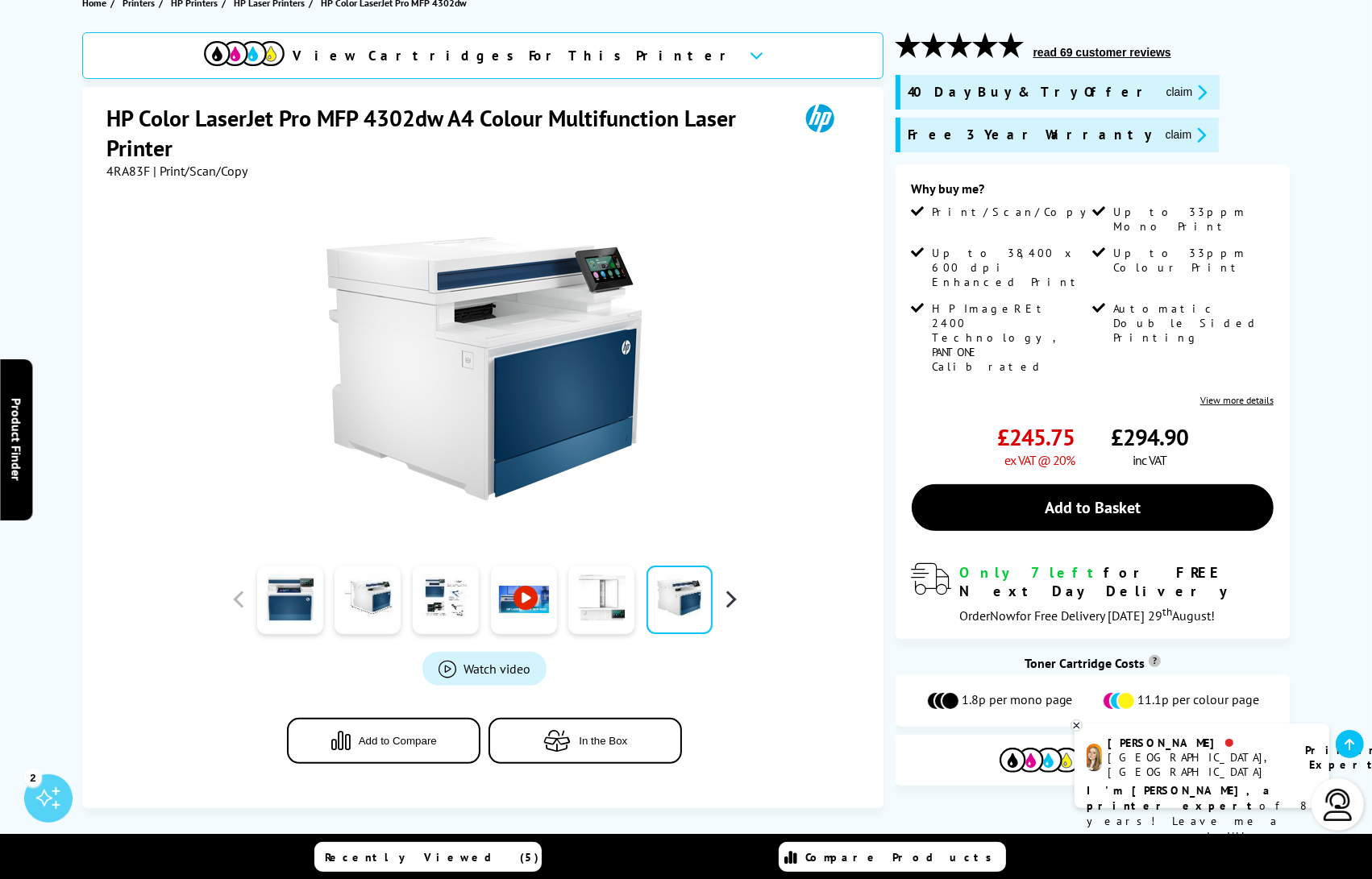
click at [735, 603] on button "button" at bounding box center [730, 599] width 25 height 25
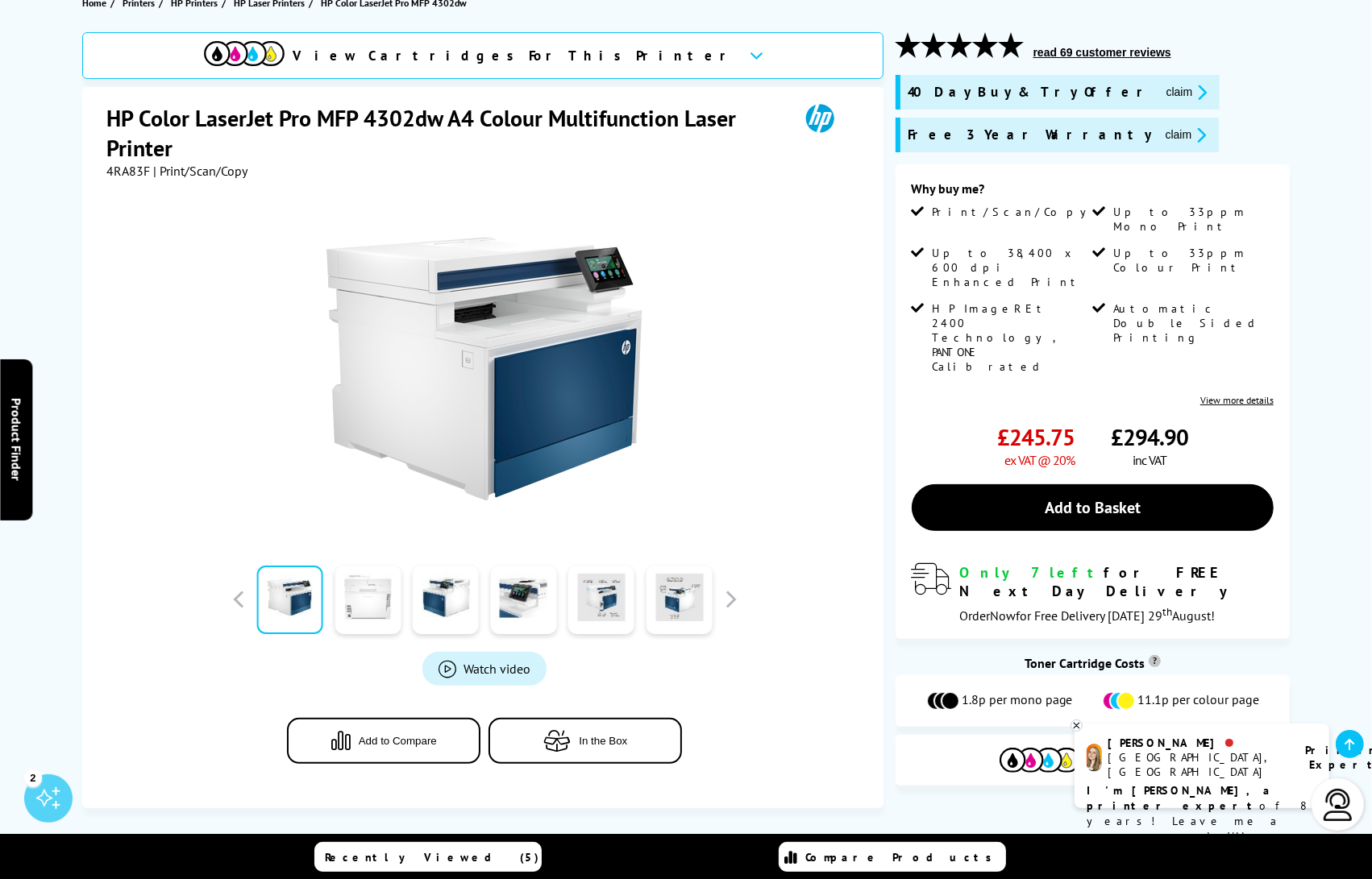
click at [366, 615] on link at bounding box center [367, 599] width 66 height 68
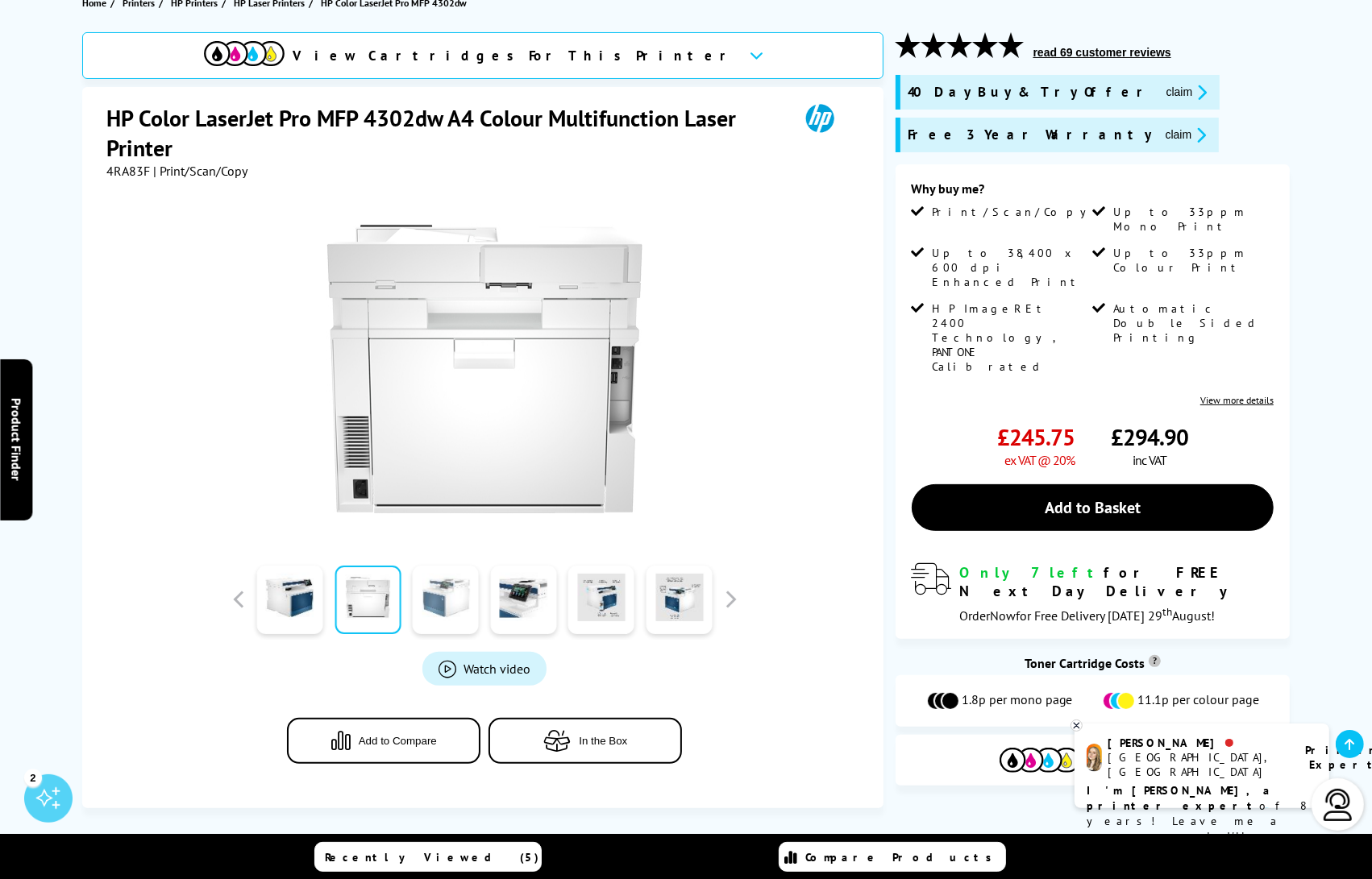
click at [423, 614] on link at bounding box center [445, 599] width 66 height 68
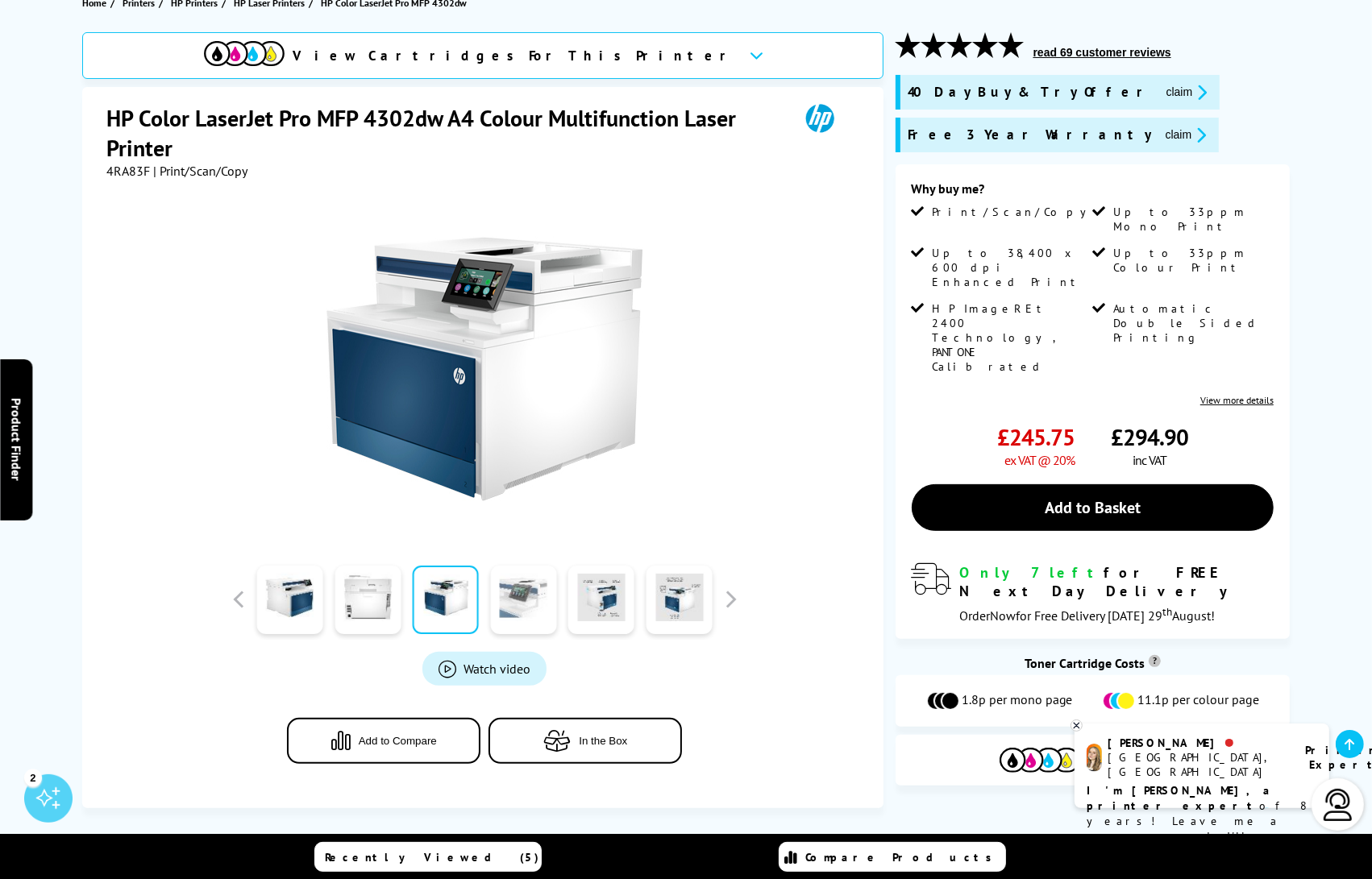
click at [503, 604] on link at bounding box center [522, 599] width 66 height 68
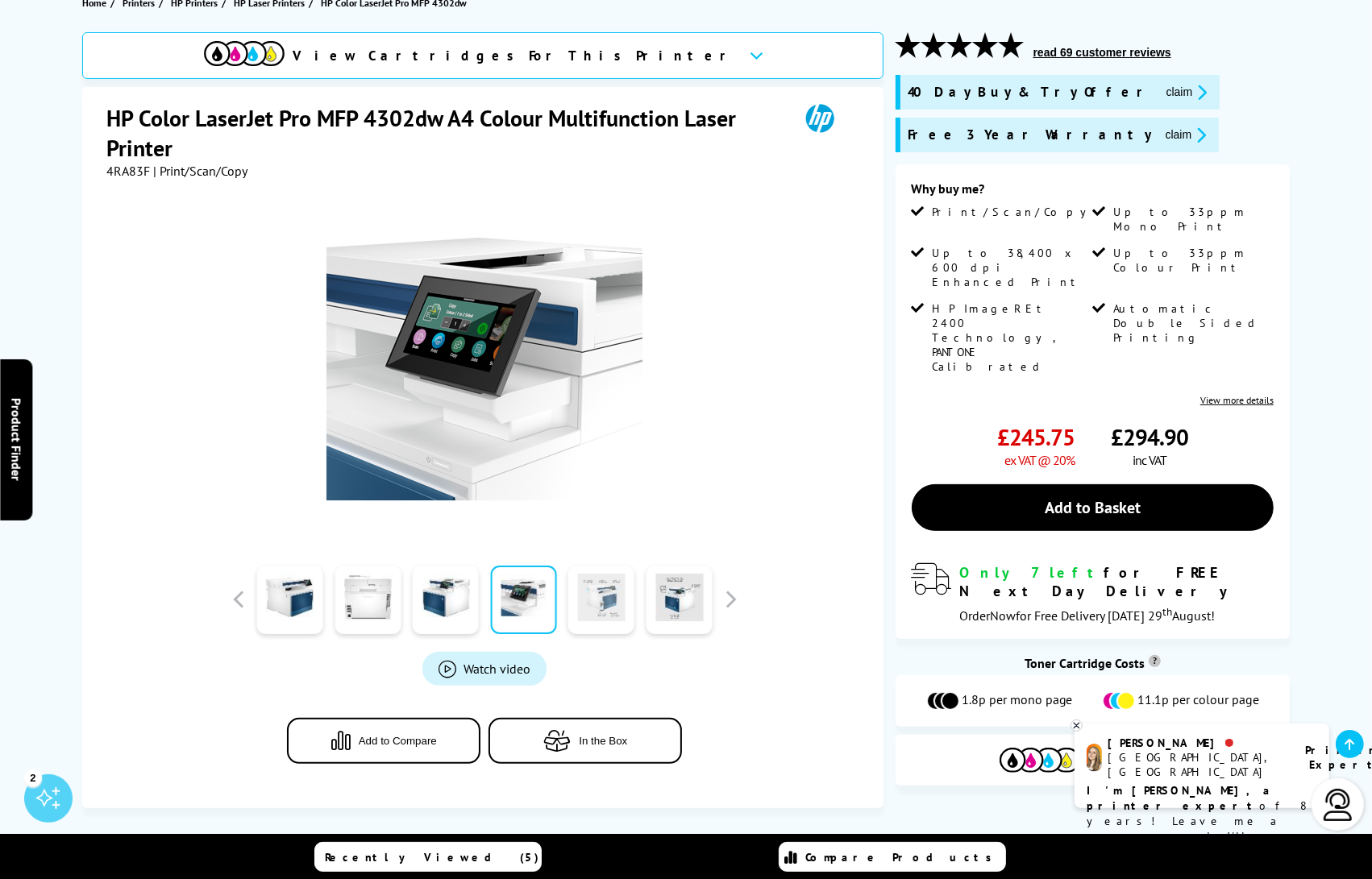
drag, startPoint x: 592, startPoint y: 600, endPoint x: 634, endPoint y: 607, distance: 42.6
click at [593, 600] on link at bounding box center [601, 599] width 66 height 68
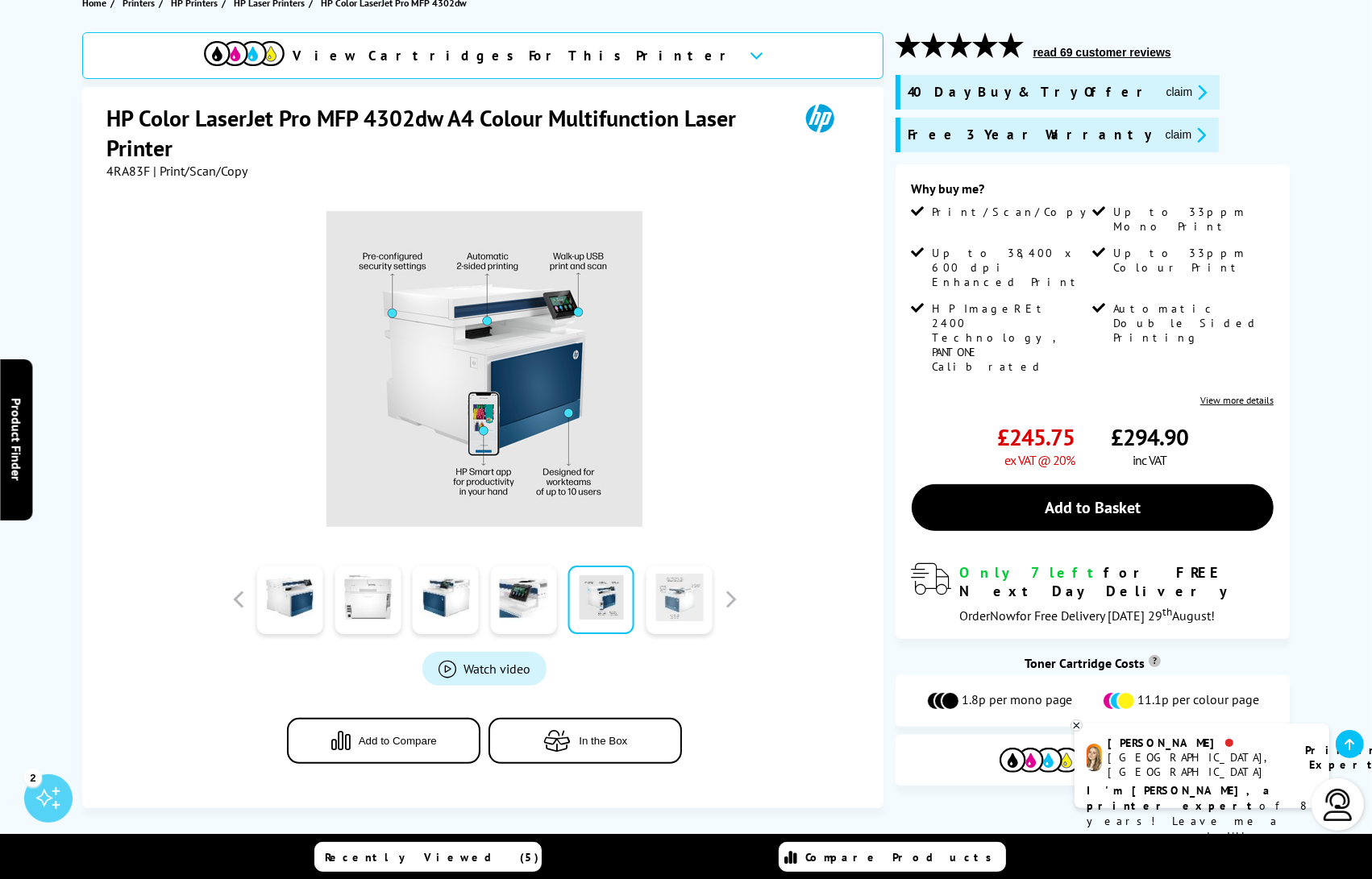
click at [664, 605] on link at bounding box center [679, 599] width 66 height 68
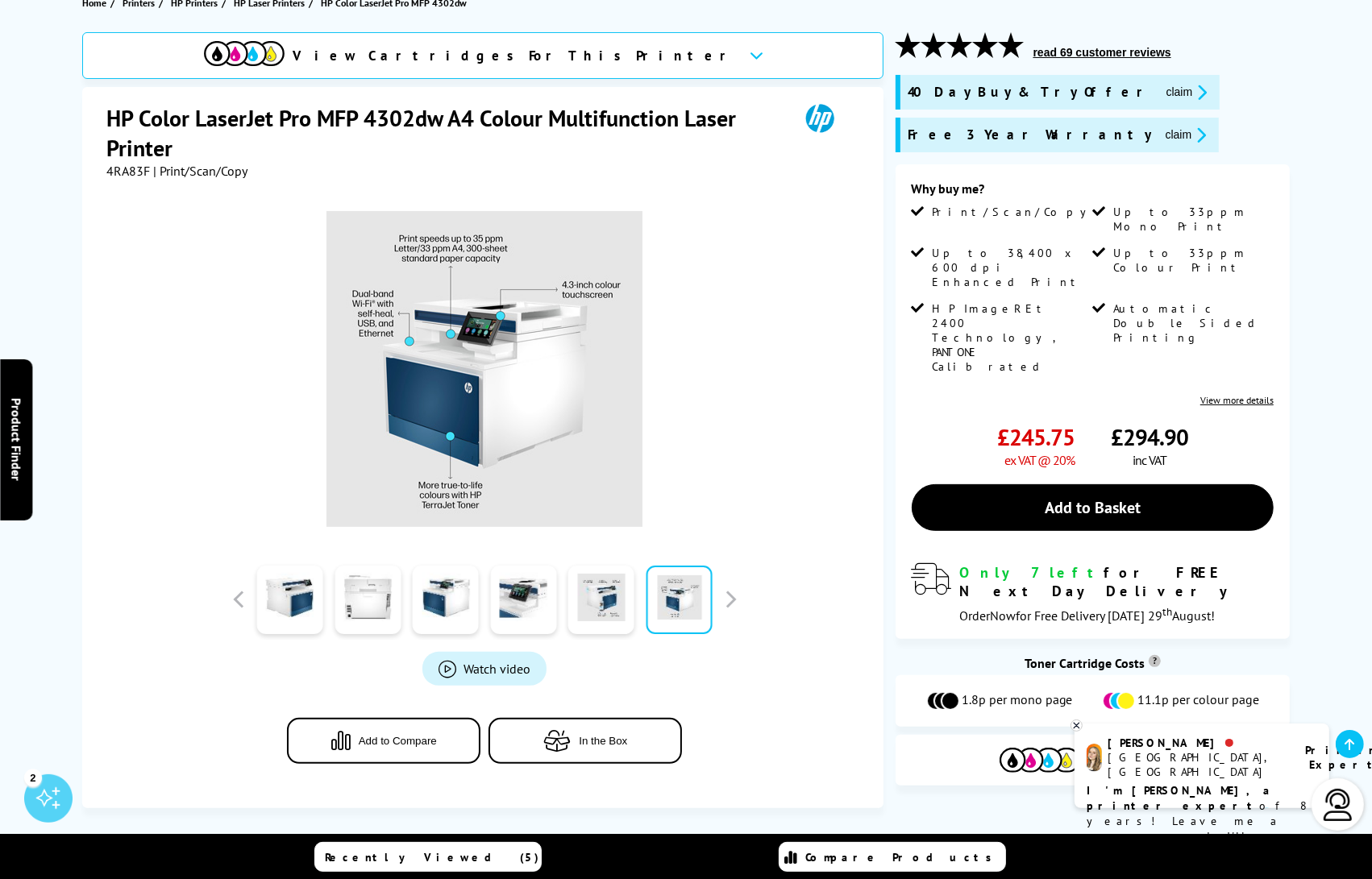
click at [710, 604] on link at bounding box center [679, 599] width 66 height 68
click at [729, 602] on button "button" at bounding box center [730, 599] width 25 height 25
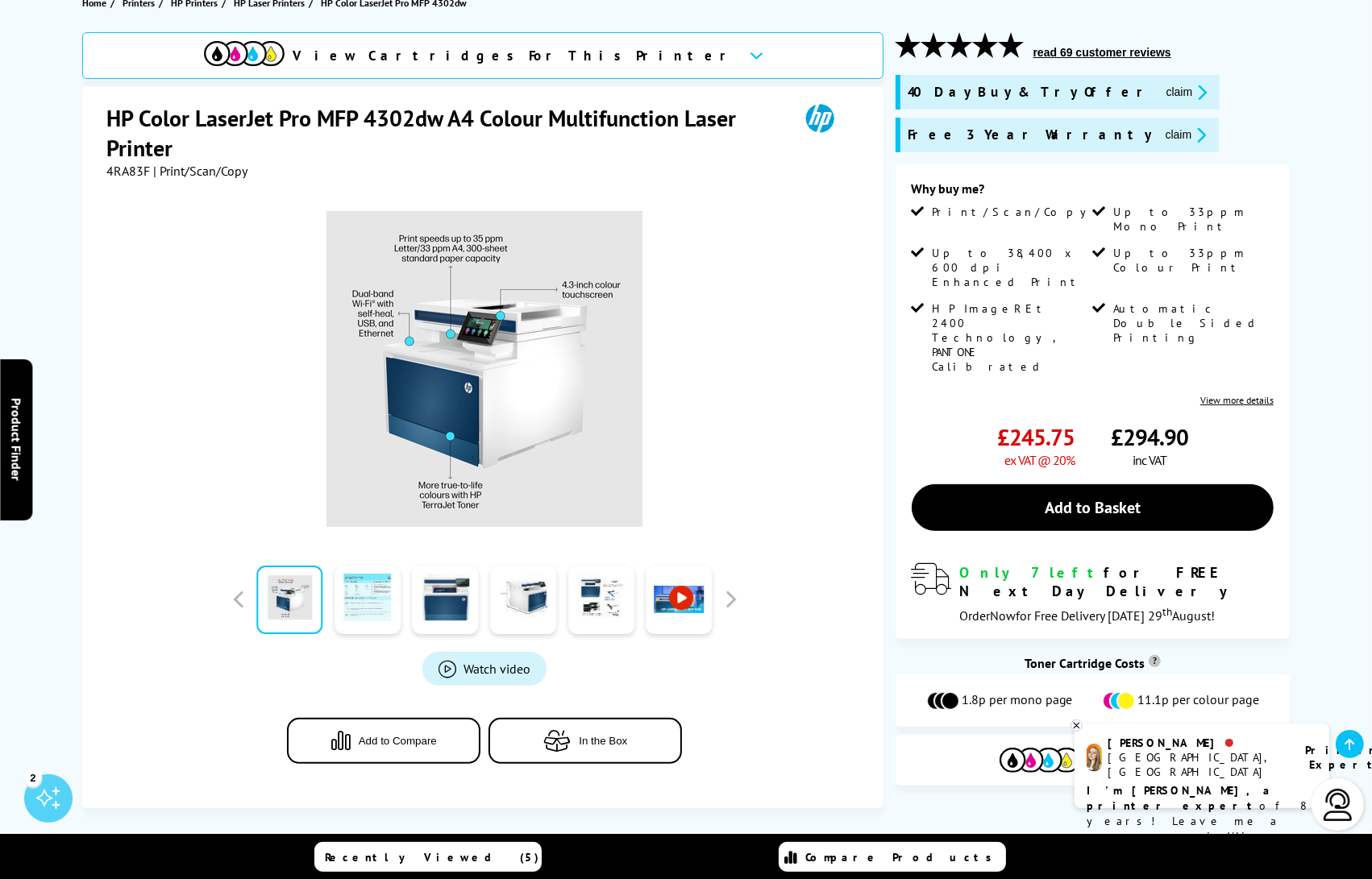
click at [356, 605] on link at bounding box center [367, 599] width 66 height 68
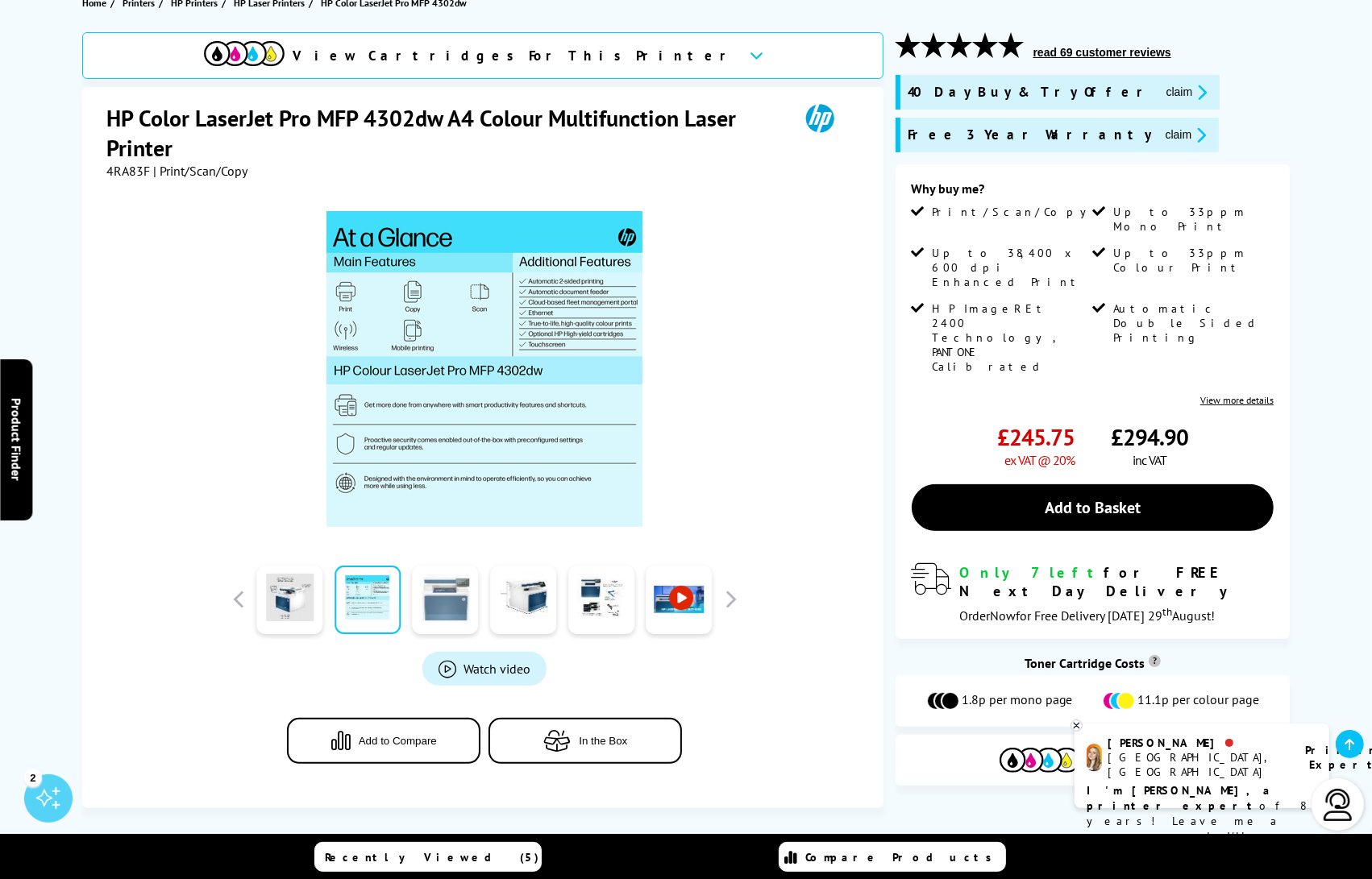
click at [444, 608] on link at bounding box center [445, 599] width 66 height 68
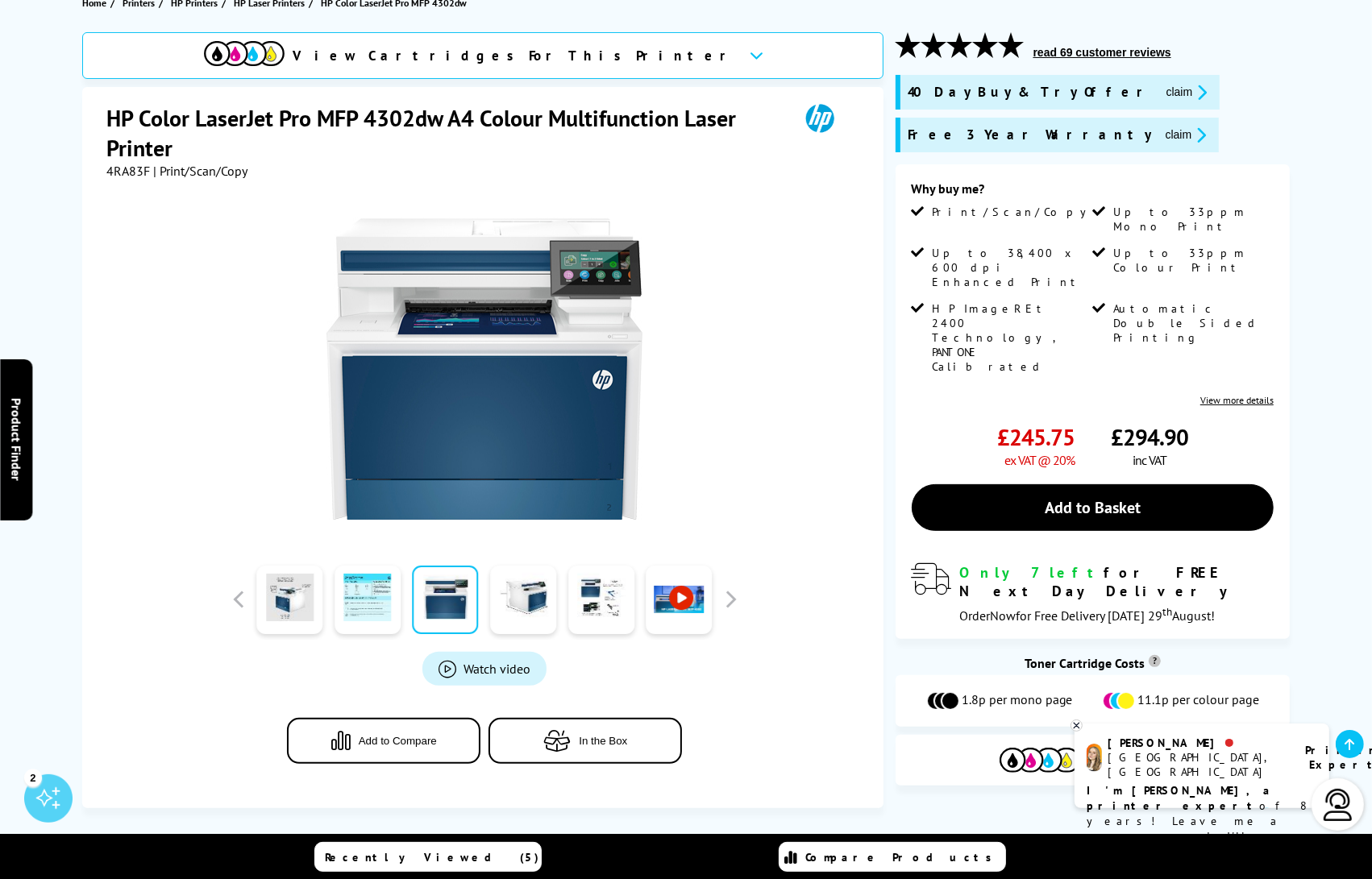
click at [481, 607] on div at bounding box center [444, 599] width 78 height 81
click at [527, 606] on link at bounding box center [522, 599] width 66 height 68
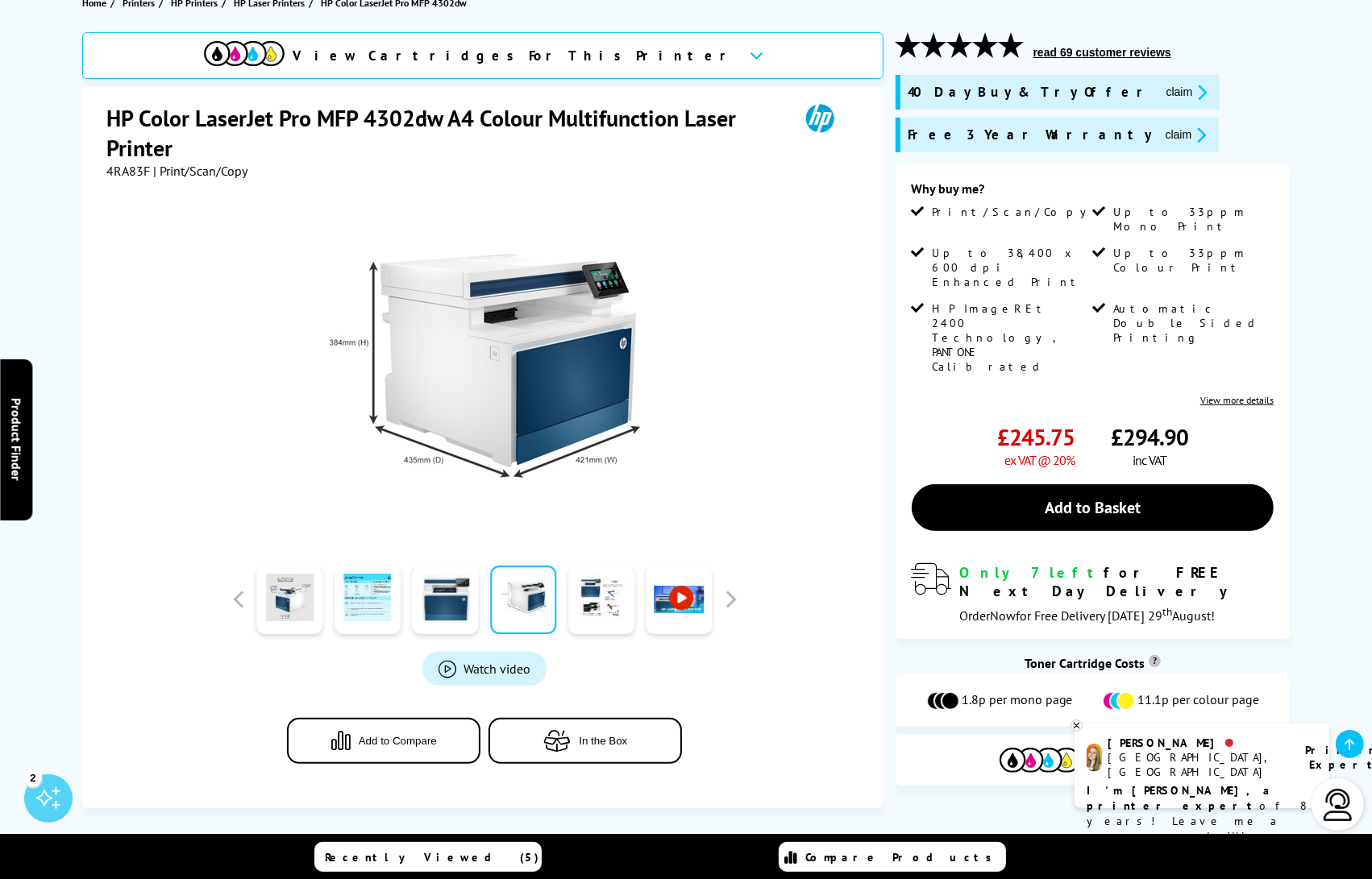
drag, startPoint x: 596, startPoint y: 611, endPoint x: 645, endPoint y: 610, distance: 49.0
click at [596, 611] on link at bounding box center [601, 599] width 66 height 68
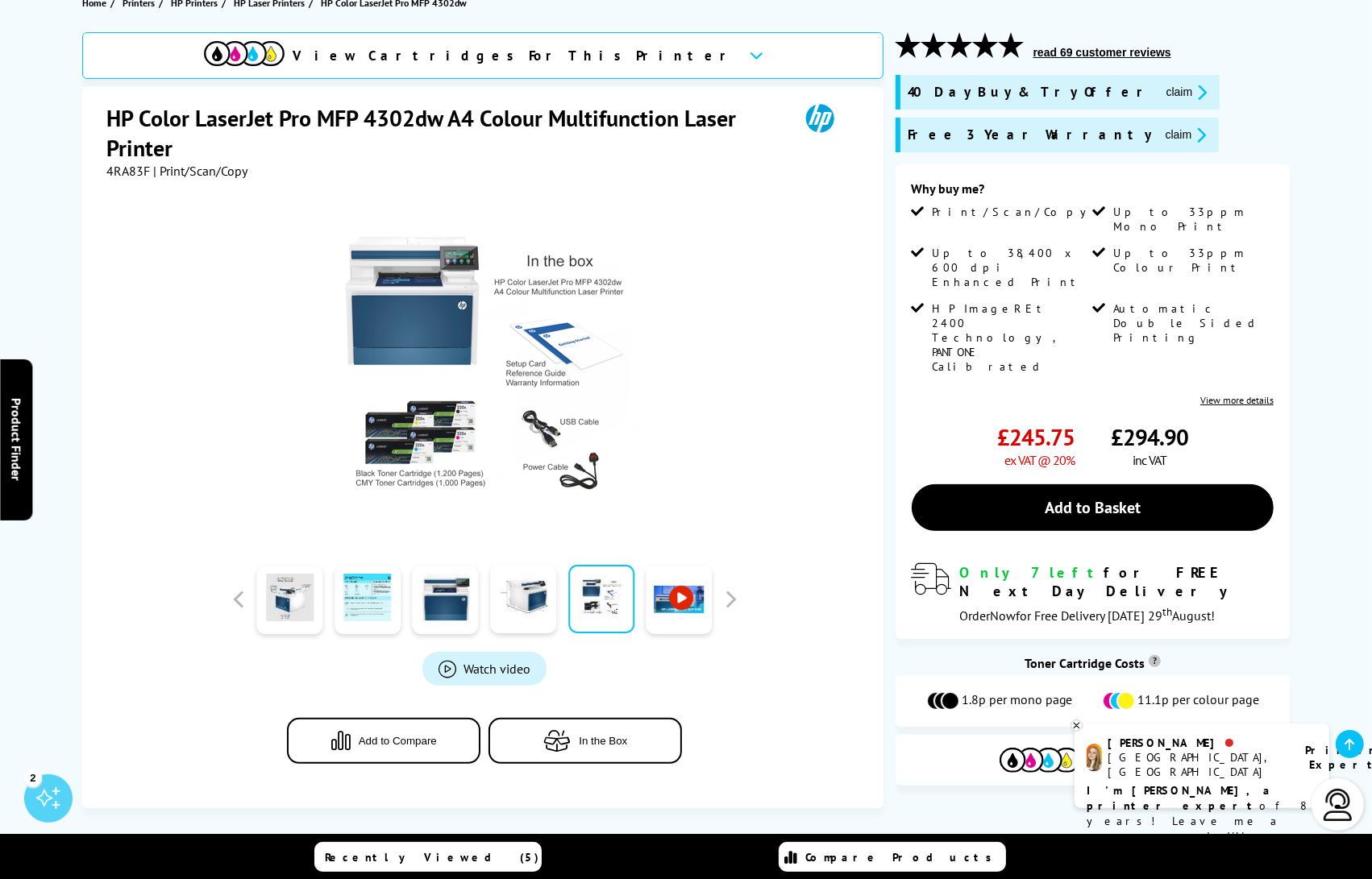
click at [670, 610] on link at bounding box center [679, 599] width 66 height 68
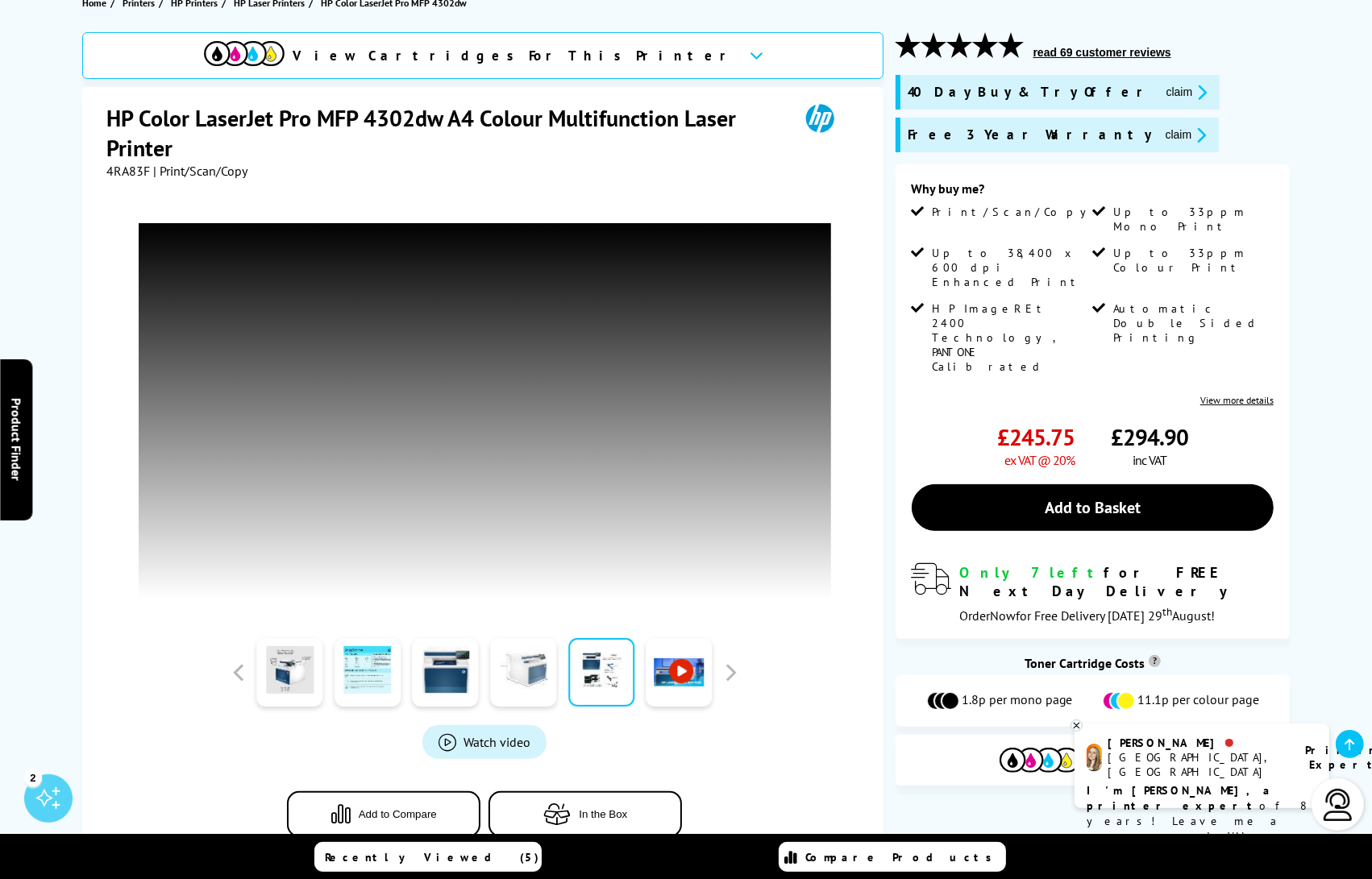
click at [528, 691] on link at bounding box center [522, 672] width 66 height 68
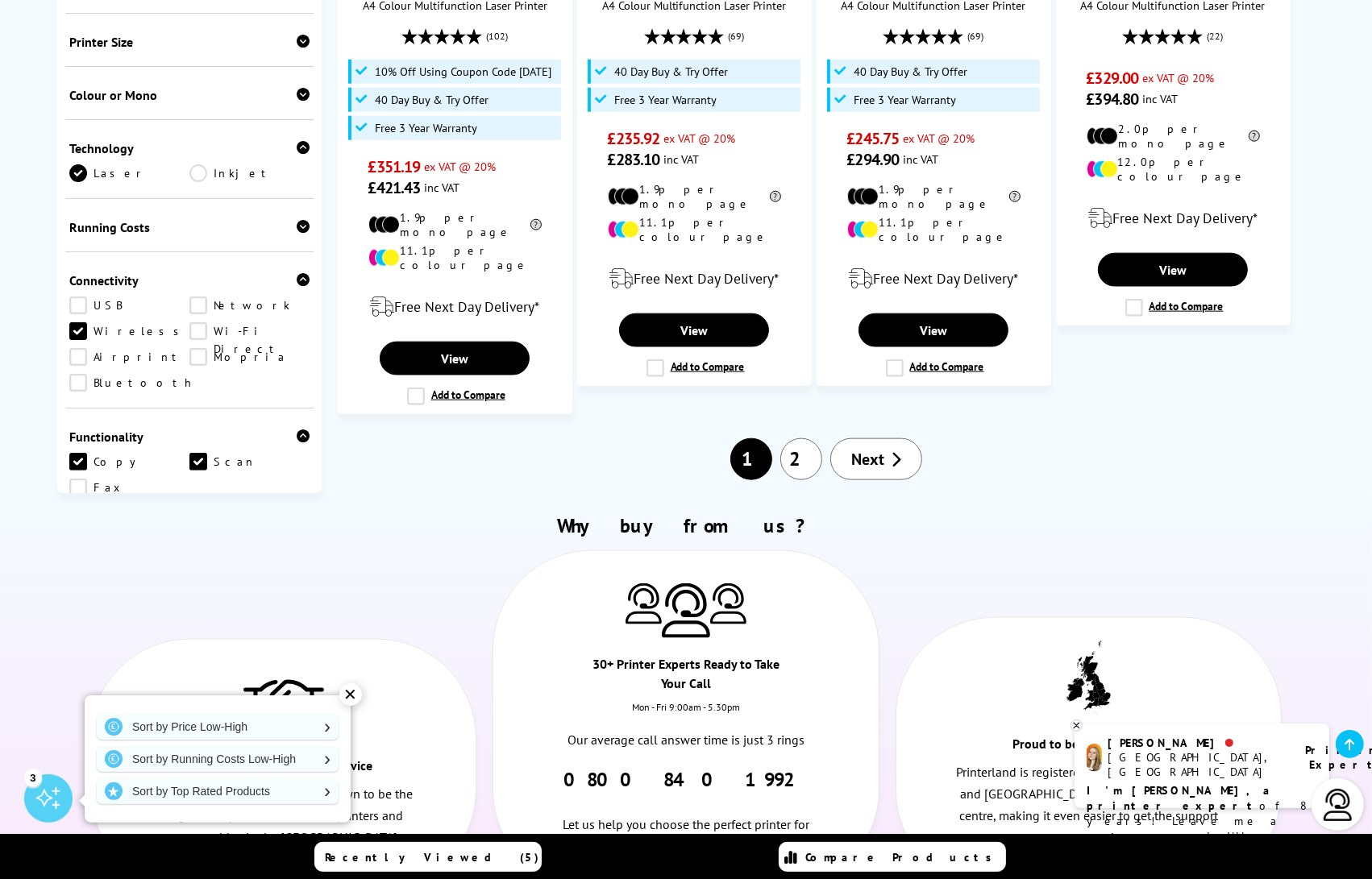
scroll to position [1804, 0]
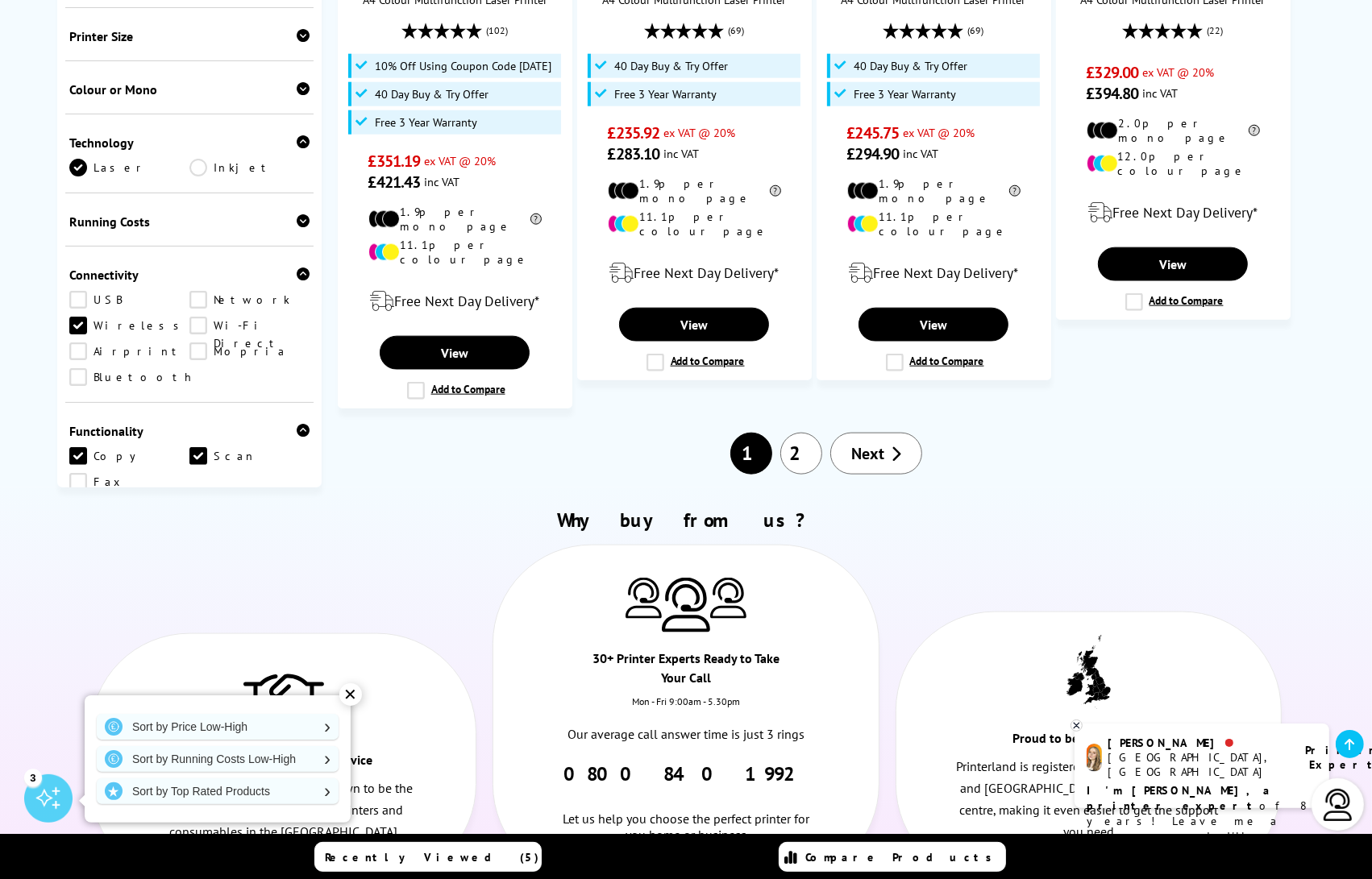
click at [808, 433] on link "2" at bounding box center [801, 454] width 42 height 42
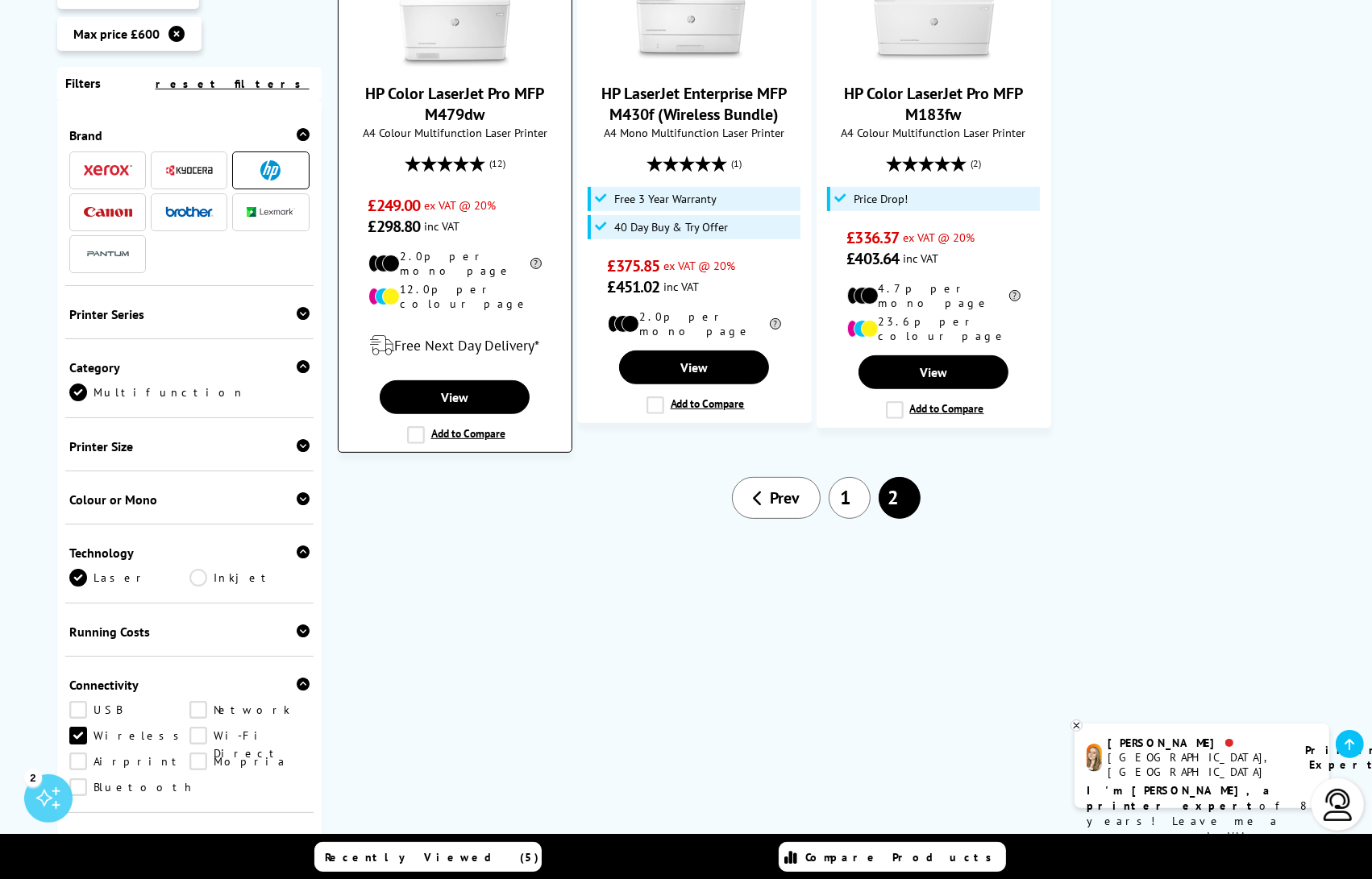
scroll to position [435, 0]
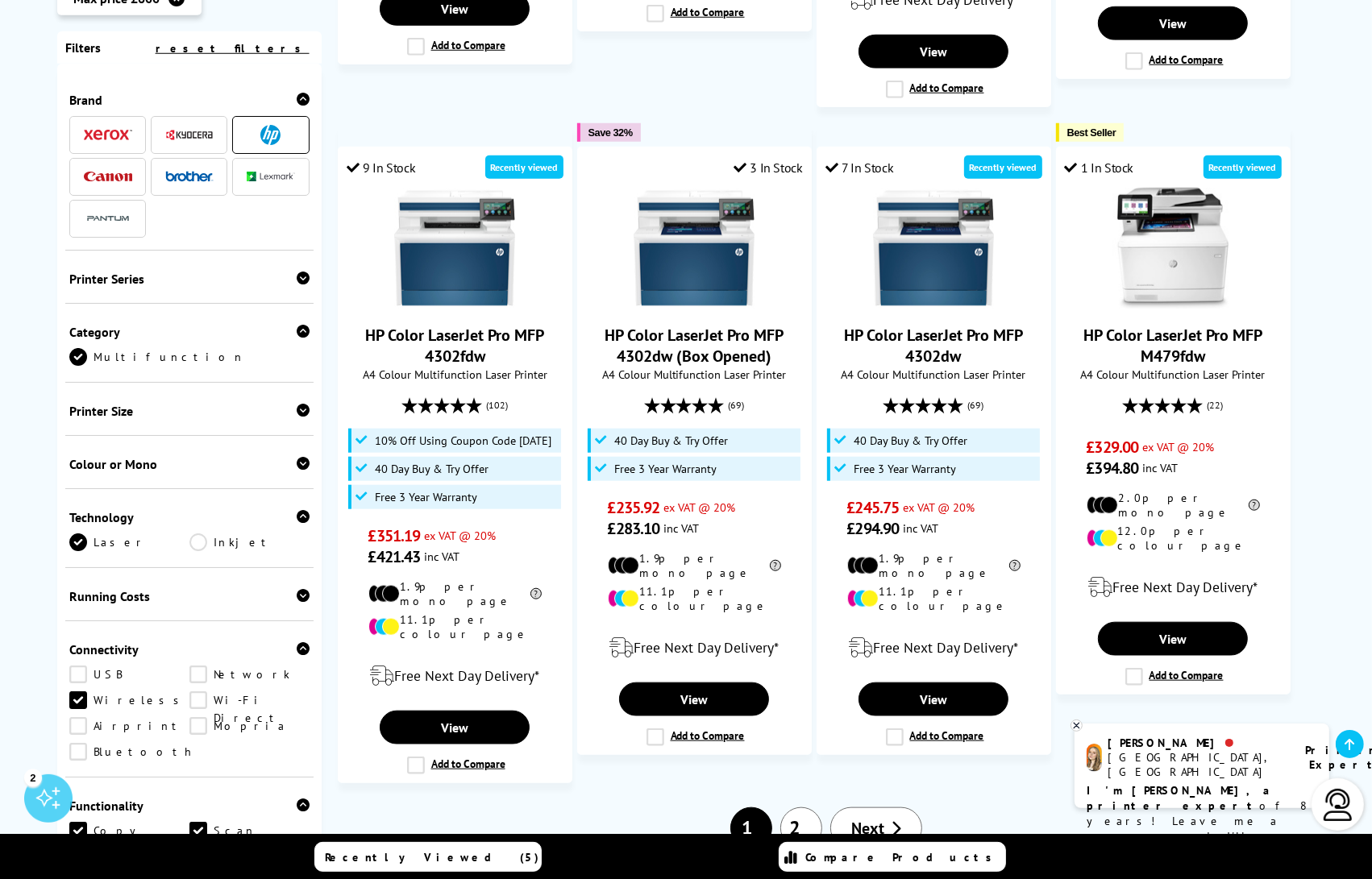
scroll to position [1431, 0]
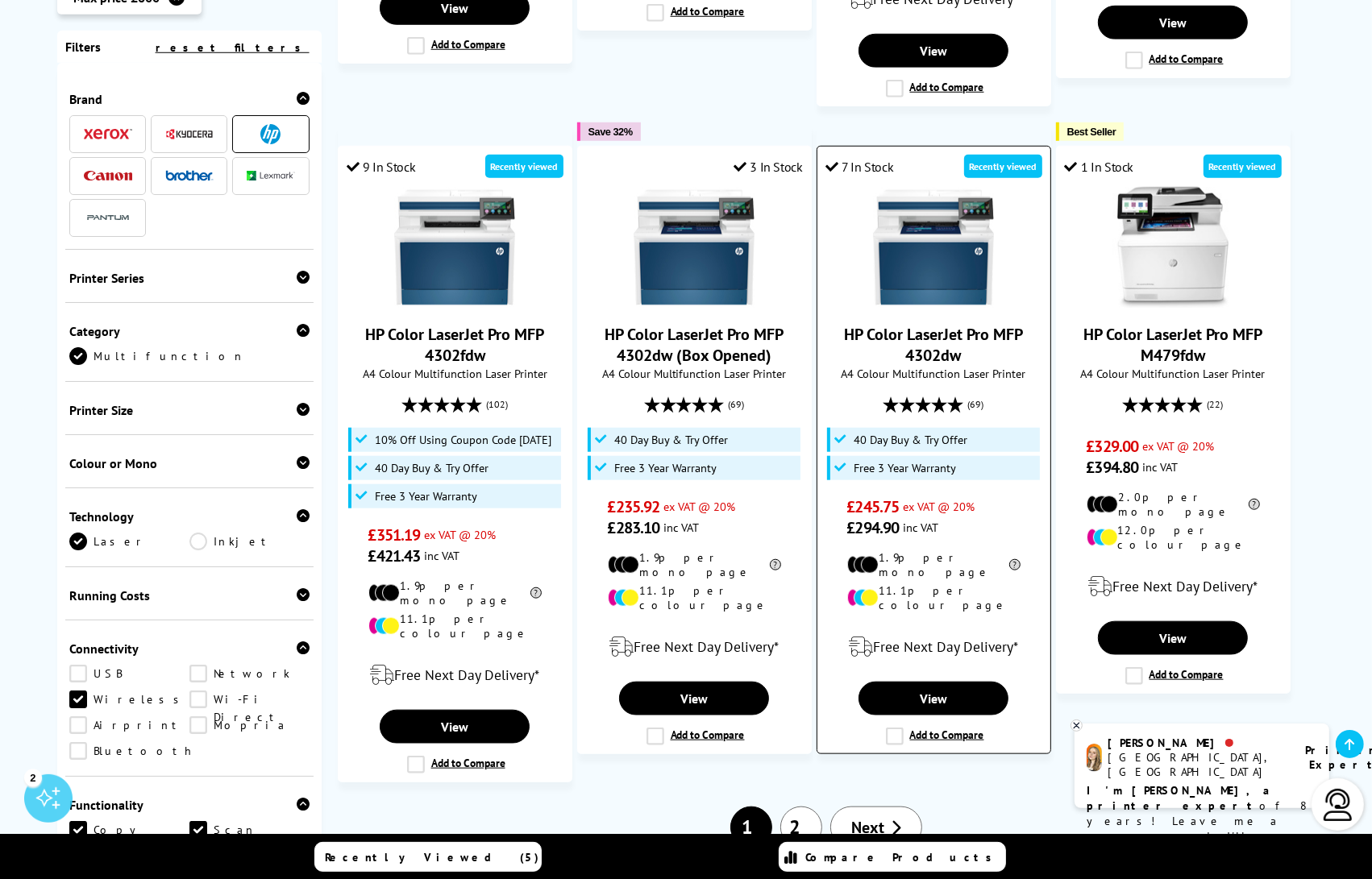
click at [940, 256] on img at bounding box center [934, 247] width 121 height 121
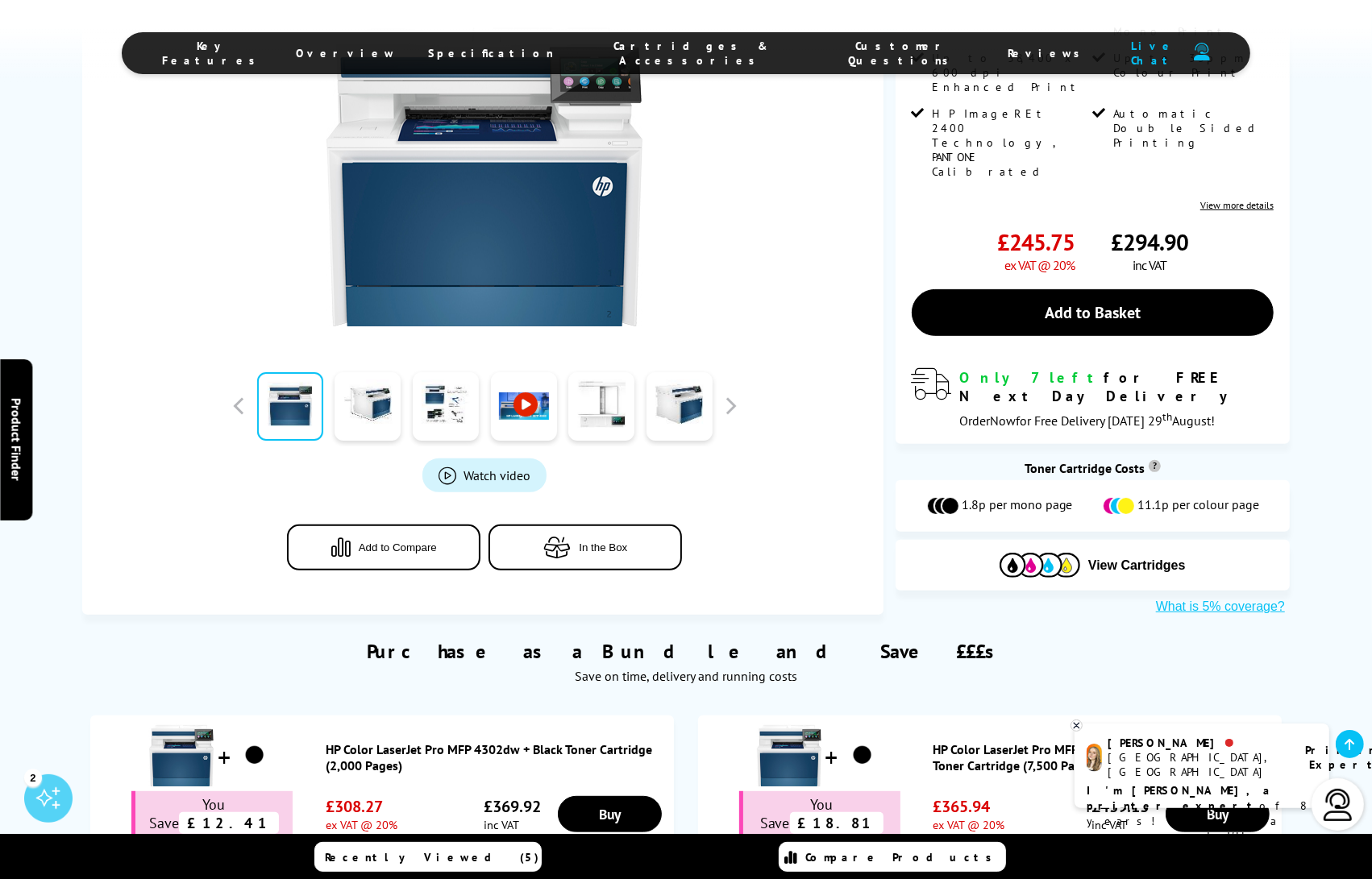
scroll to position [388, 0]
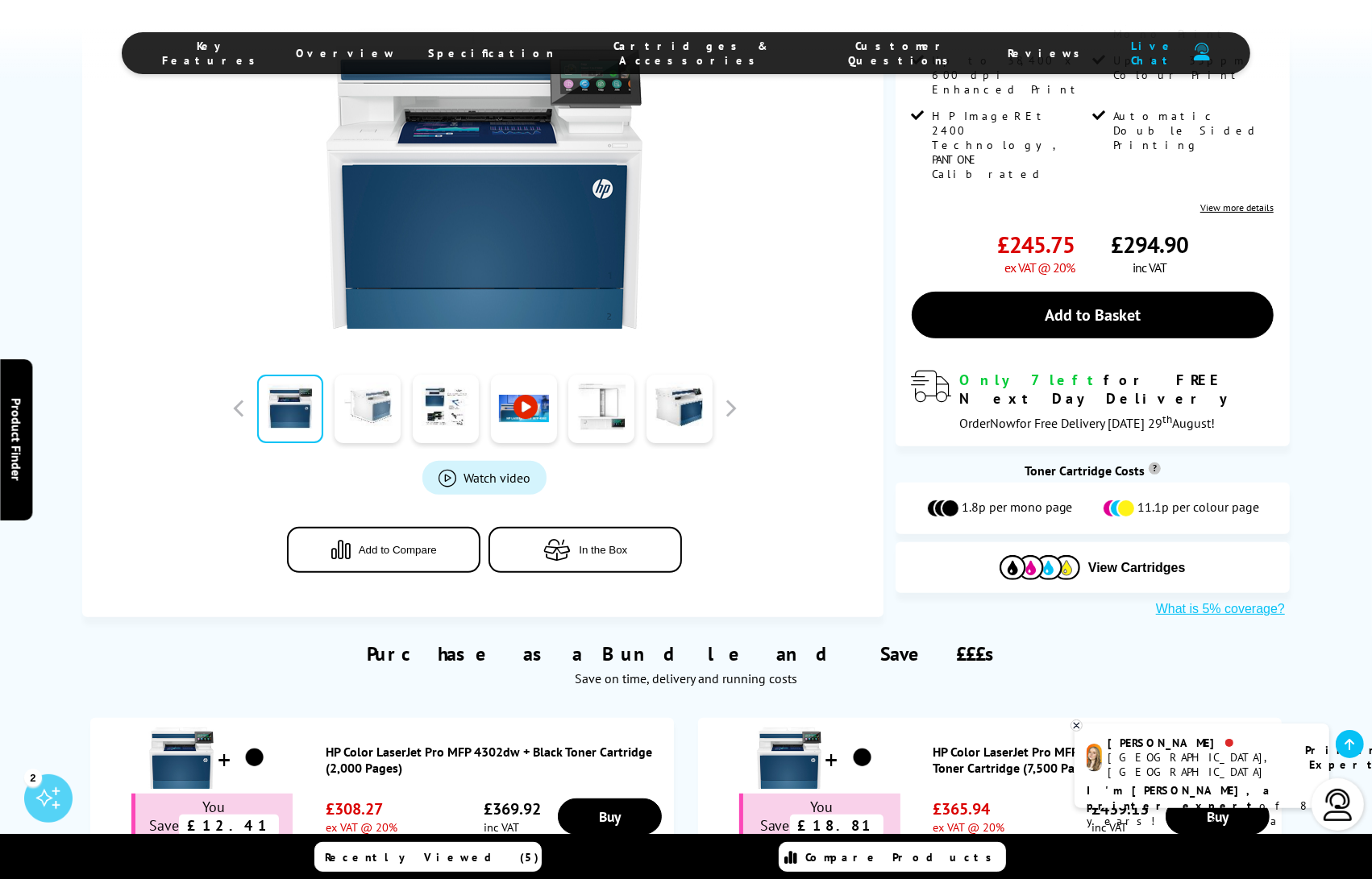
click at [381, 422] on link at bounding box center [367, 408] width 66 height 68
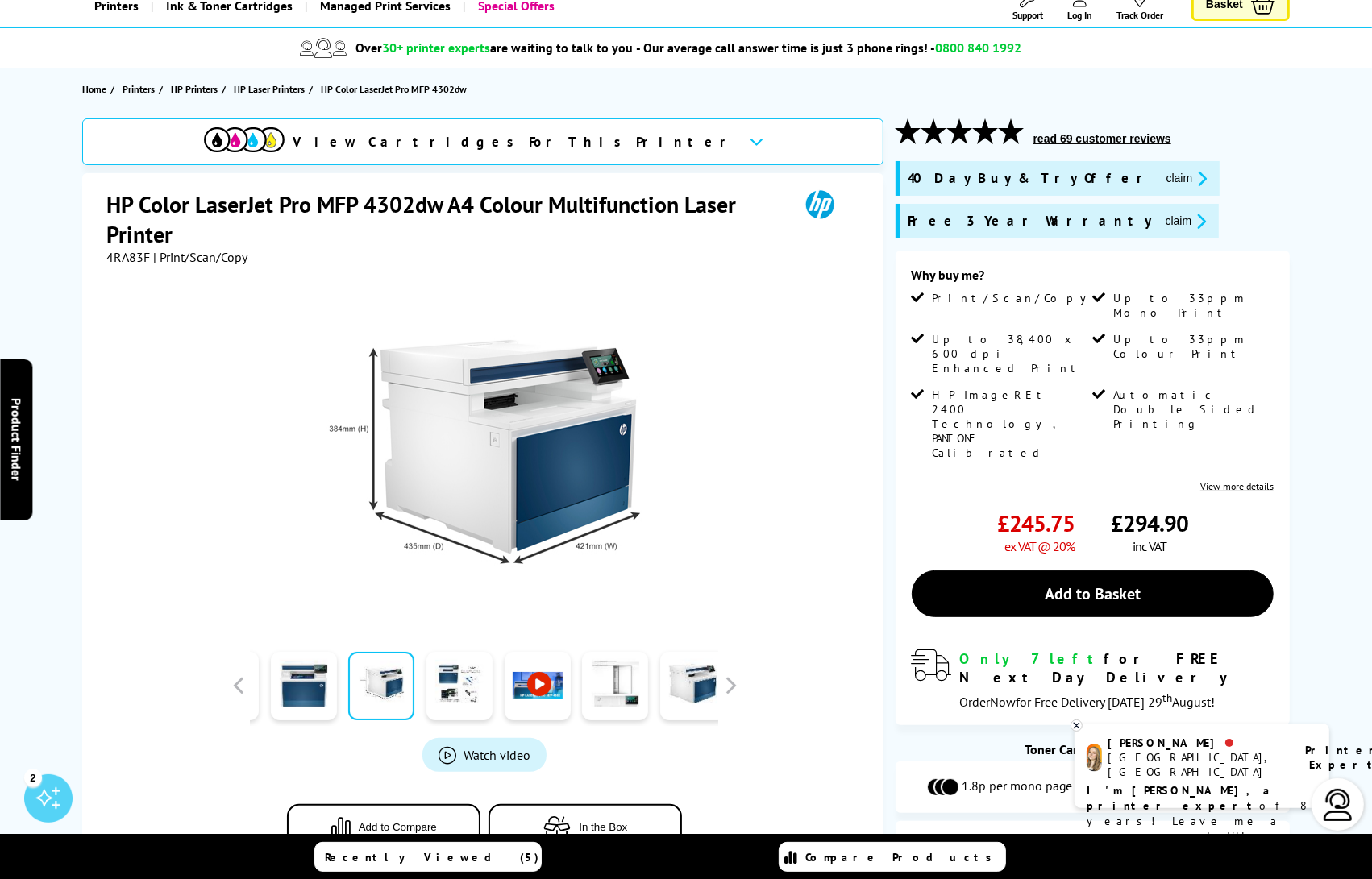
scroll to position [0, 0]
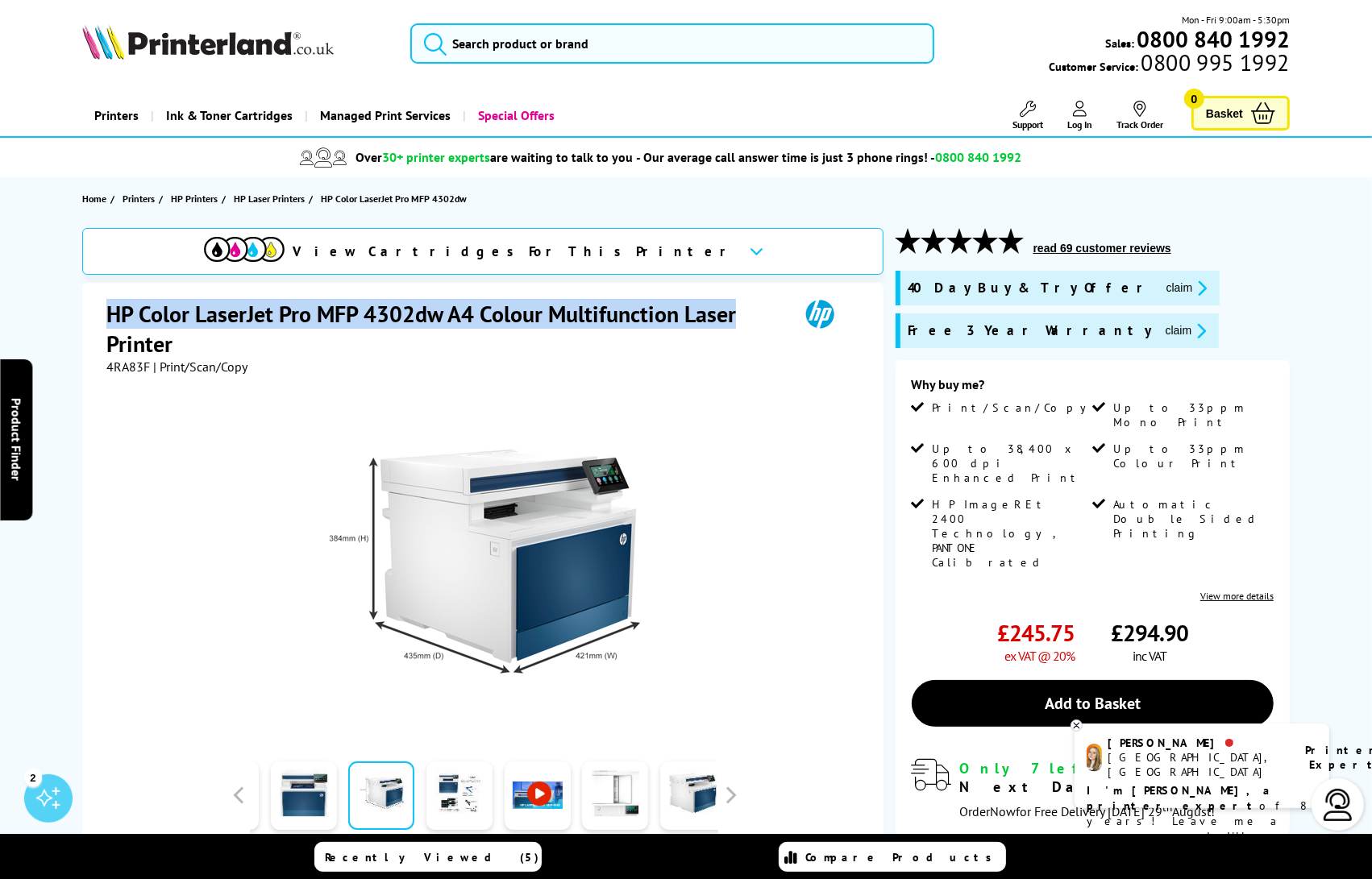
drag, startPoint x: 738, startPoint y: 310, endPoint x: 102, endPoint y: 318, distance: 636.1
click at [102, 318] on div "HP Color LaserJet Pro MFP 4302dw A4 Colour Multifunction Laser Printer 4RA83F |…" at bounding box center [483, 643] width 801 height 721
copy h1 "HP Color LaserJet Pro MFP 4302dw A4 Colour Multifunction Laser"
